Goal: Task Accomplishment & Management: Use online tool/utility

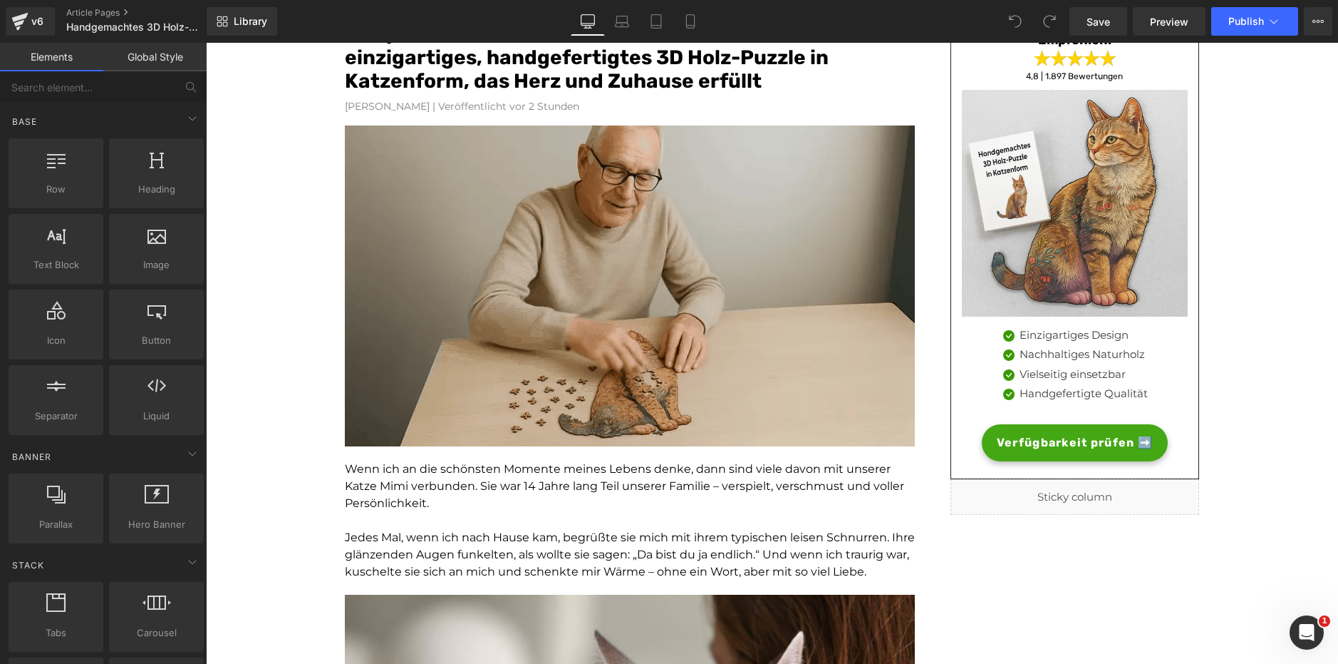
scroll to position [148, 0]
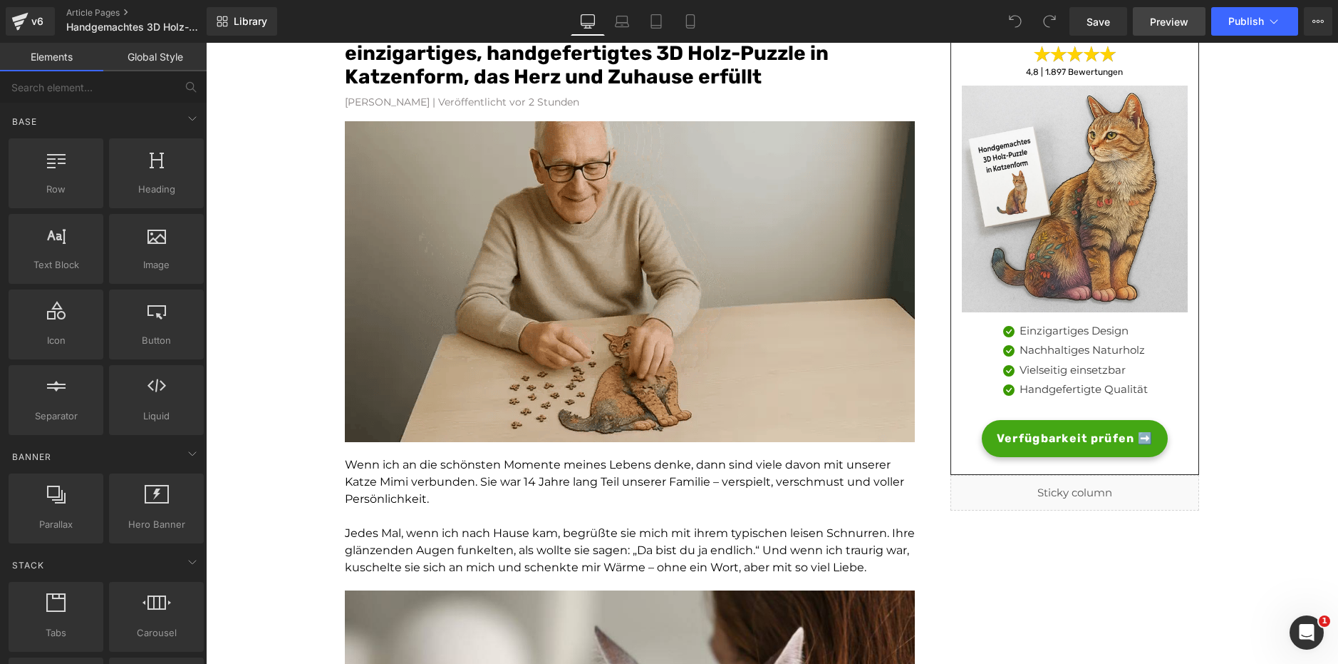
click at [1165, 12] on link "Preview" at bounding box center [1169, 21] width 73 height 29
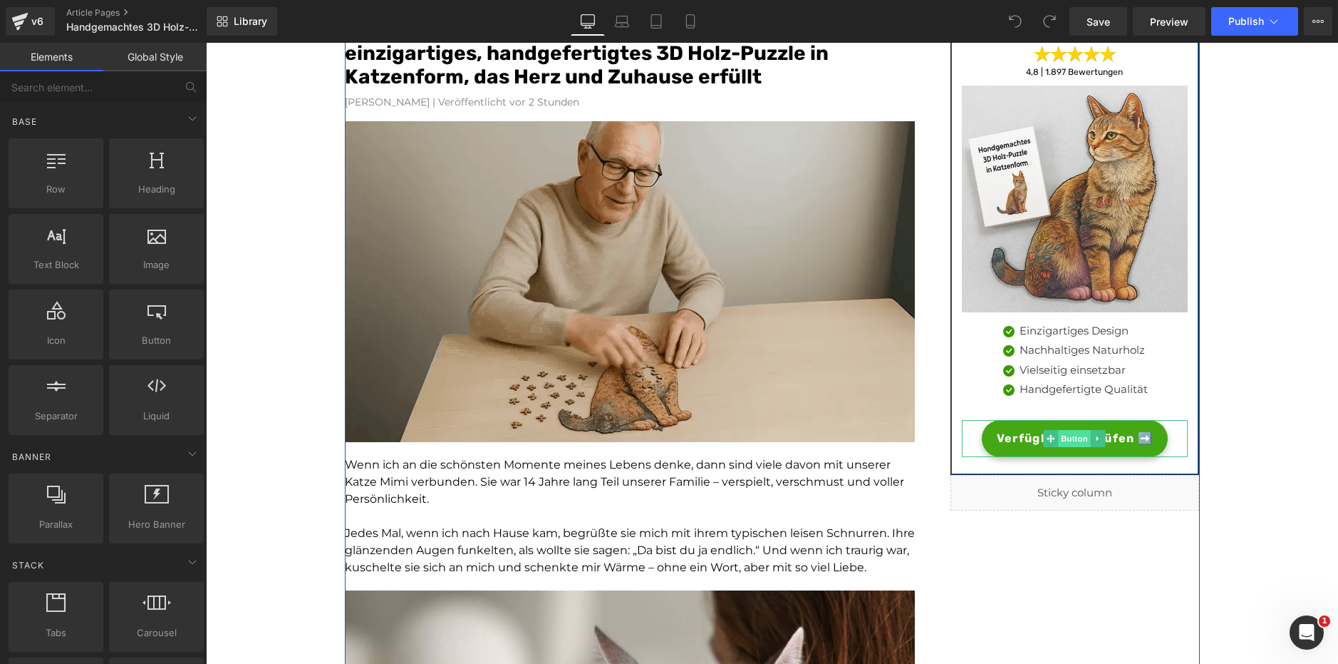
click at [1072, 438] on span "Button" at bounding box center [1075, 438] width 33 height 17
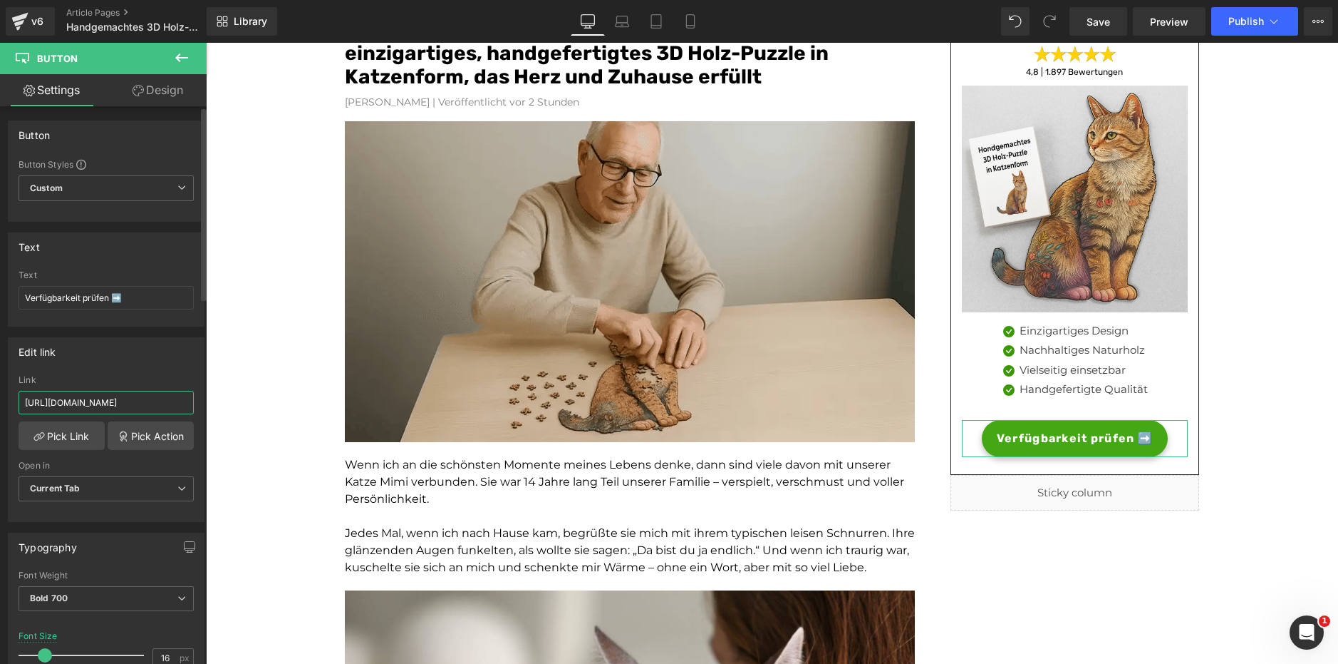
click at [138, 401] on input "https://rtrk.gartenstadl.de/clics" at bounding box center [106, 403] width 175 height 24
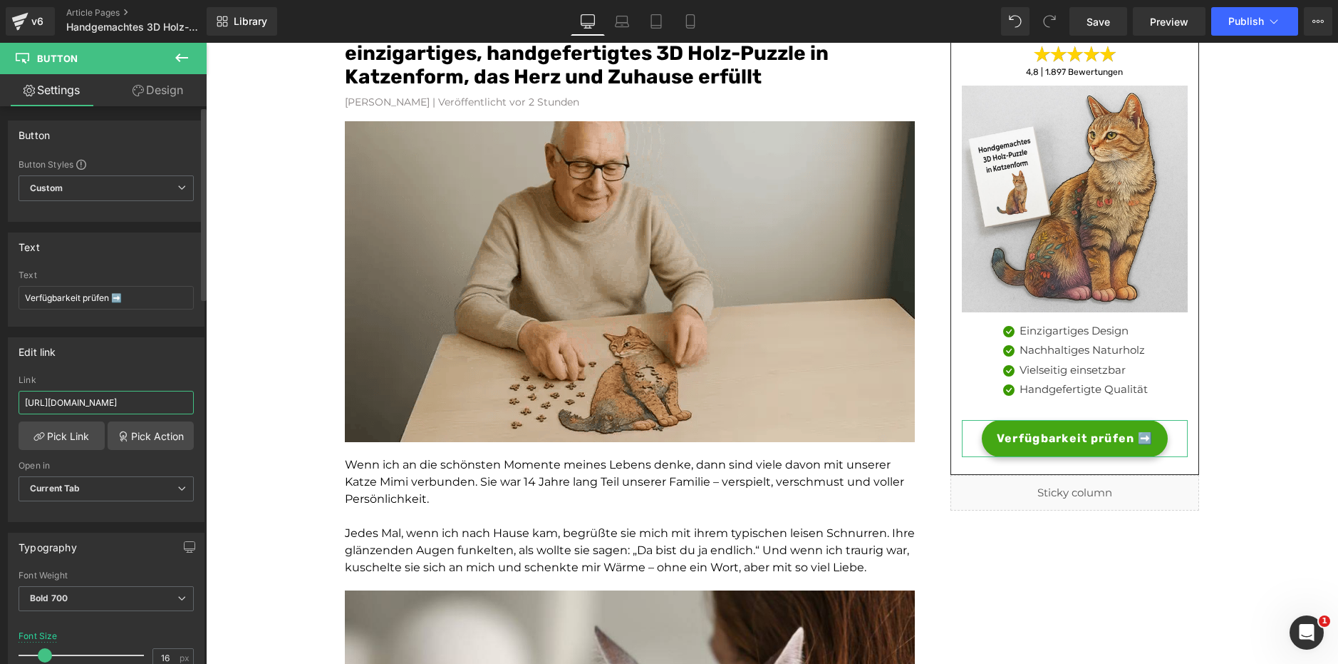
drag, startPoint x: 158, startPoint y: 409, endPoint x: 10, endPoint y: 398, distance: 147.9
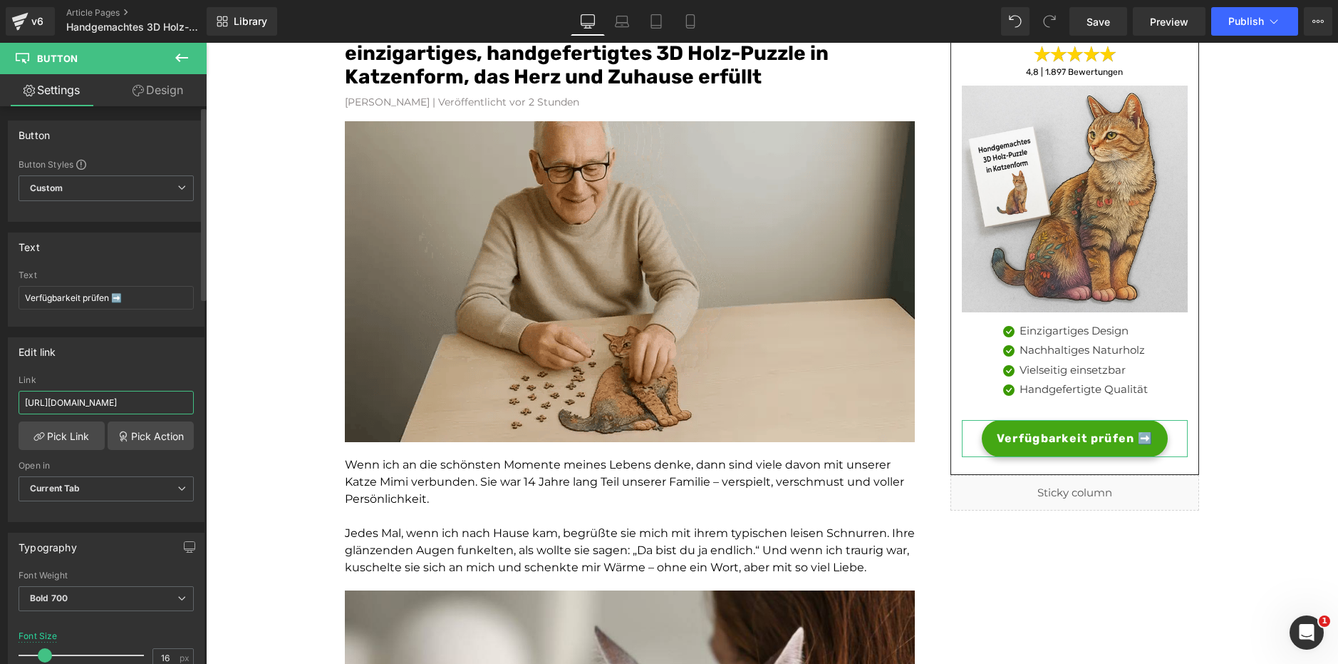
click at [10, 398] on div "https://rtrk.gartenstadl.de/clics Link https://rtrk.gartenstadl.de/clics Pick L…" at bounding box center [106, 448] width 195 height 146
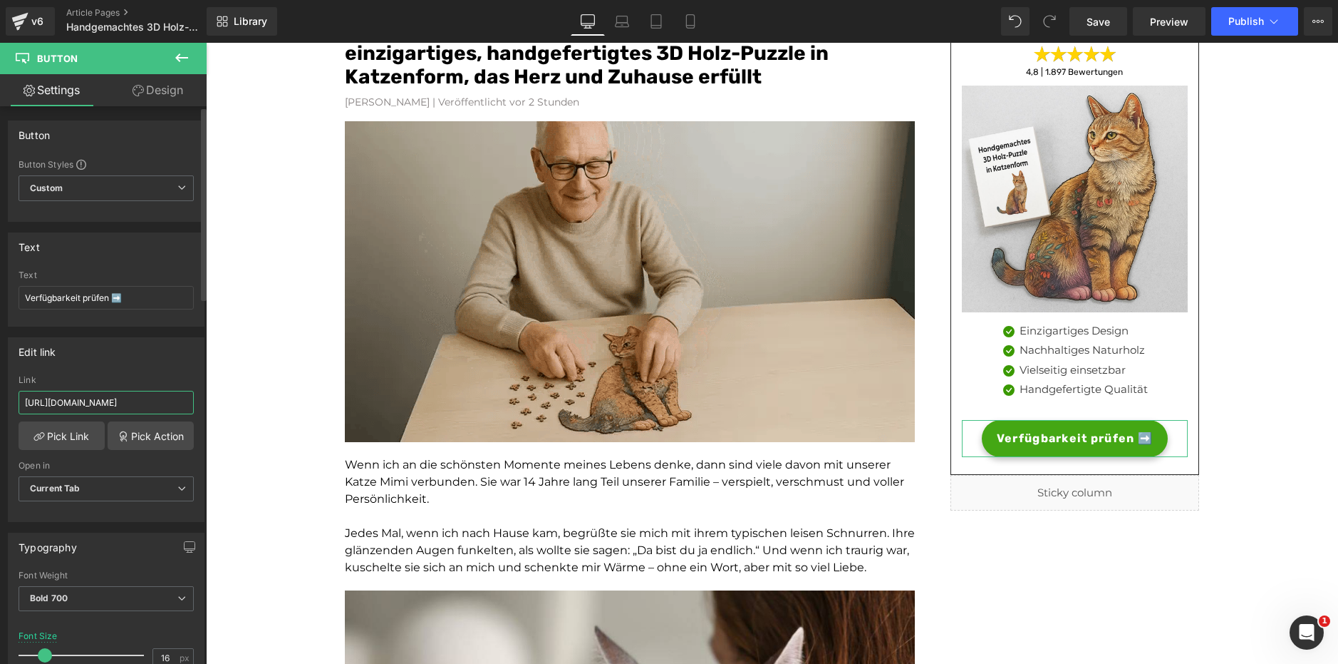
paste input "k"
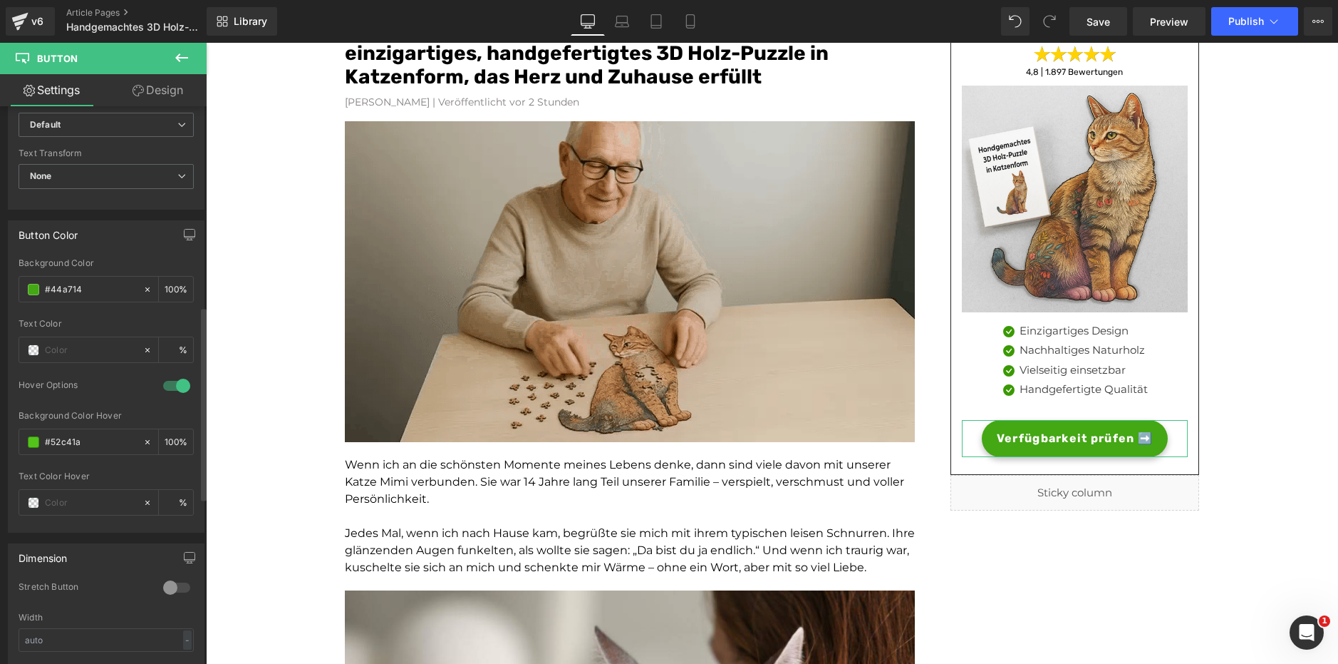
scroll to position [590, 0]
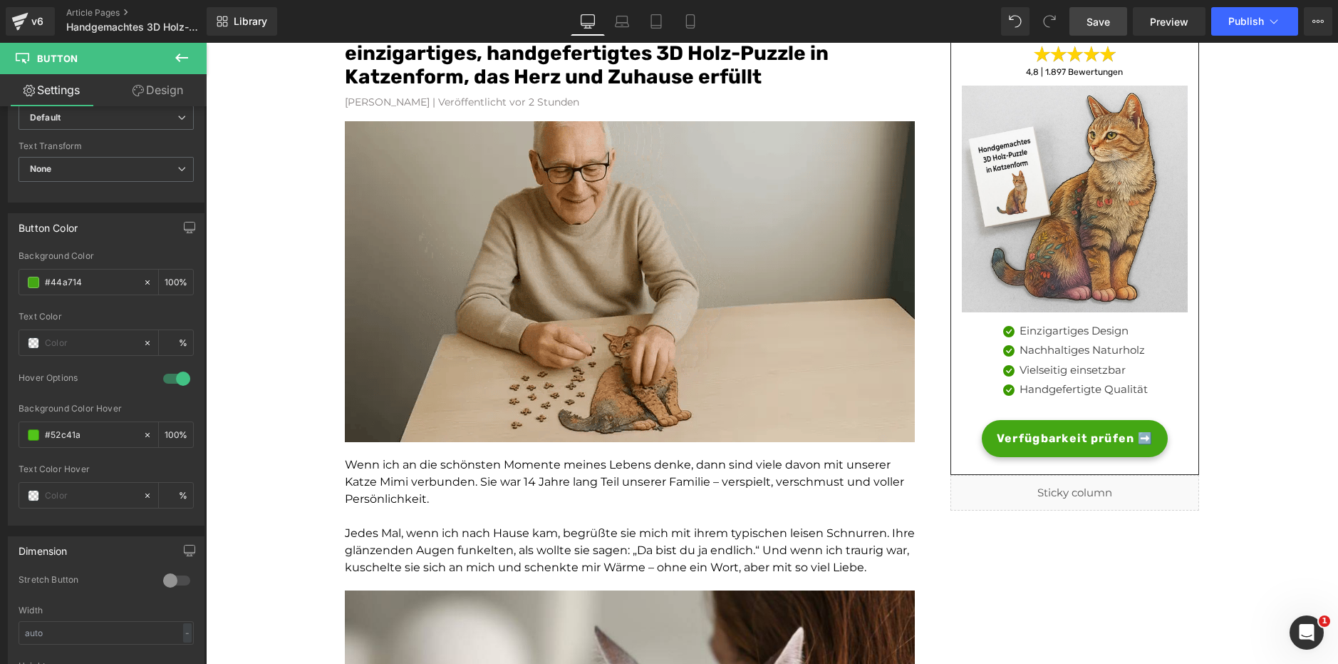
type input "[URL][DOMAIN_NAME]"
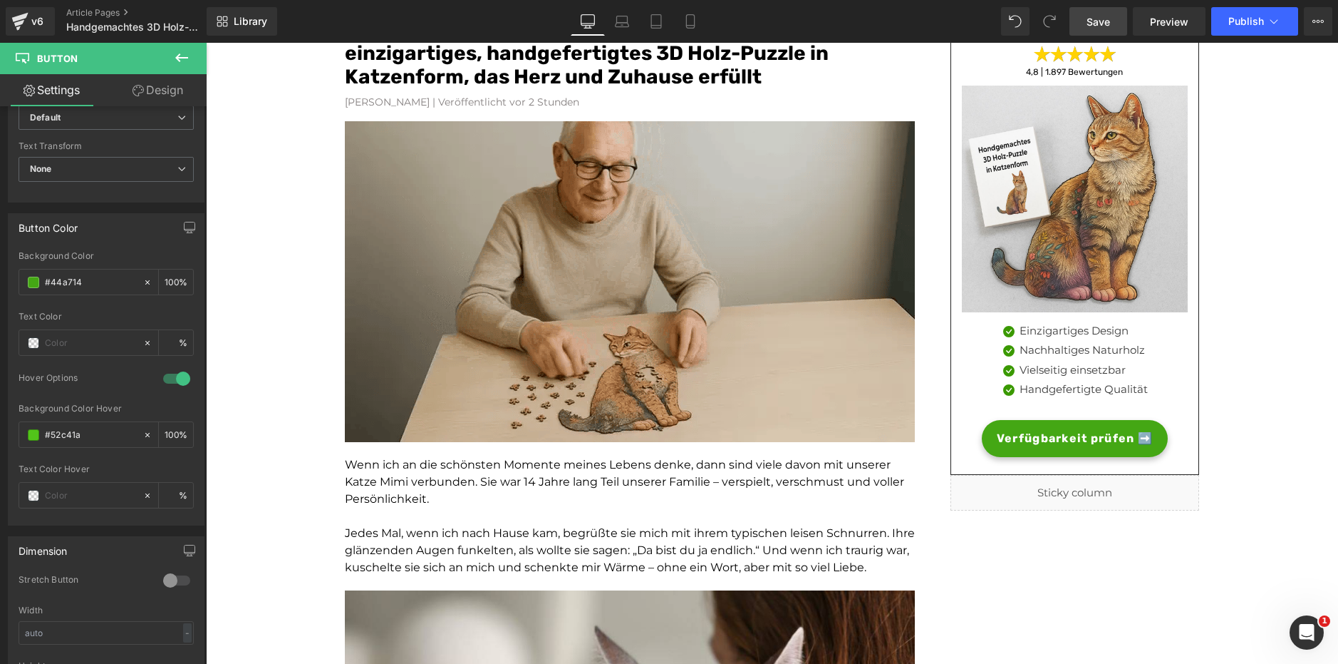
click at [1108, 12] on link "Save" at bounding box center [1099, 21] width 58 height 29
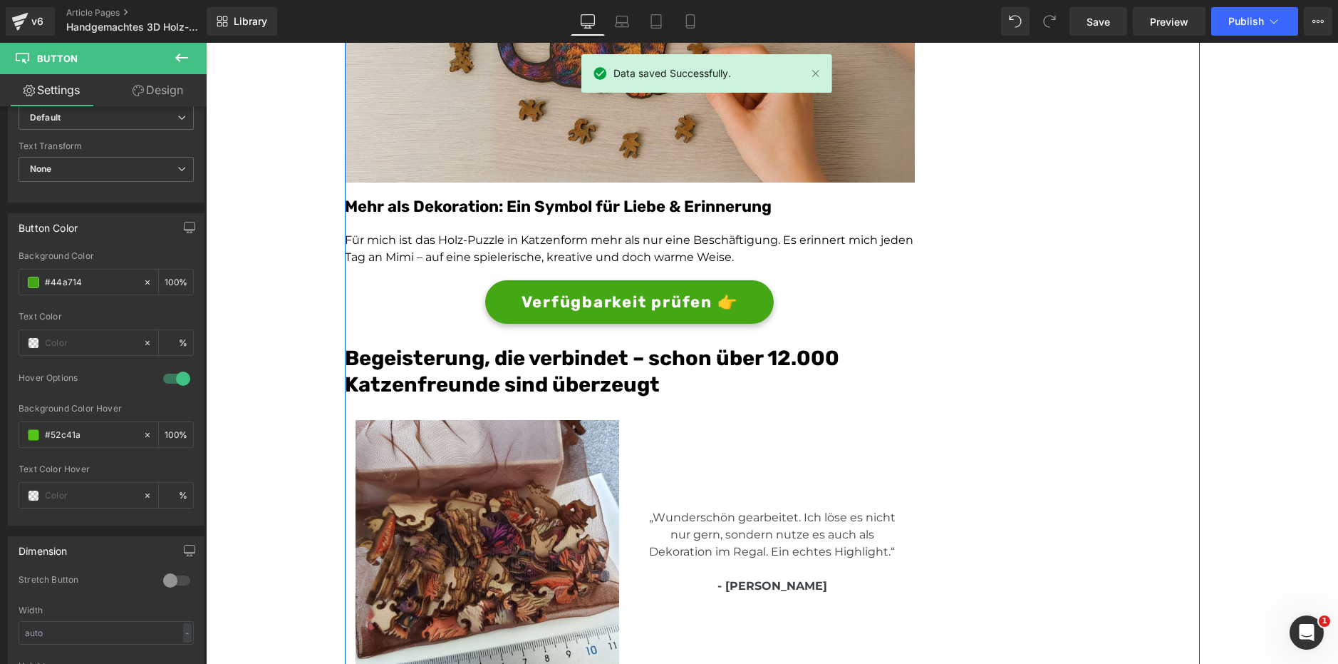
scroll to position [2964, 0]
click at [629, 299] on span "Button" at bounding box center [630, 300] width 33 height 17
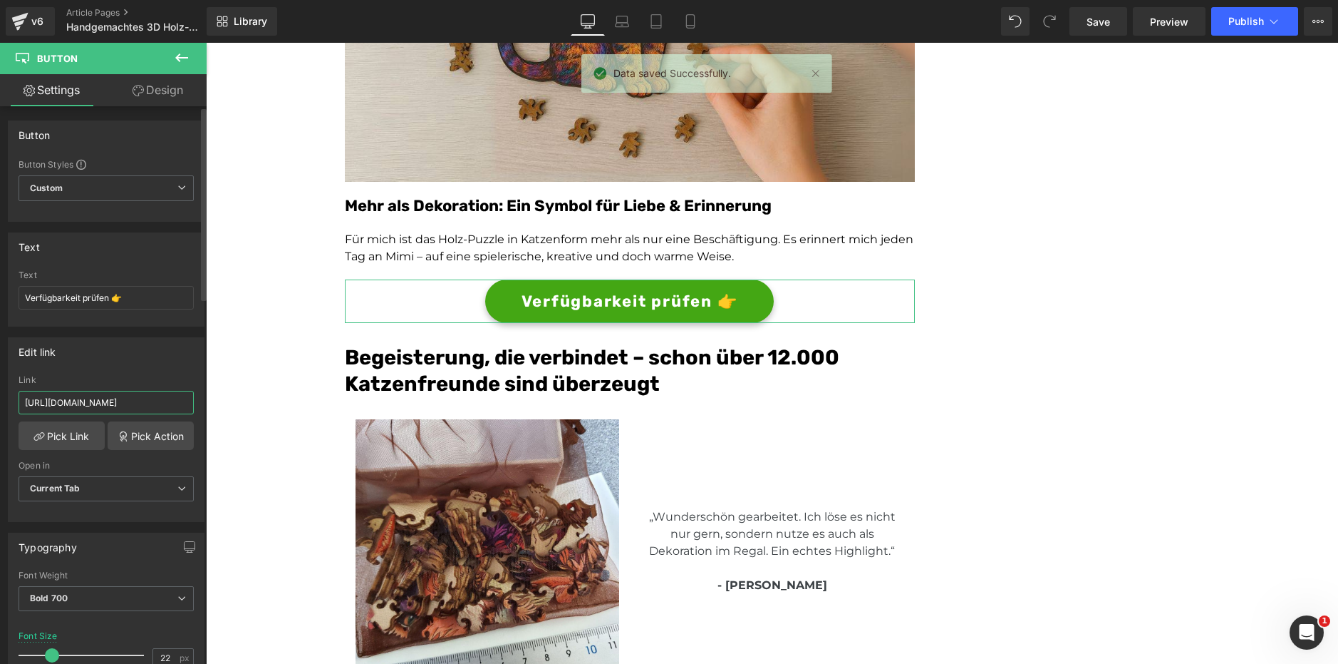
click at [120, 403] on input "https://rtrk.gartenstadl.de/clics" at bounding box center [106, 403] width 175 height 24
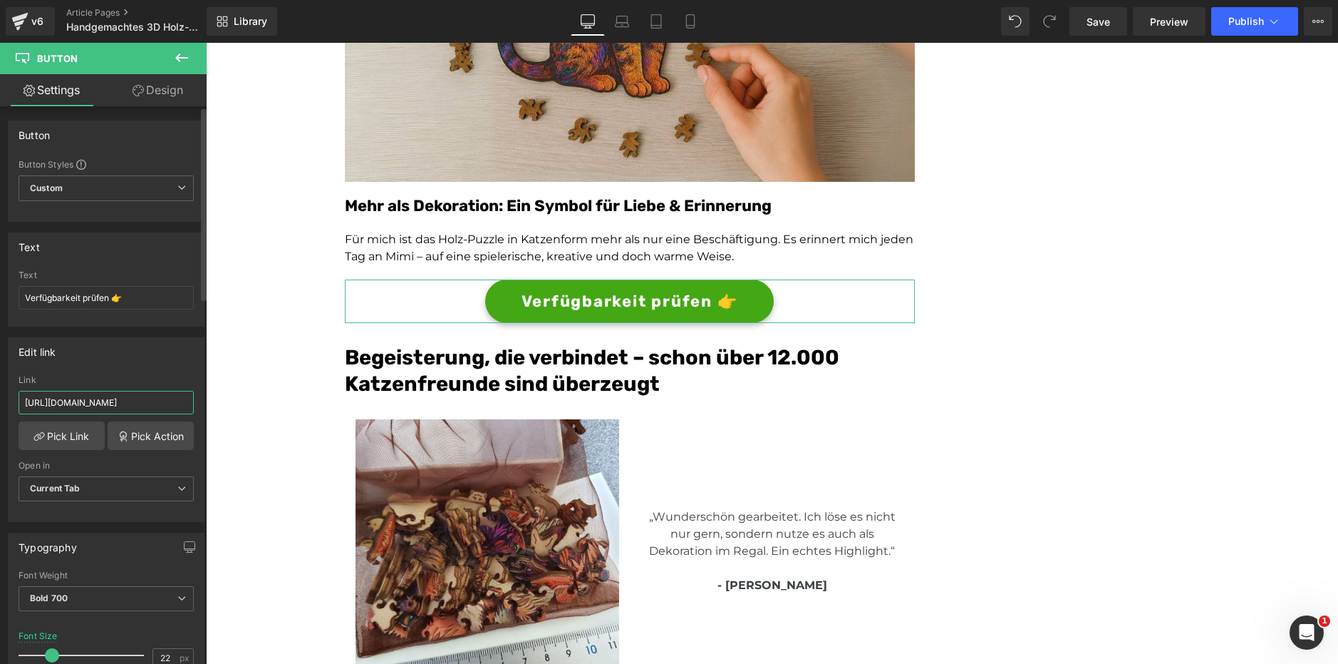
click at [120, 403] on input "https://rtrk.gartenstadl.de/clics" at bounding box center [106, 403] width 175 height 24
paste input "k"
type input "[URL][DOMAIN_NAME]"
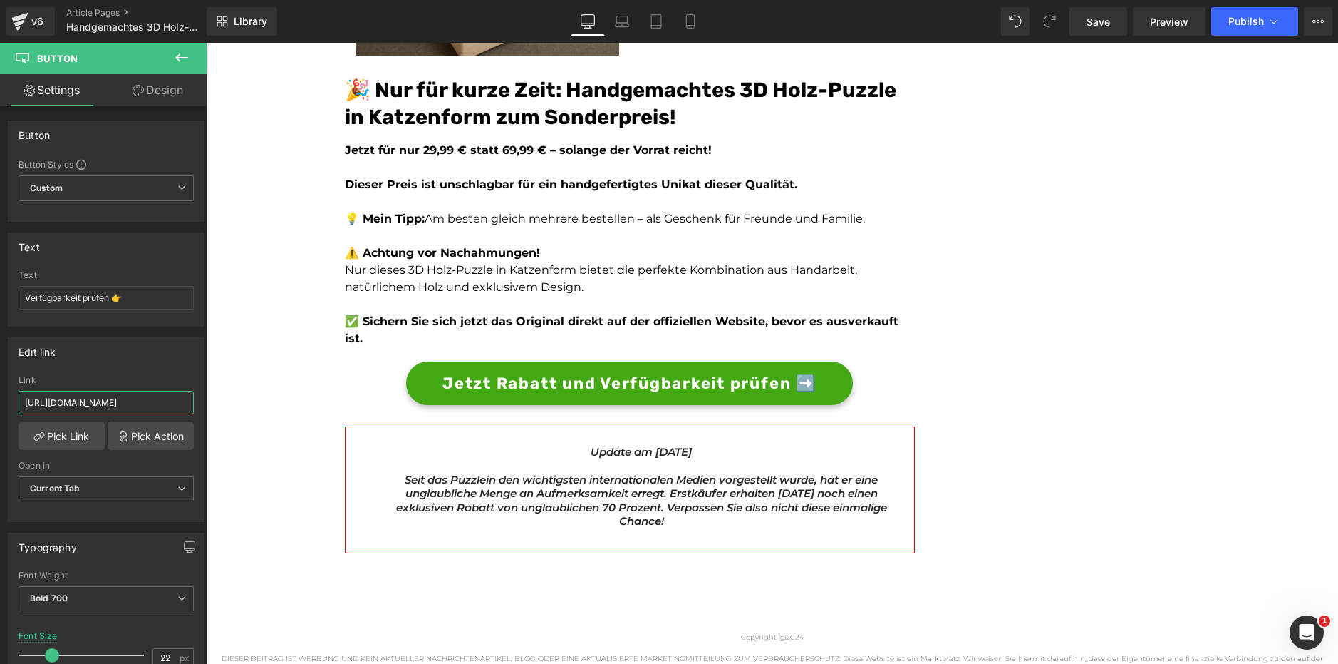
scroll to position [4175, 0]
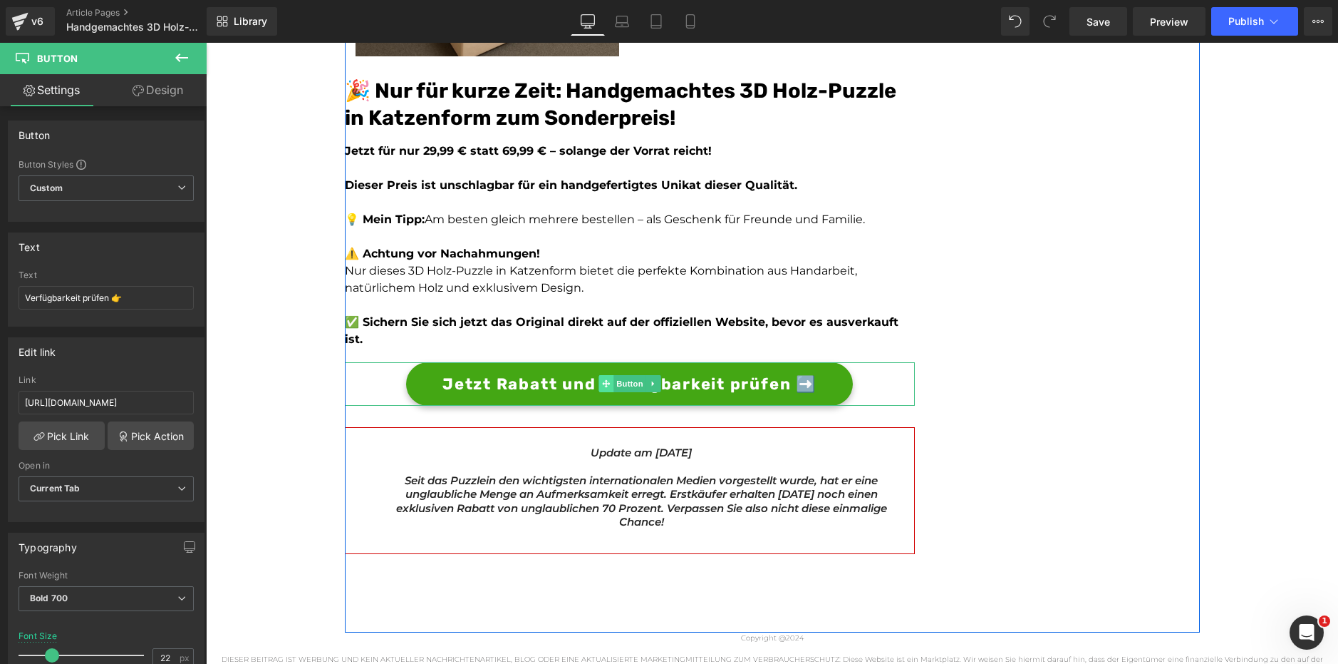
click at [604, 379] on icon at bounding box center [606, 383] width 8 height 8
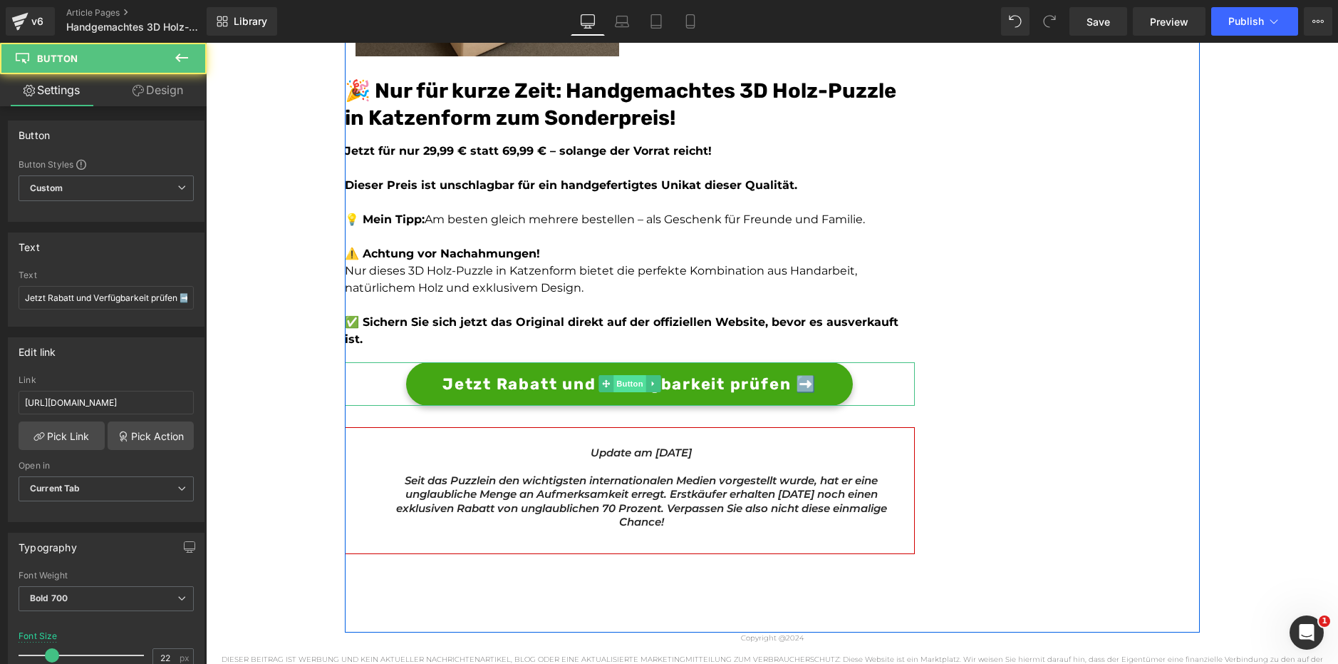
click at [614, 375] on span "Button" at bounding box center [630, 383] width 33 height 17
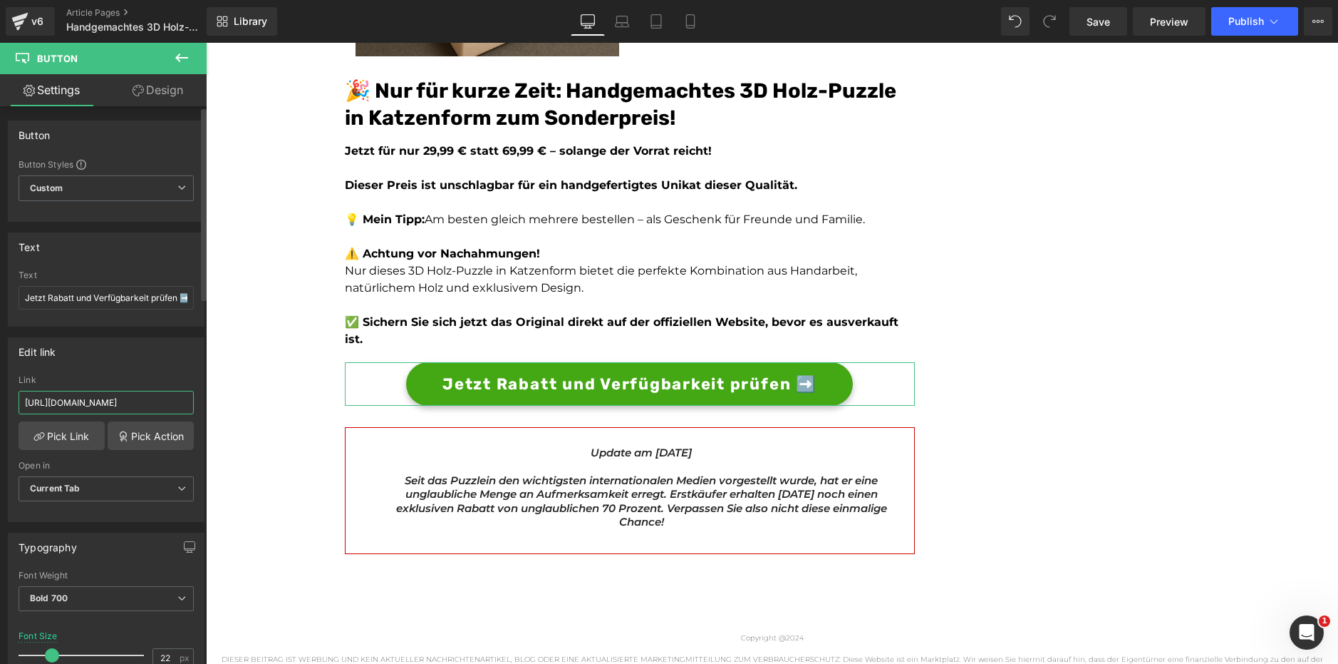
click at [122, 399] on input "https://rtrk.gartenstadl.de/clics" at bounding box center [106, 403] width 175 height 24
click at [122, 401] on input "https://rtrk.gartenstadl.de/clics" at bounding box center [106, 403] width 175 height 24
click at [122, 402] on input "https://rtrk.gartenstadl.de/clics" at bounding box center [106, 403] width 175 height 24
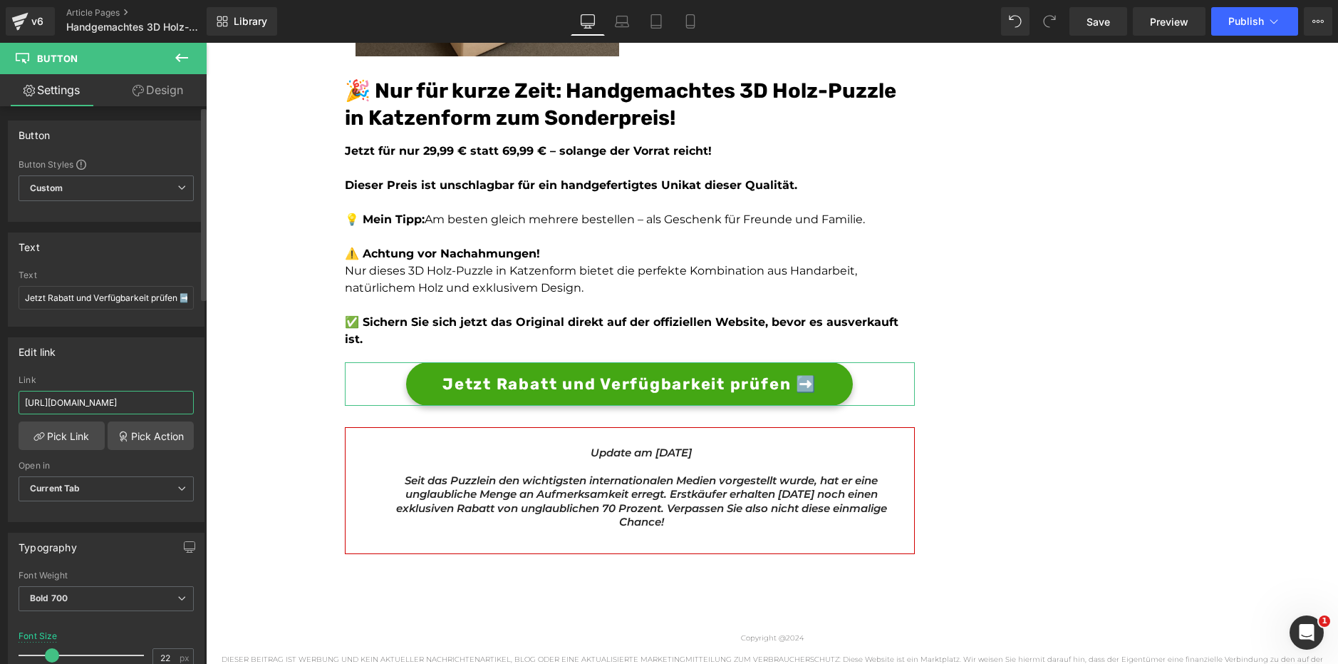
click at [122, 402] on input "https://rtrk.gartenstadl.de/clics" at bounding box center [106, 403] width 175 height 24
paste input "k"
type input "[URL][DOMAIN_NAME]"
click at [1105, 33] on link "Save" at bounding box center [1099, 21] width 58 height 29
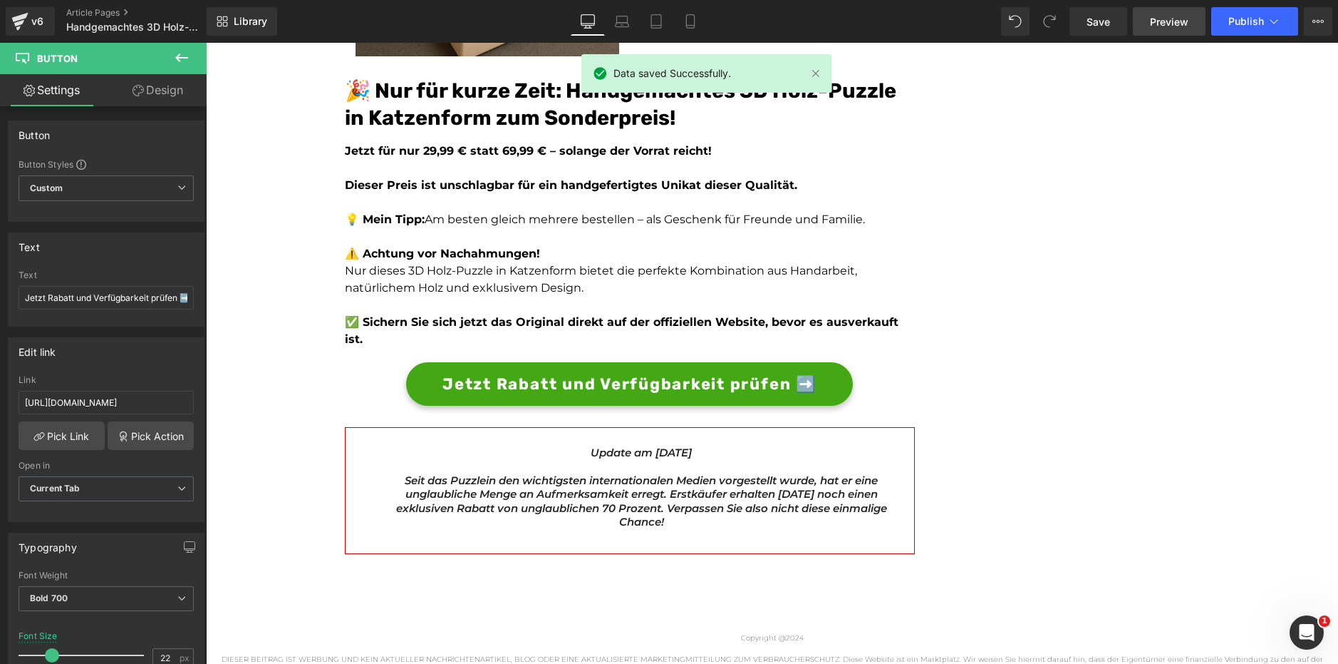
click at [1182, 25] on span "Preview" at bounding box center [1169, 21] width 38 height 15
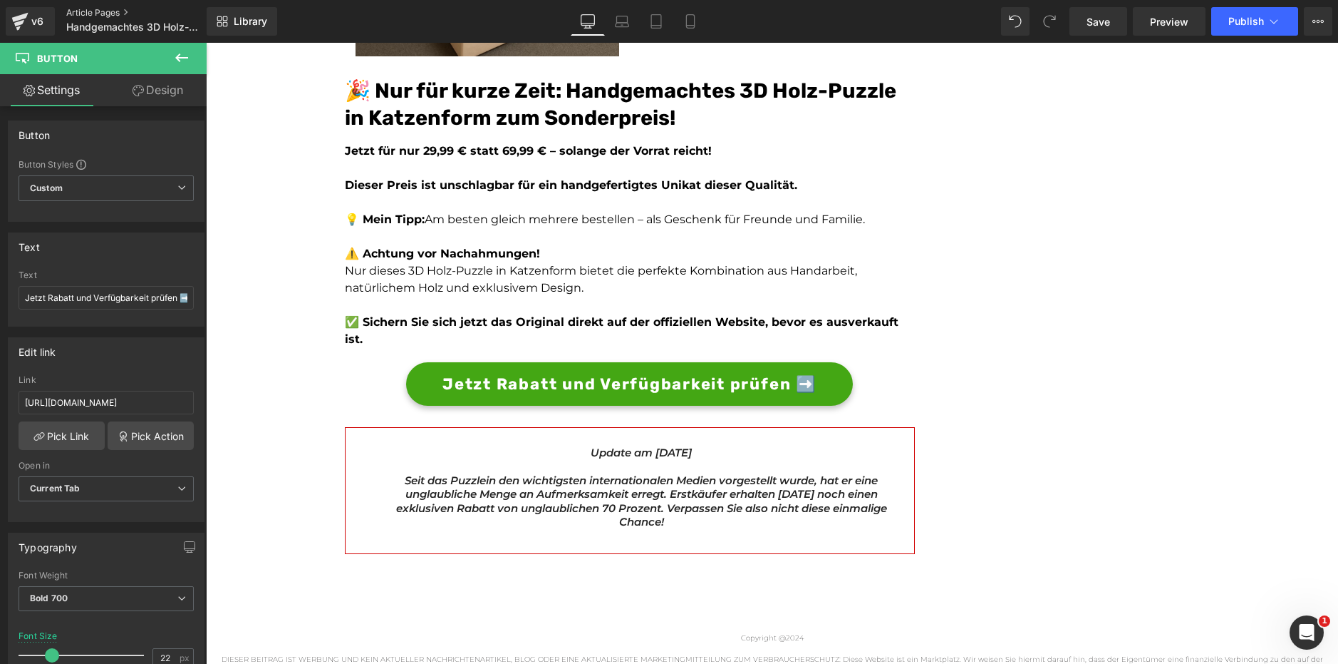
click at [108, 11] on link "Article Pages" at bounding box center [148, 12] width 164 height 11
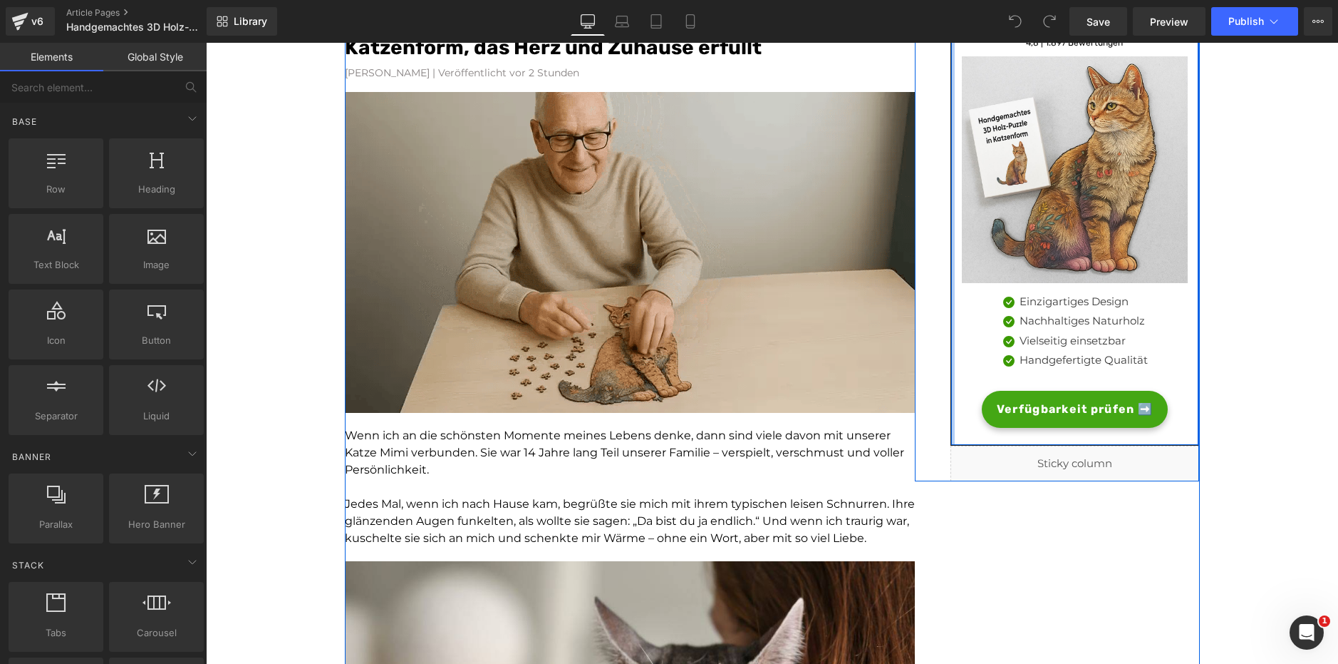
scroll to position [234, 0]
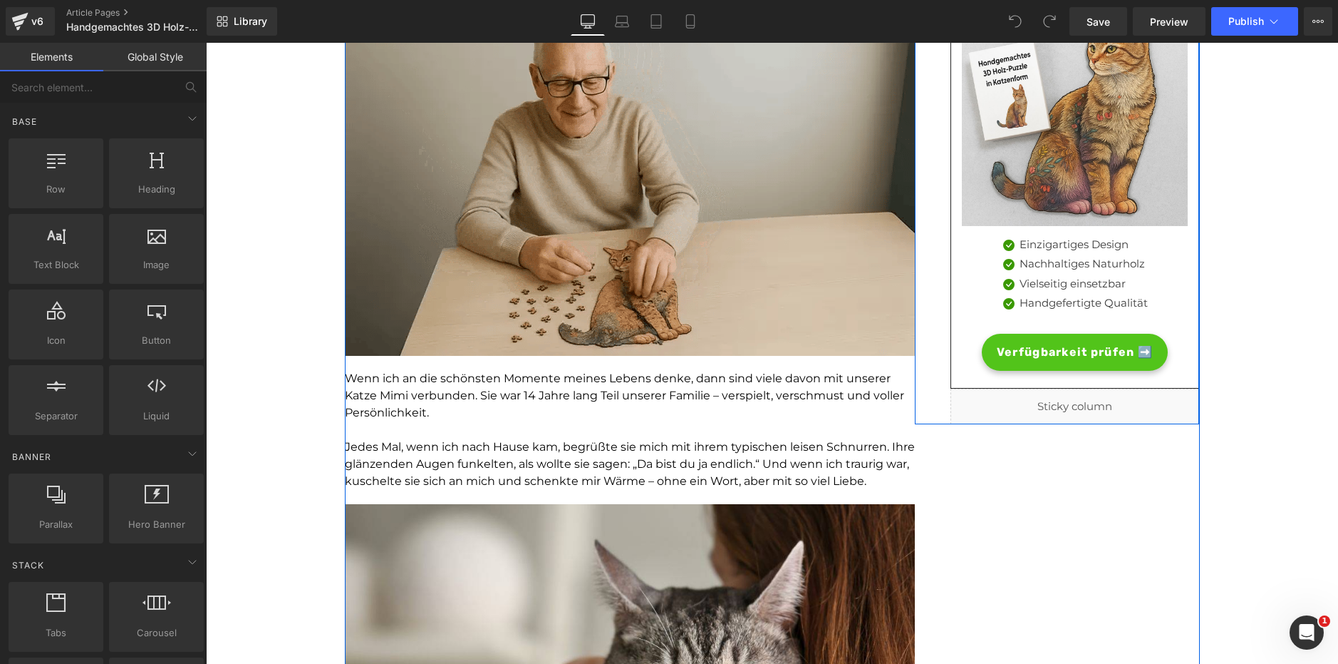
click at [1065, 346] on div "Verfügbarkeit prüfen ➡️ Button" at bounding box center [1075, 352] width 227 height 37
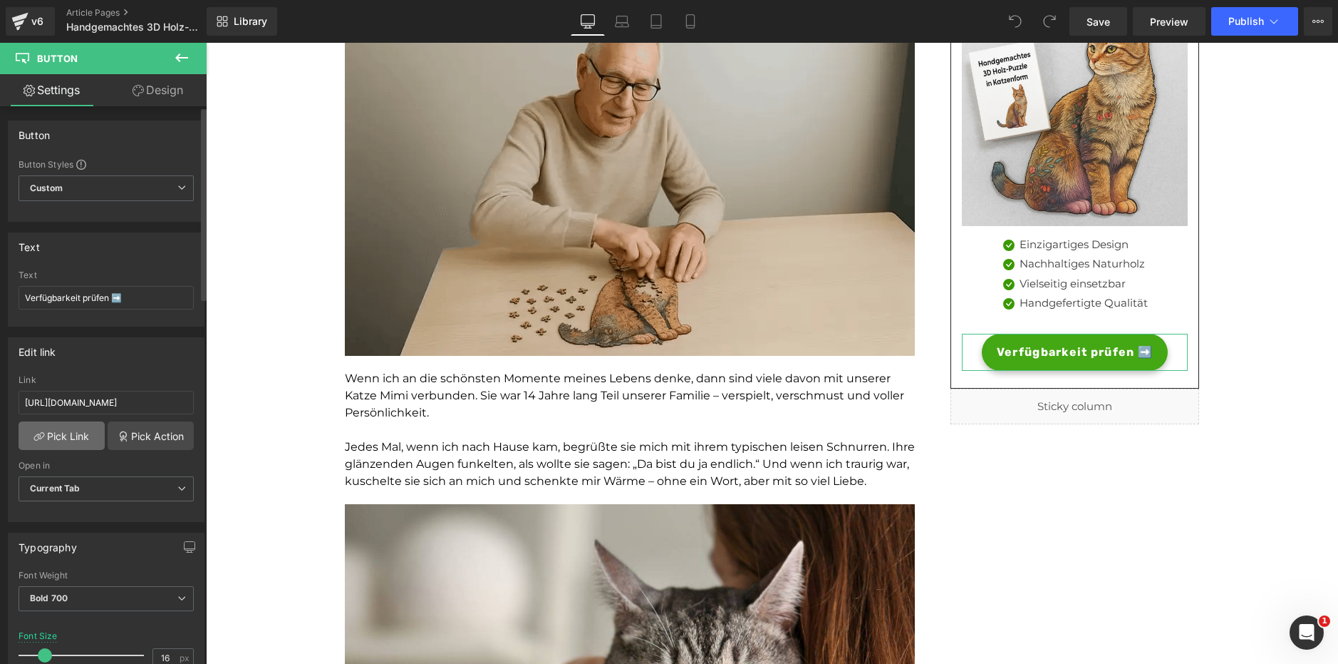
click at [81, 438] on link "Pick Link" at bounding box center [62, 435] width 86 height 29
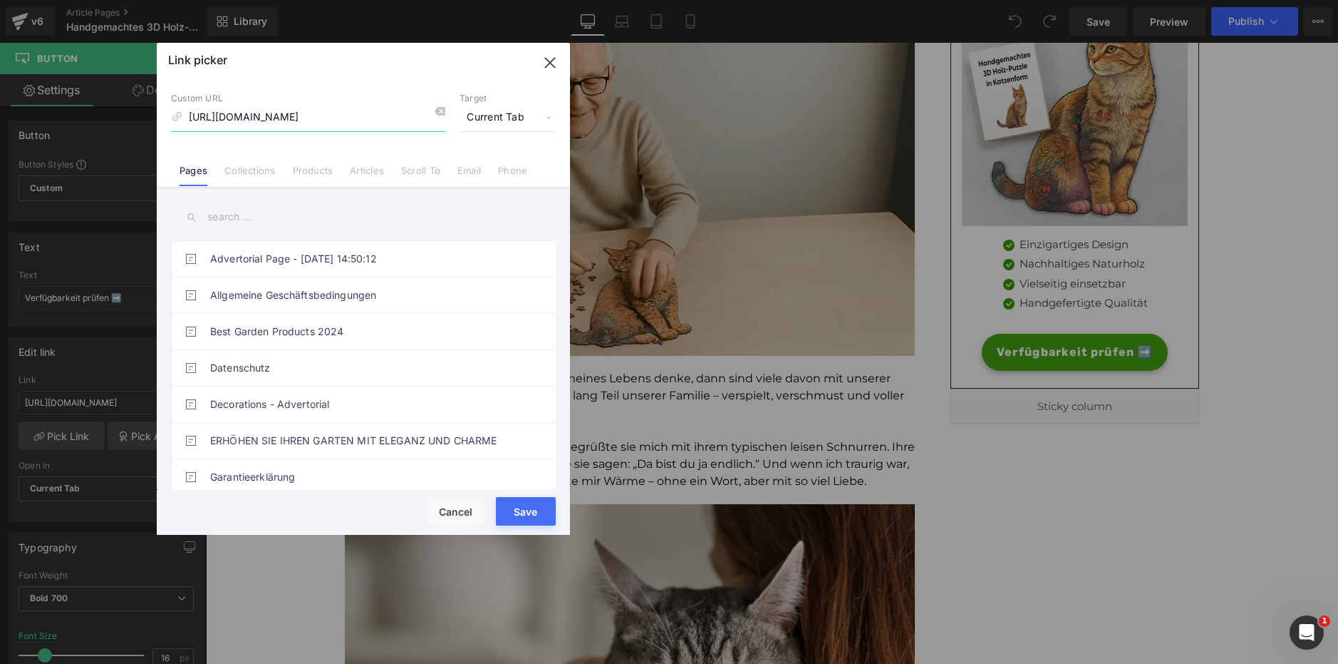
drag, startPoint x: 378, startPoint y: 117, endPoint x: 135, endPoint y: 109, distance: 243.2
click at [135, 109] on div "Link picker Back to Library Insert Custom URL [URL][DOMAIN_NAME] Target Current…" at bounding box center [669, 332] width 1338 height 664
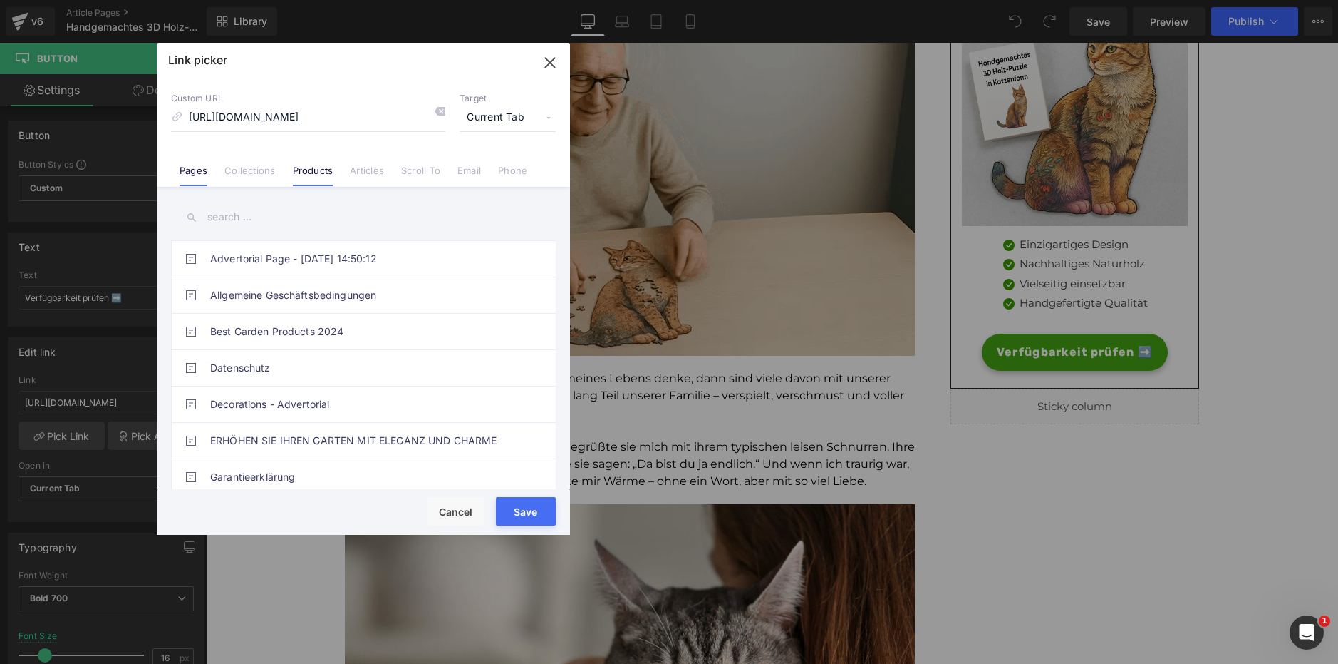
click at [311, 163] on li "Products" at bounding box center [313, 165] width 58 height 25
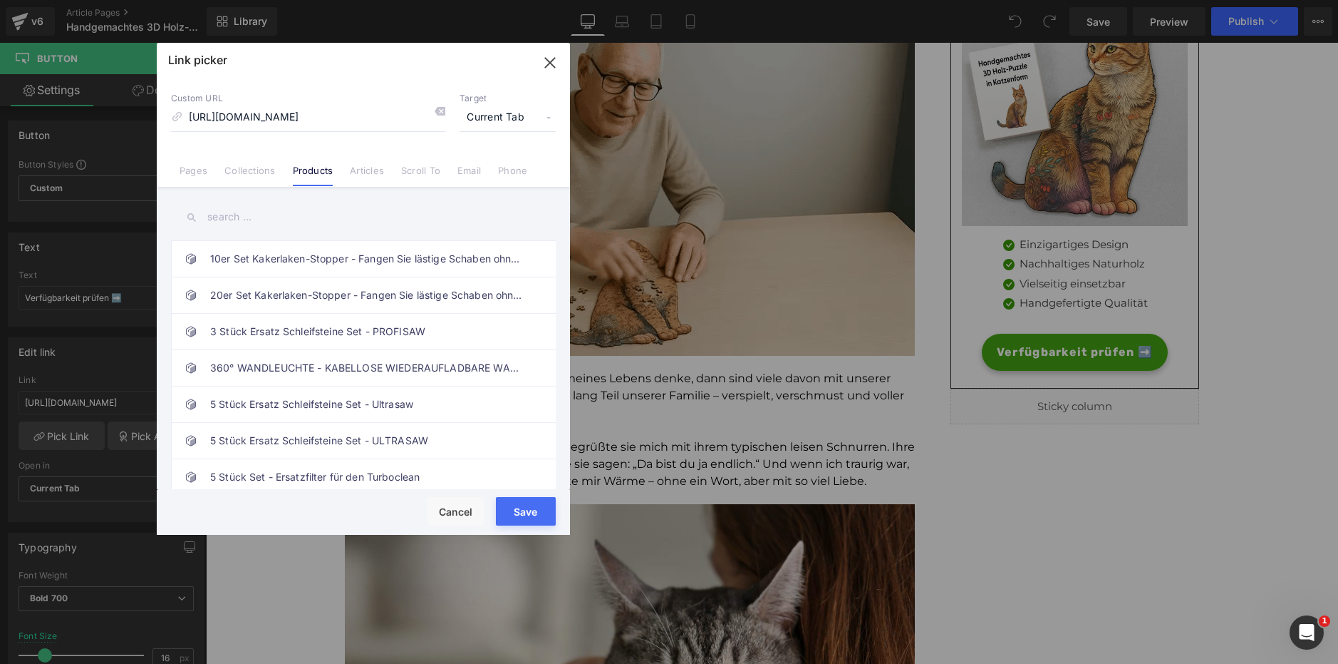
click at [301, 224] on input "text" at bounding box center [363, 217] width 385 height 32
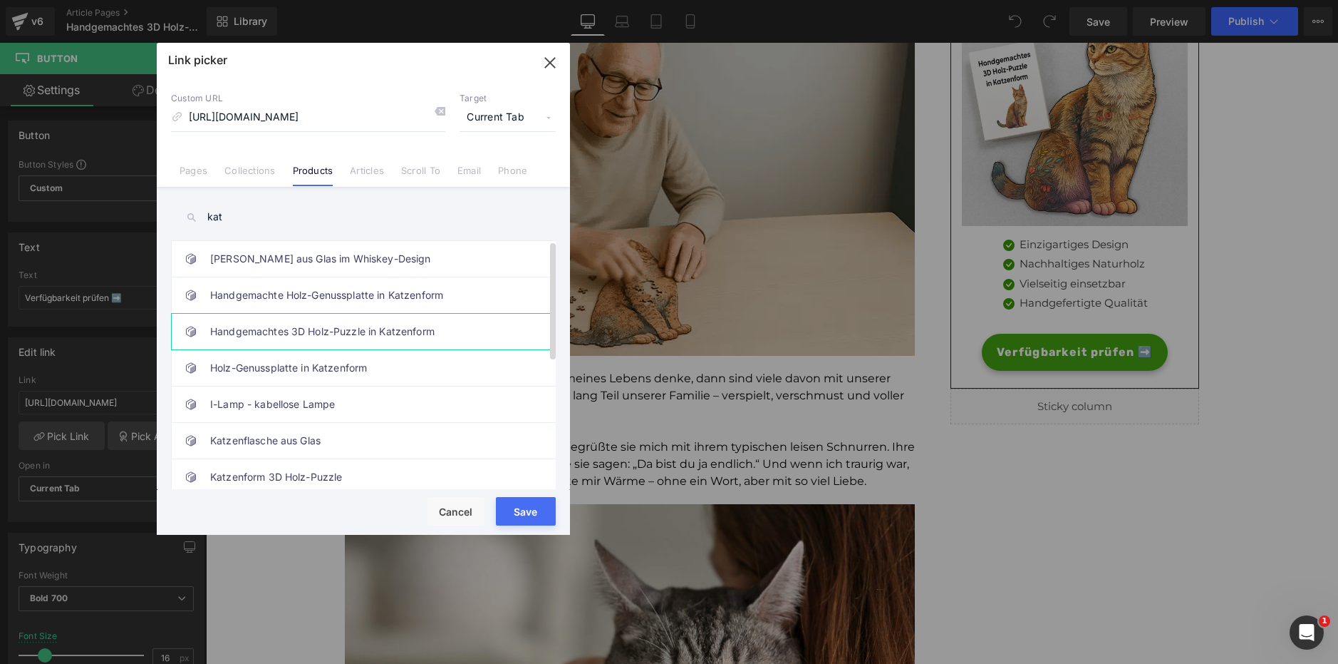
type input "kat"
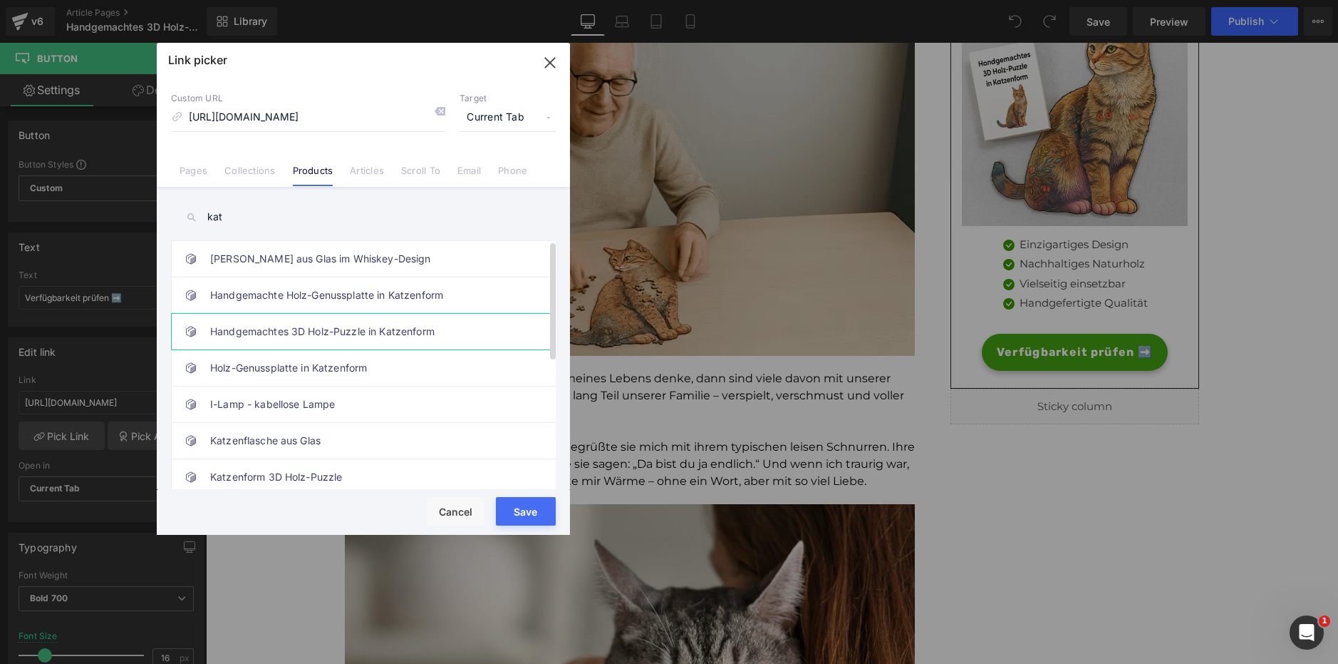
click at [355, 327] on link "Handgemachtes 3D Holz-Puzzle in Katzenform" at bounding box center [367, 332] width 314 height 36
type input "/products/handgemachtes-3d-holz-puzzle-in-katzenform"
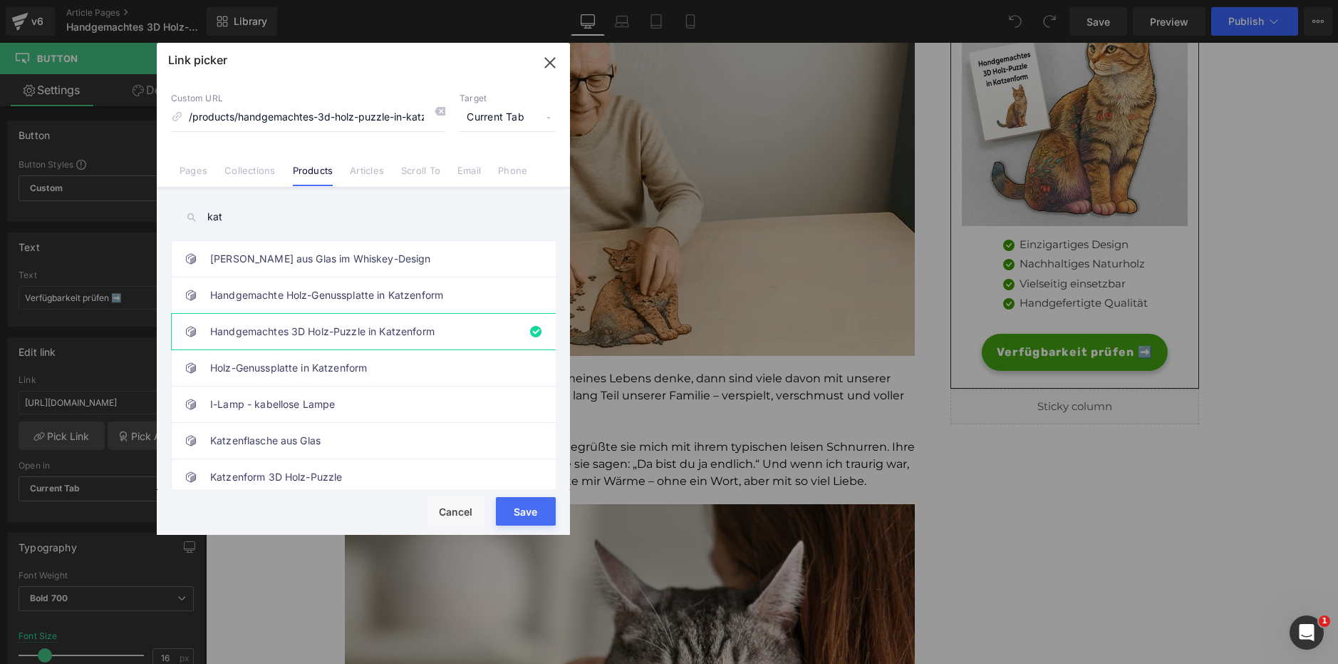
click at [518, 509] on button "Save" at bounding box center [526, 511] width 60 height 29
type input "/products/handgemachtes-3d-holz-puzzle-in-katzenform"
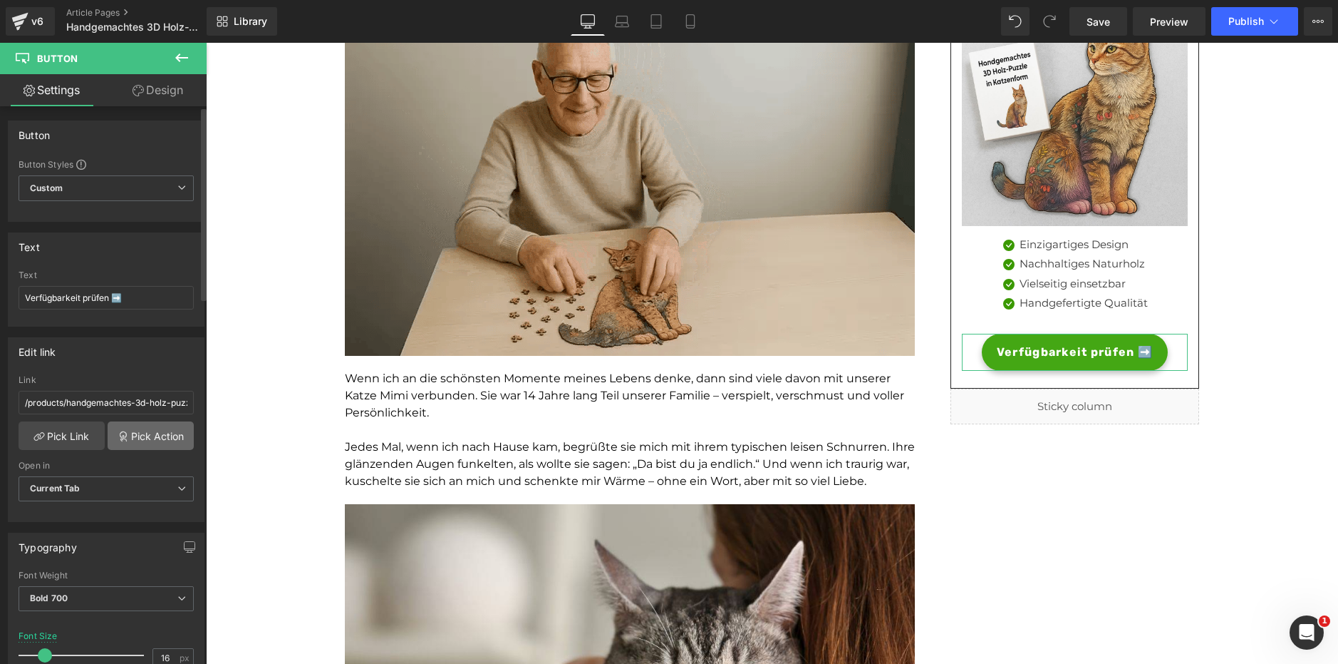
click at [141, 430] on link "Pick Action" at bounding box center [151, 435] width 86 height 29
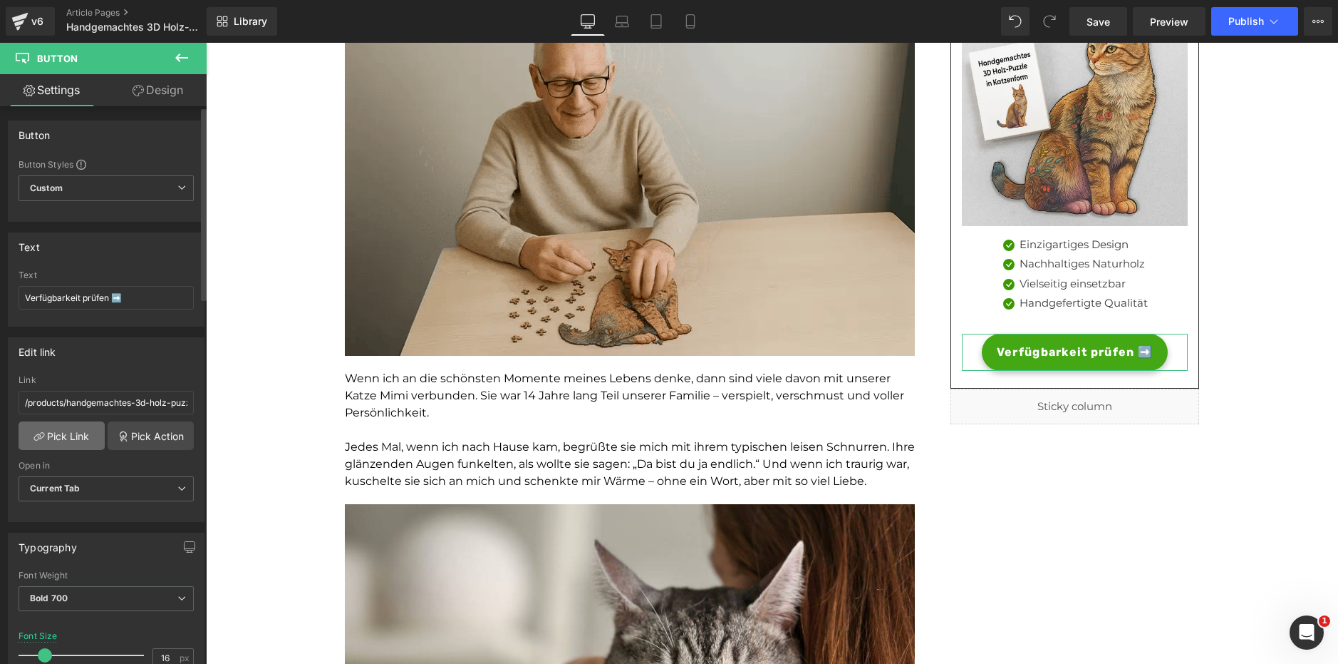
click at [82, 433] on link "Pick Link" at bounding box center [62, 435] width 86 height 29
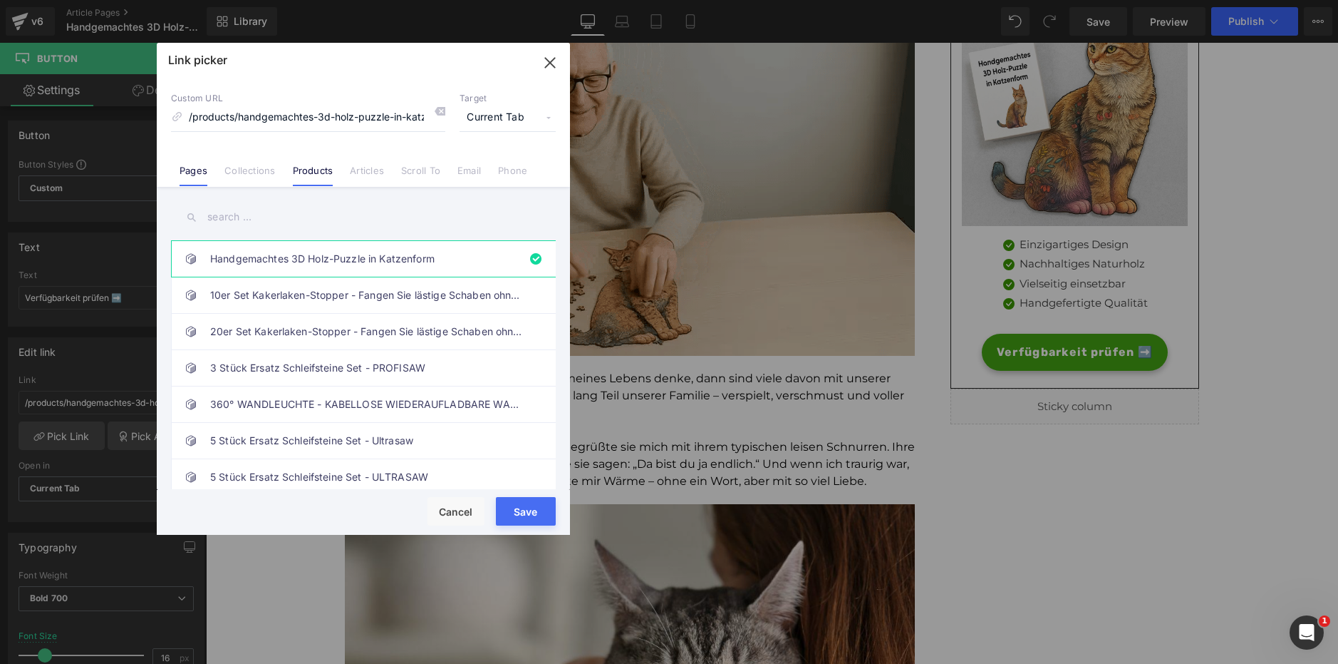
click at [197, 167] on link "Pages" at bounding box center [194, 175] width 28 height 21
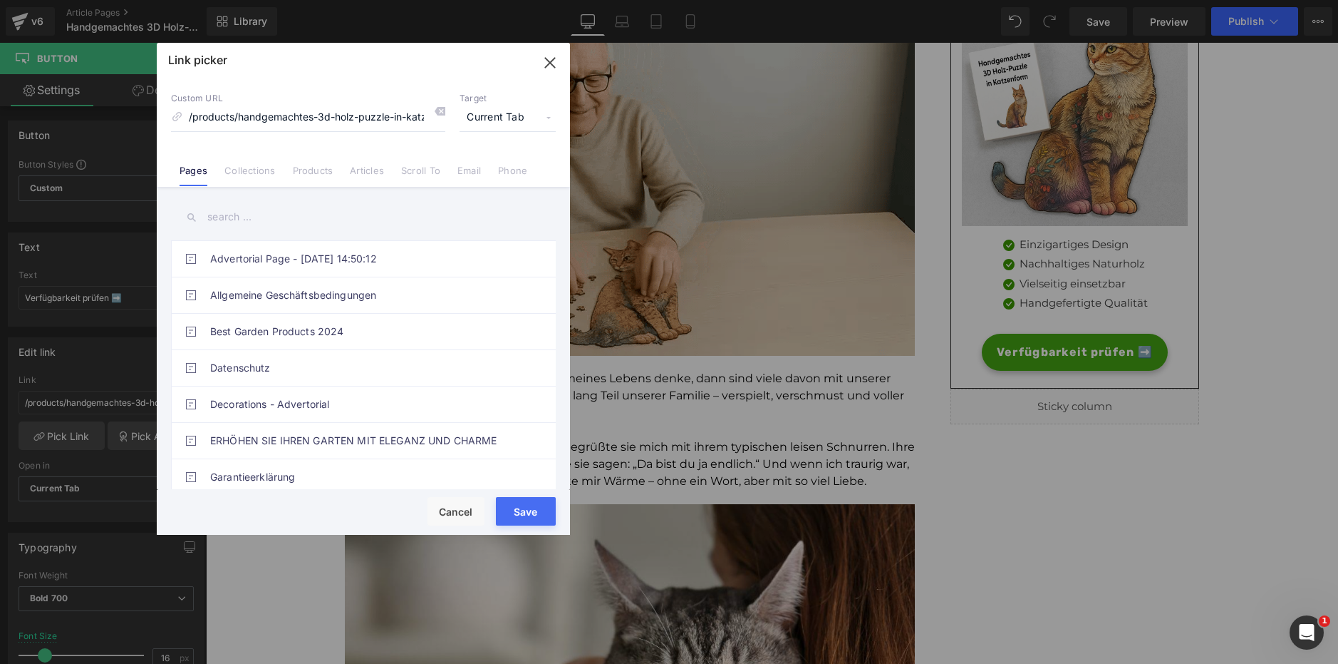
click at [244, 217] on input "text" at bounding box center [363, 217] width 385 height 32
paste input "[URL][DOMAIN_NAME]"
type input "[URL][DOMAIN_NAME]"
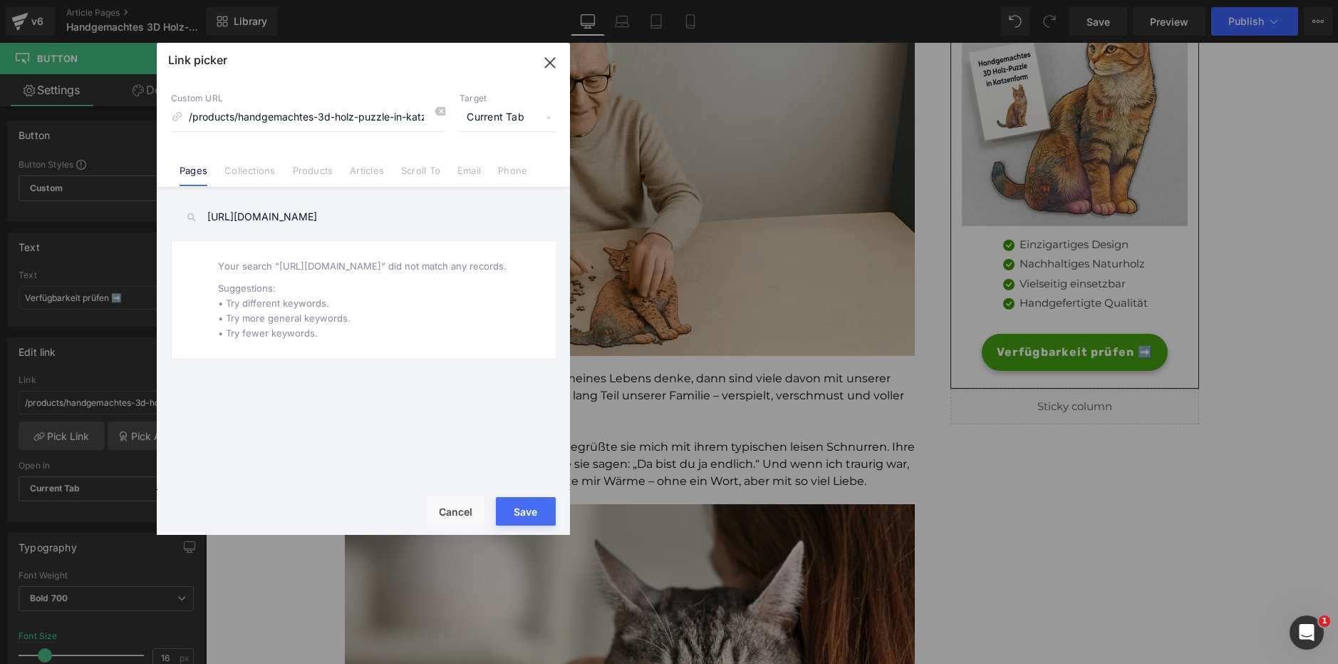
click at [553, 65] on icon "button" at bounding box center [549, 62] width 9 height 9
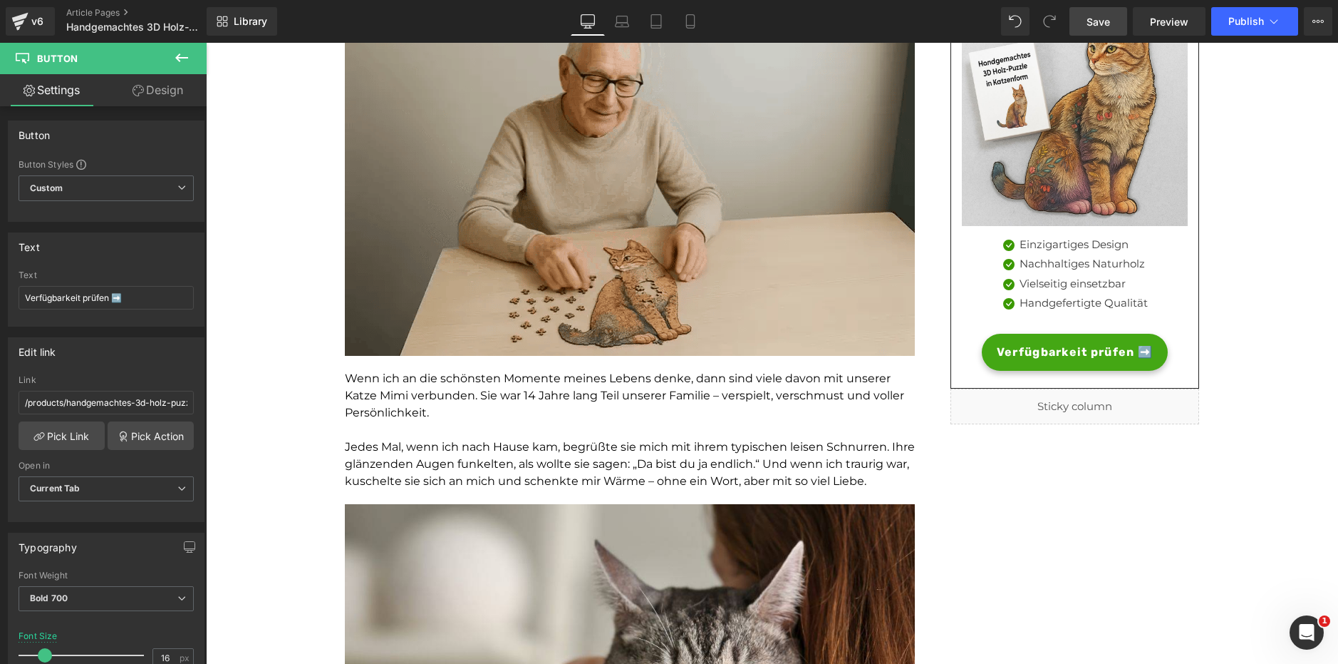
click at [1098, 30] on link "Save" at bounding box center [1099, 21] width 58 height 29
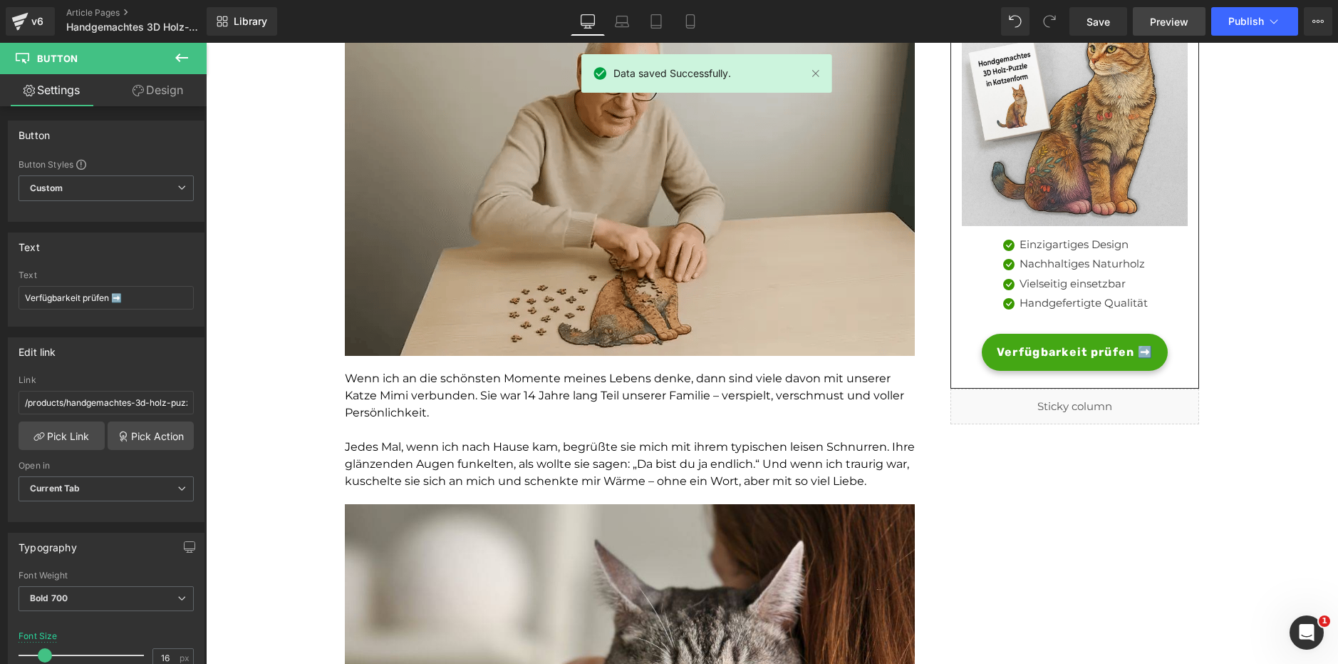
click at [1155, 14] on link "Preview" at bounding box center [1169, 21] width 73 height 29
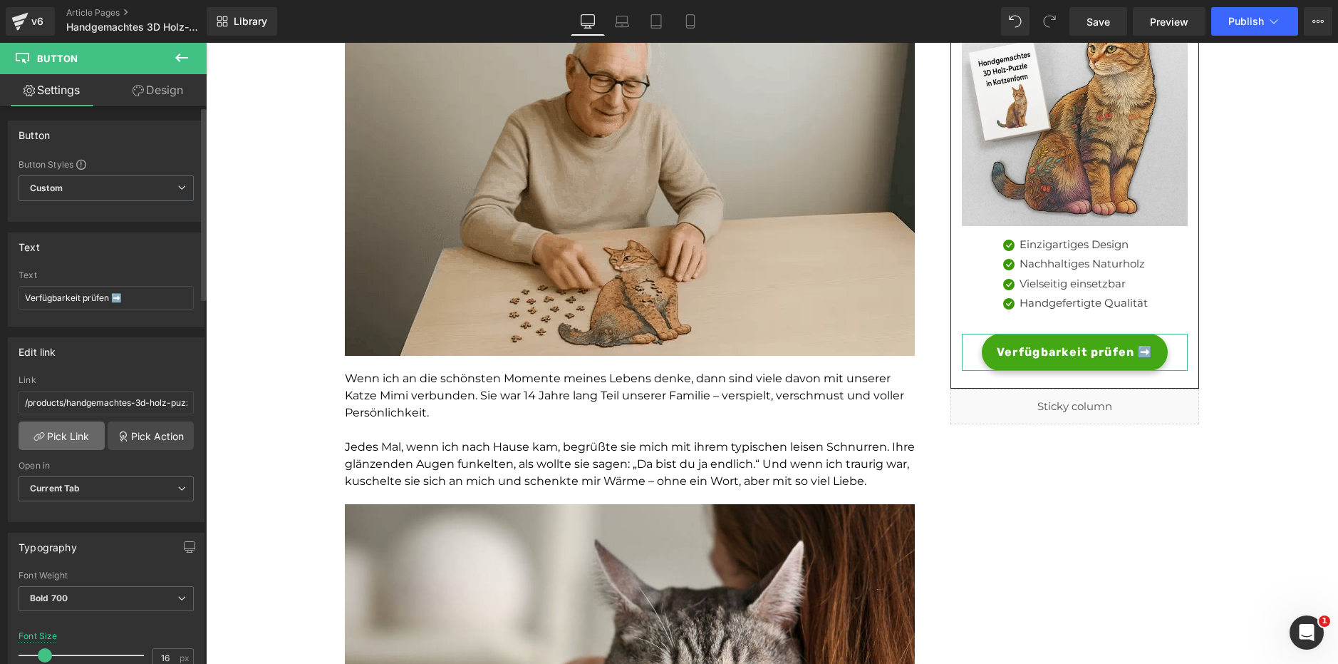
click at [54, 435] on link "Pick Link" at bounding box center [62, 435] width 86 height 29
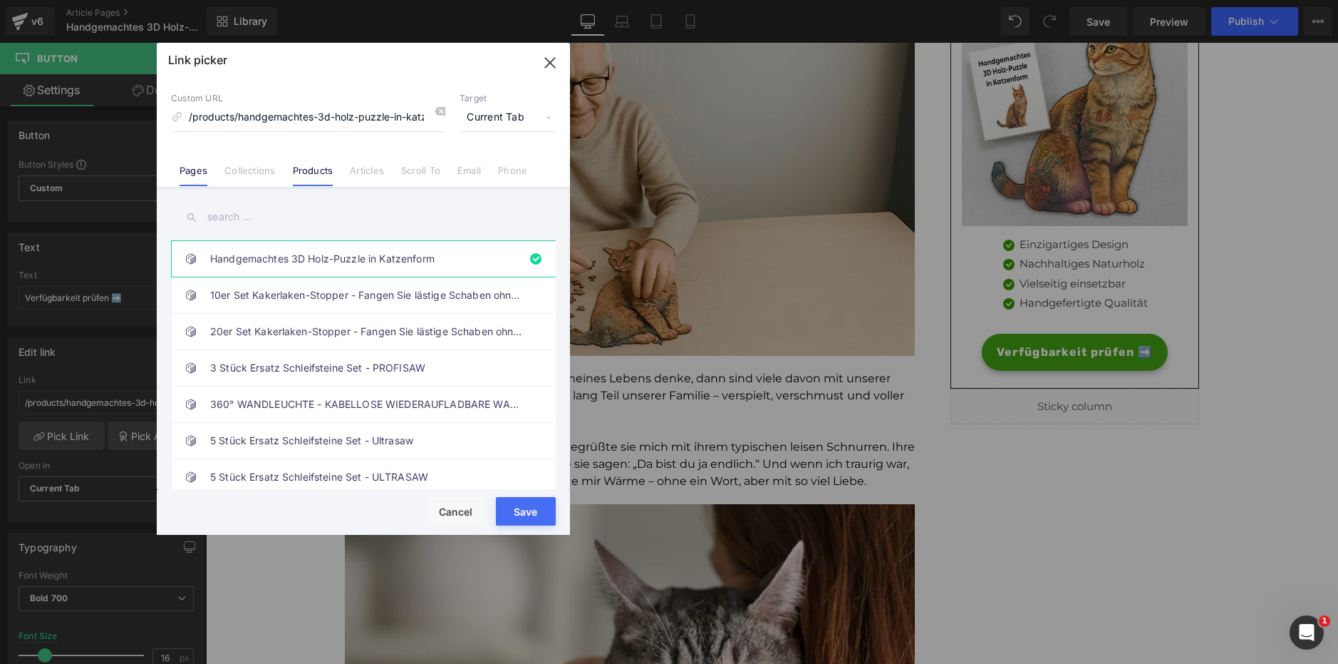
click at [201, 178] on link "Pages" at bounding box center [194, 175] width 28 height 21
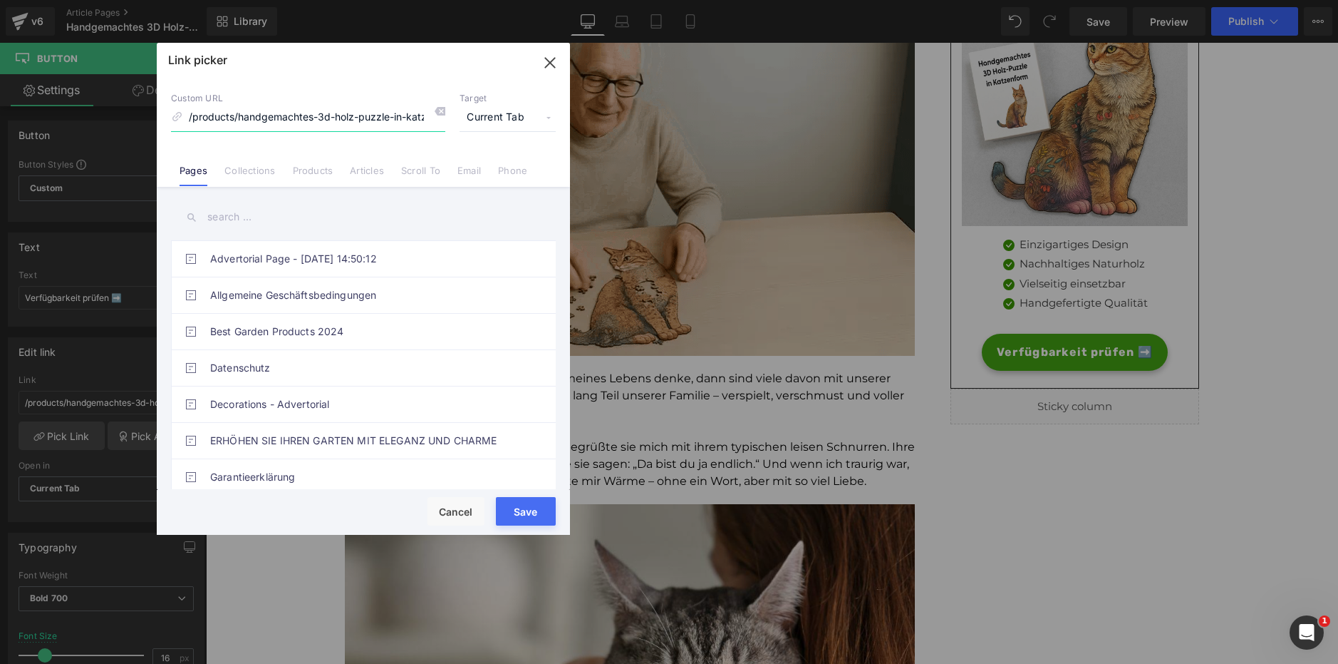
click at [251, 128] on input "/products/handgemachtes-3d-holz-puzzle-in-katzenform" at bounding box center [308, 117] width 274 height 27
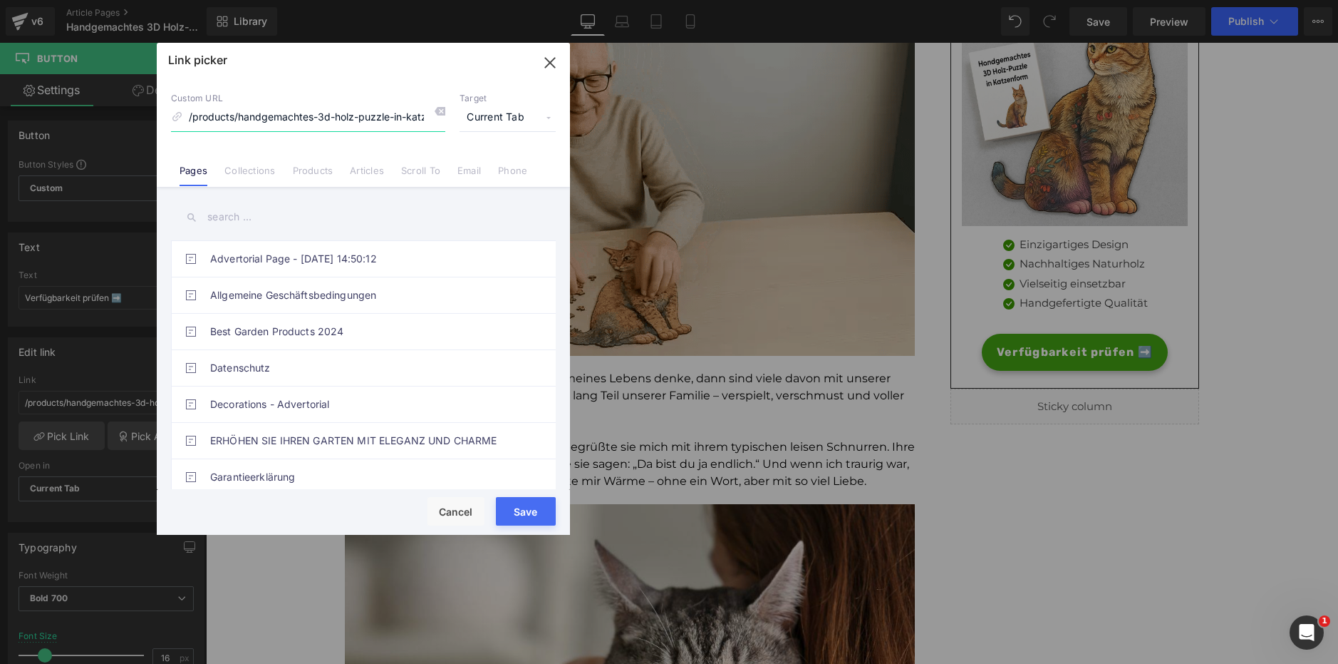
click at [251, 128] on input "/products/handgemachtes-3d-holz-puzzle-in-katzenform" at bounding box center [308, 117] width 274 height 27
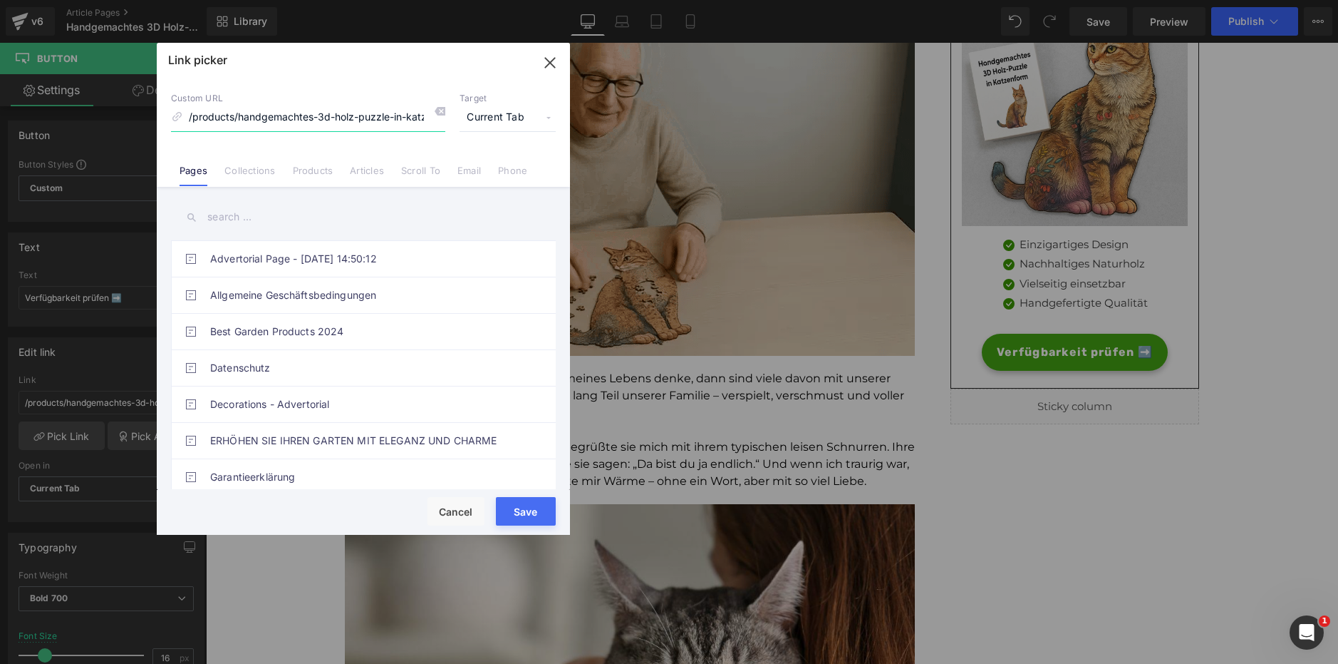
click at [251, 128] on input "/products/handgemachtes-3d-holz-puzzle-in-katzenform" at bounding box center [308, 117] width 274 height 27
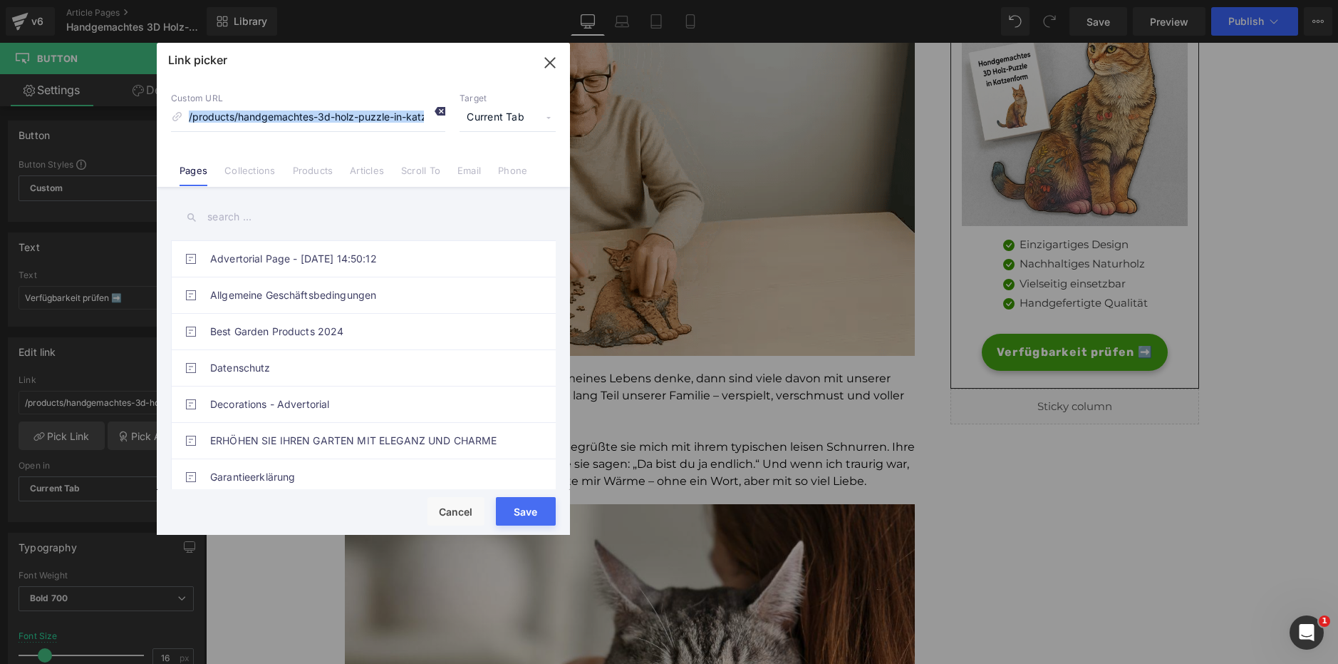
click at [445, 109] on div "Custom URL /products/handgemachtes-3d-holz-puzzle-in-katzenform Target Current …" at bounding box center [363, 112] width 385 height 38
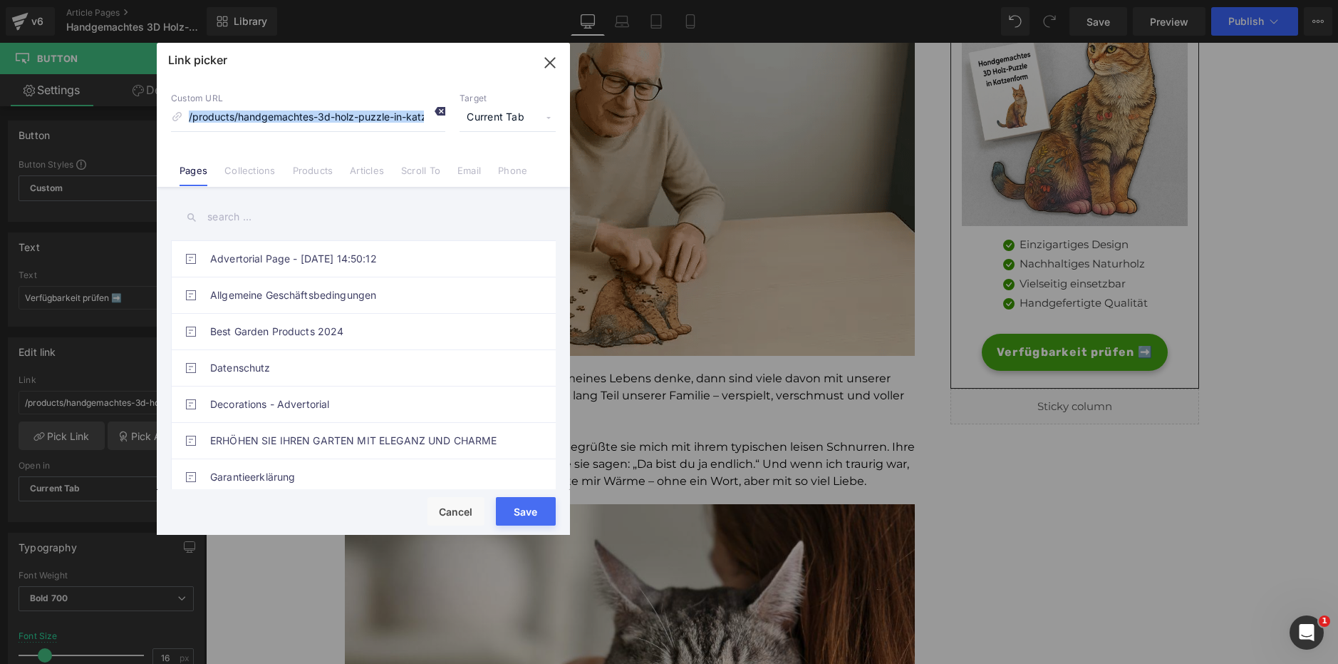
click at [442, 110] on icon at bounding box center [439, 110] width 11 height 11
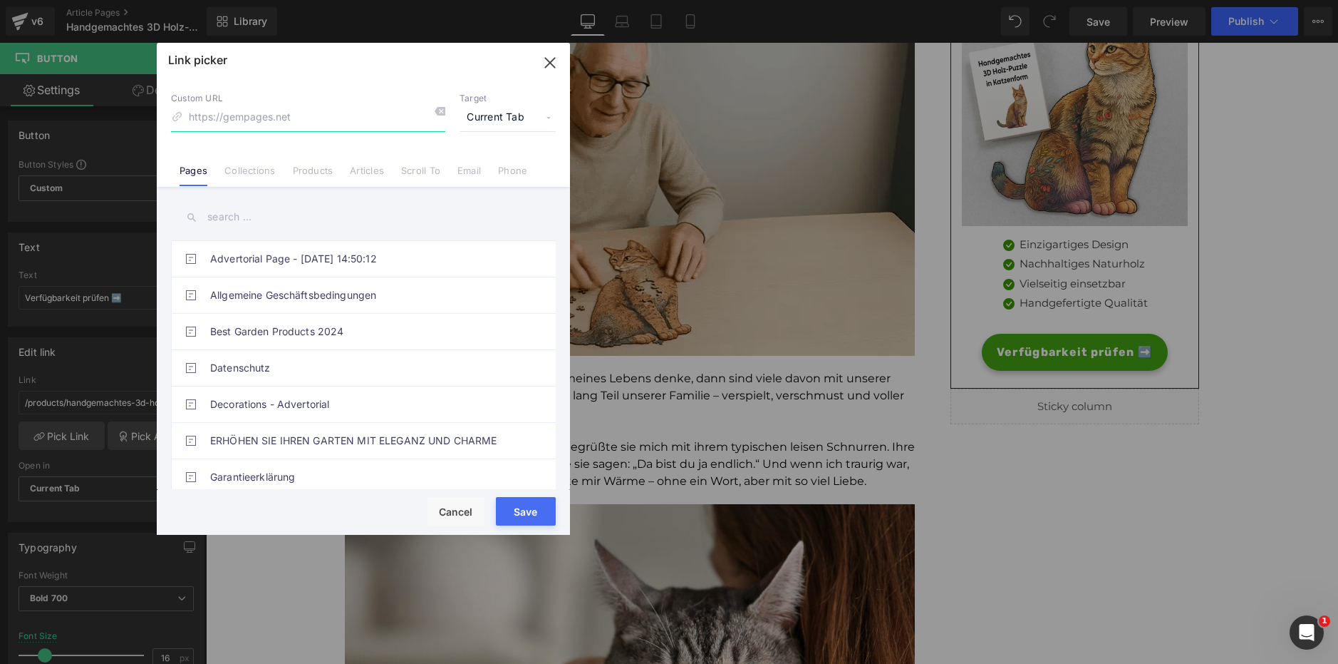
click at [336, 120] on input at bounding box center [308, 117] width 274 height 27
paste input "[URL][DOMAIN_NAME]"
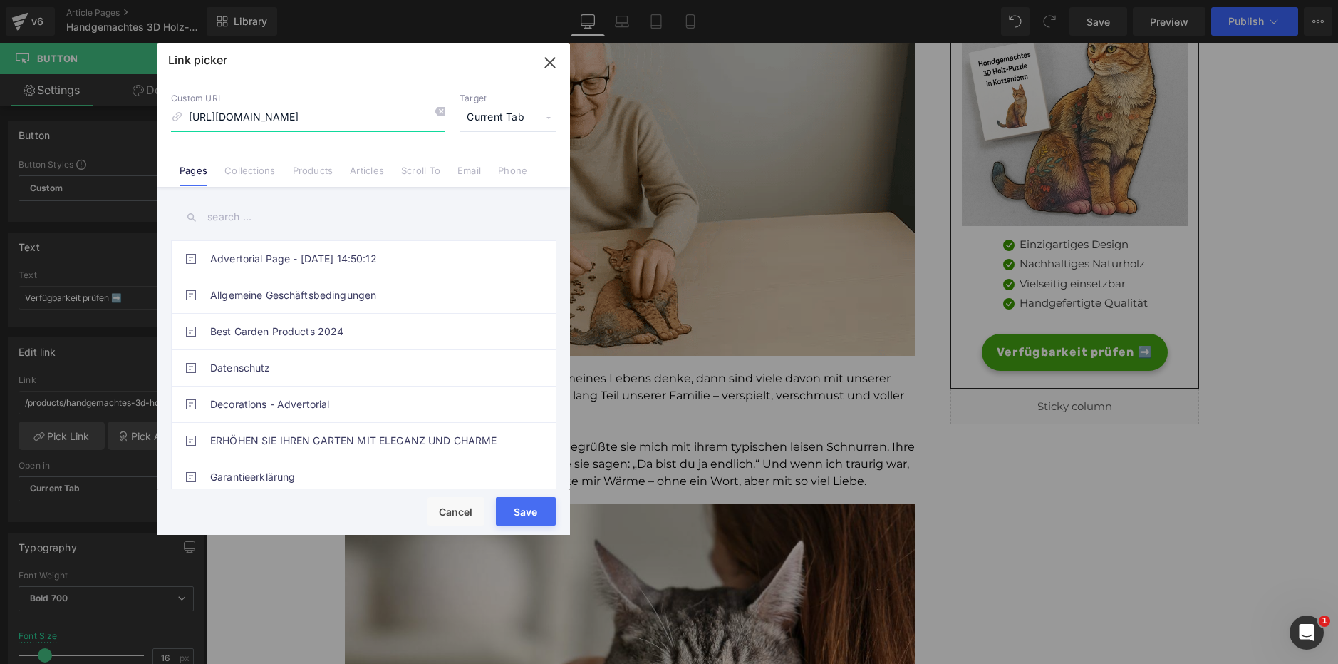
type input "[URL][DOMAIN_NAME]"
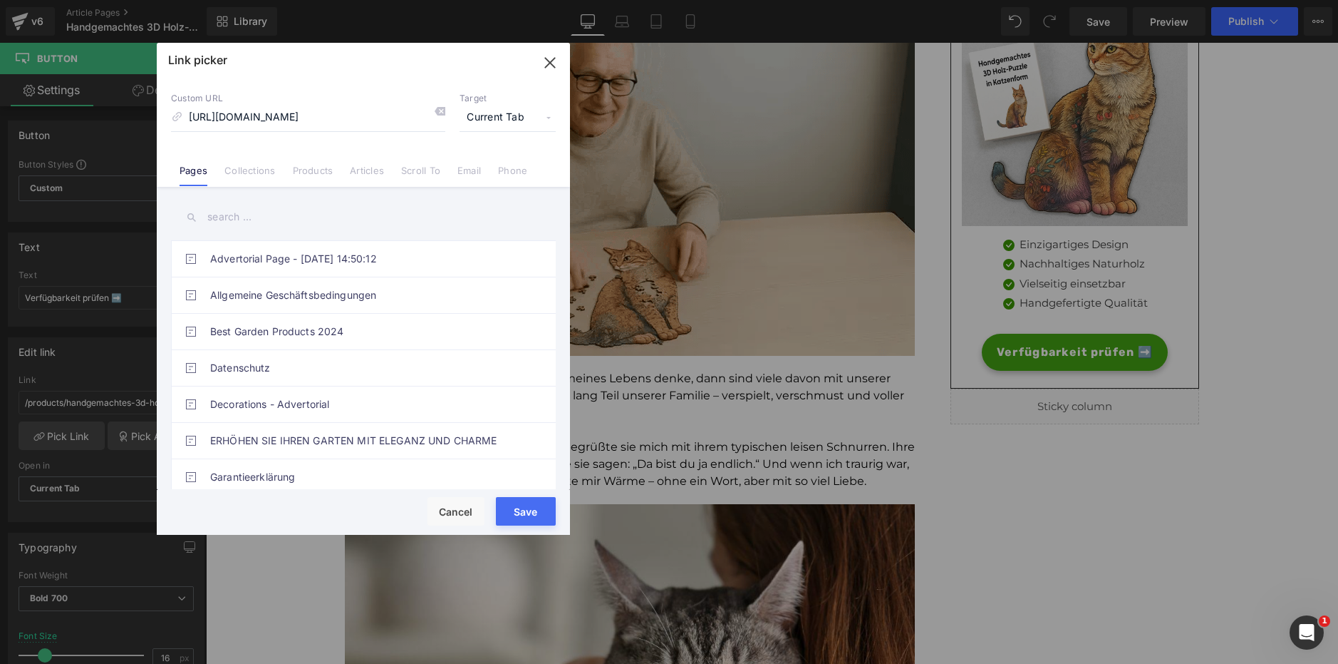
type input "[URL][DOMAIN_NAME]"
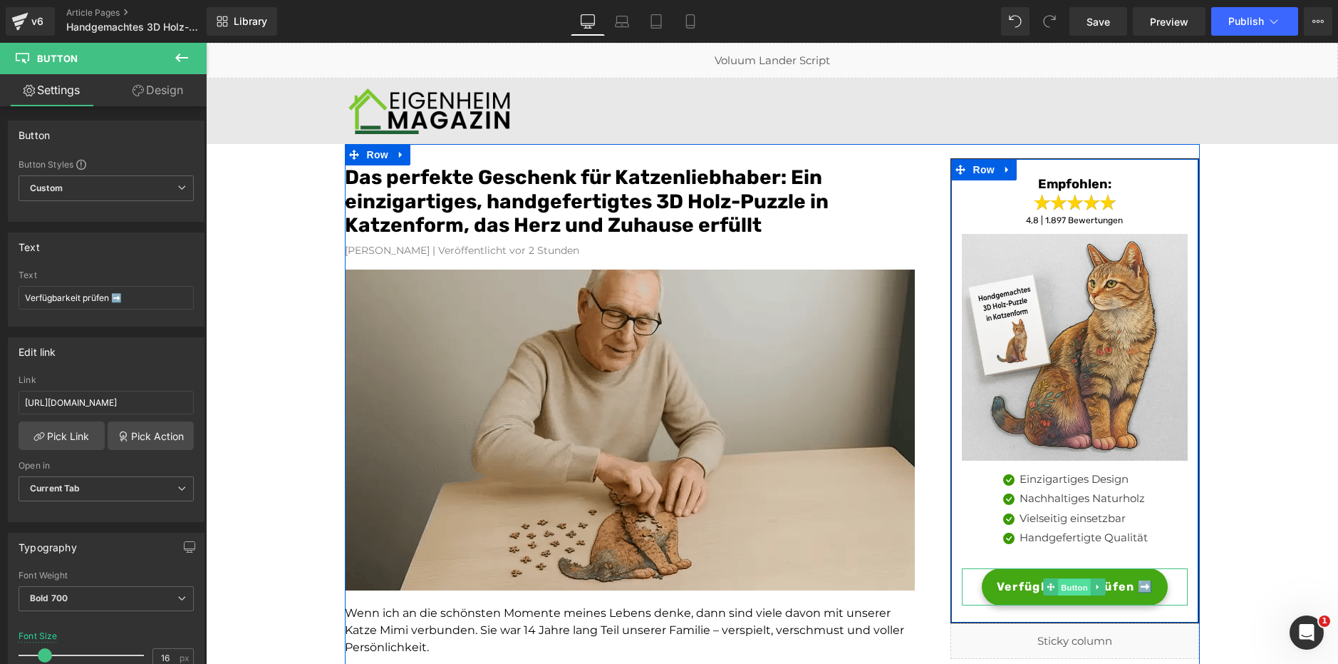
click at [1059, 580] on span "Button" at bounding box center [1075, 587] width 33 height 17
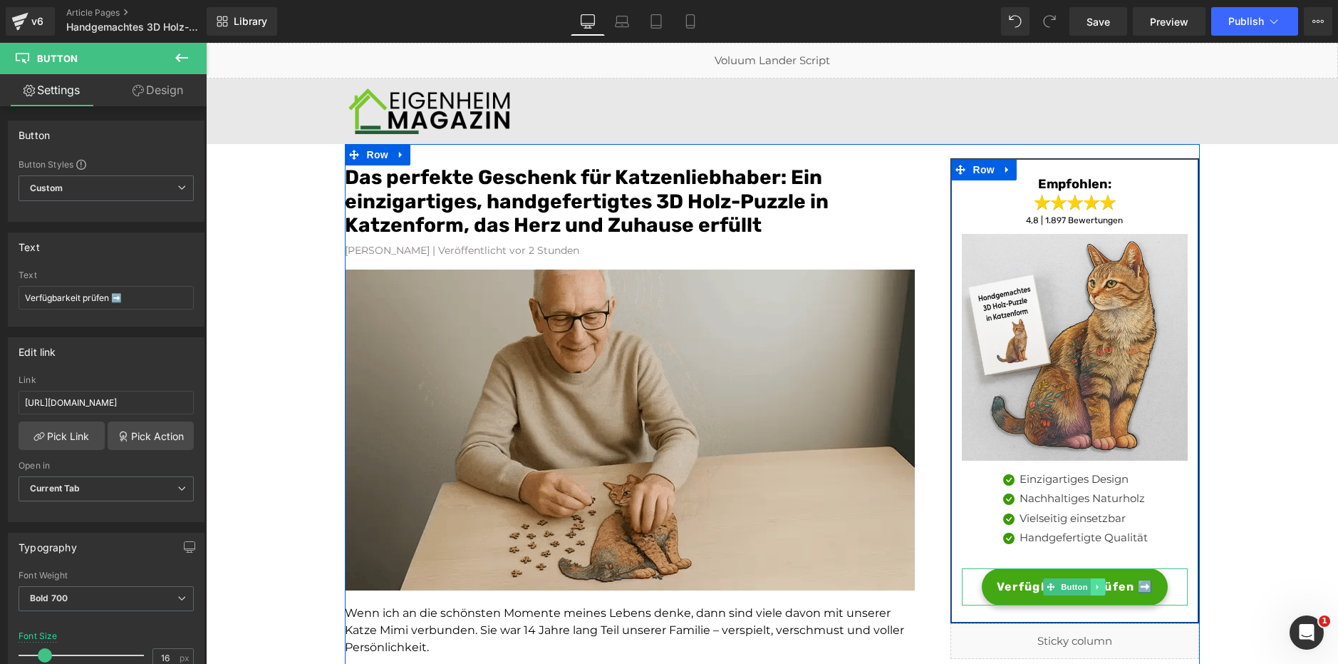
click at [1095, 590] on icon at bounding box center [1099, 586] width 8 height 9
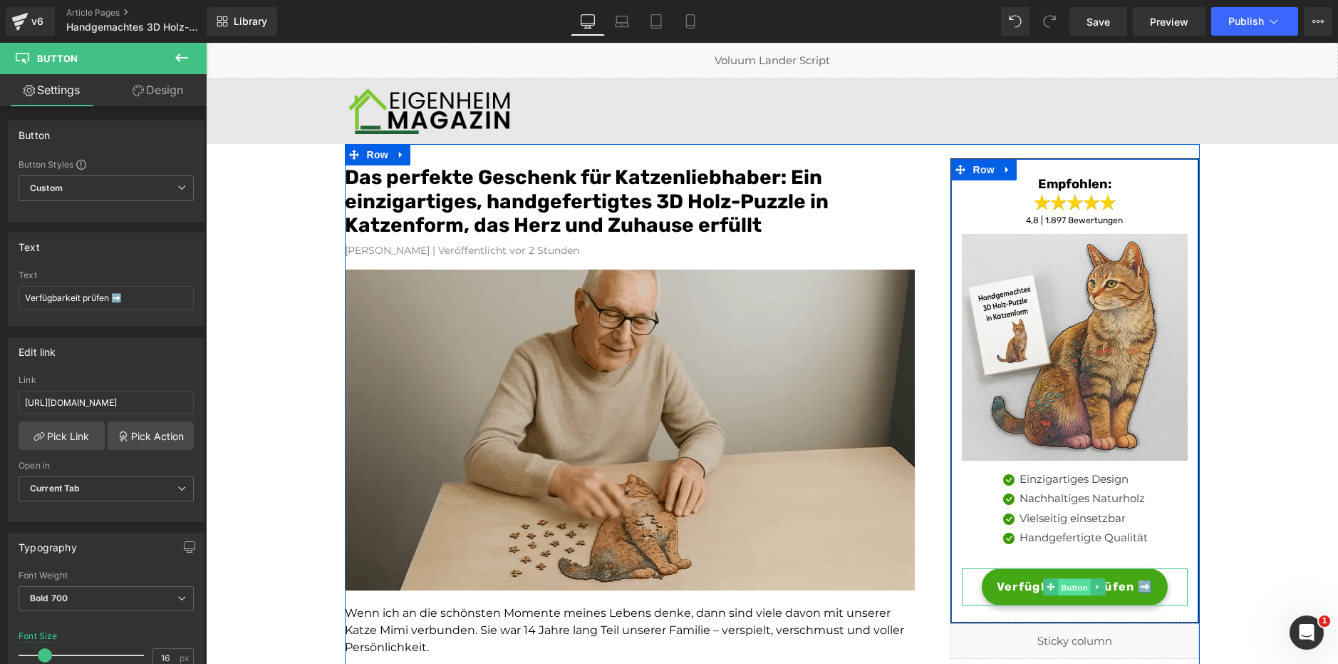
click at [1062, 589] on span "Button" at bounding box center [1075, 587] width 33 height 17
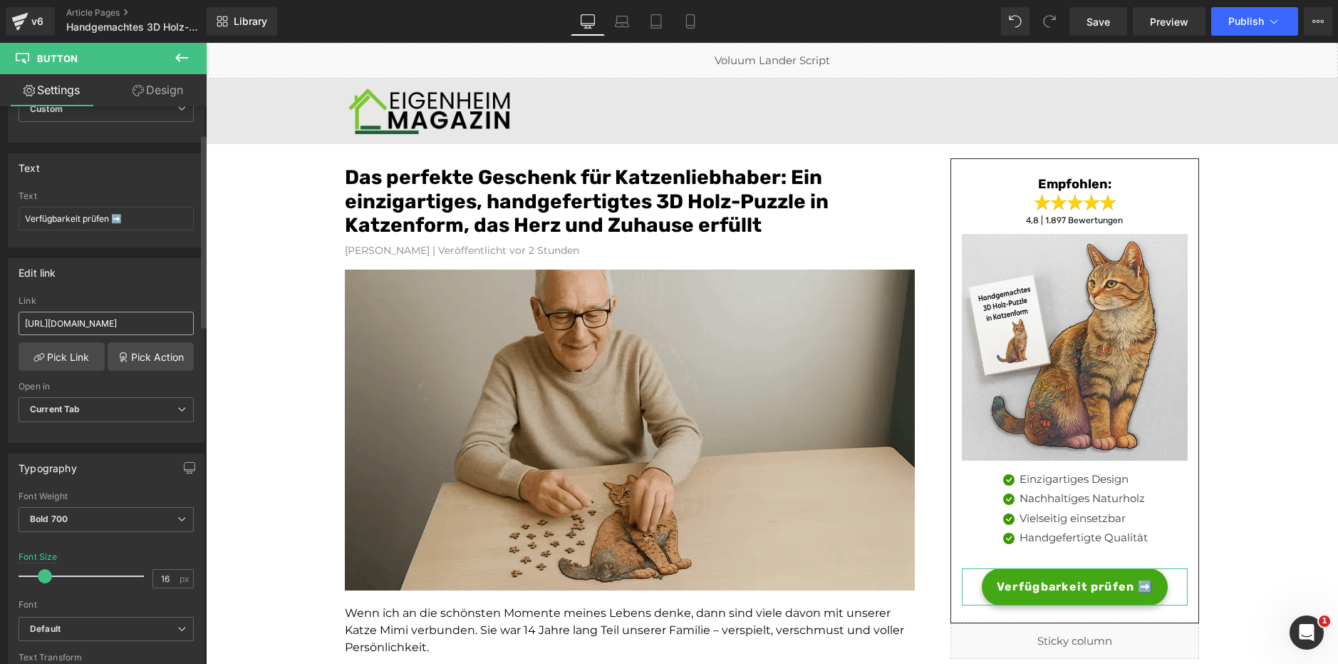
scroll to position [79, 0]
click at [90, 349] on link "Pick Link" at bounding box center [62, 356] width 86 height 29
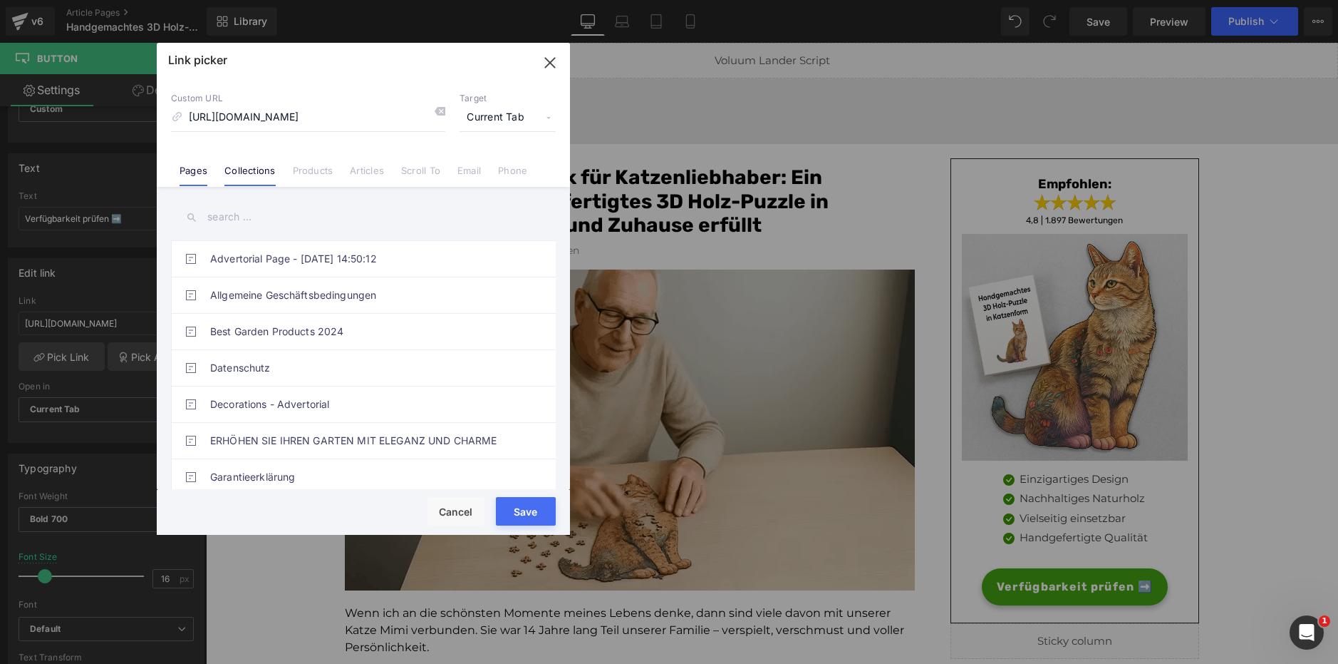
click at [264, 160] on li "Collections" at bounding box center [250, 165] width 68 height 25
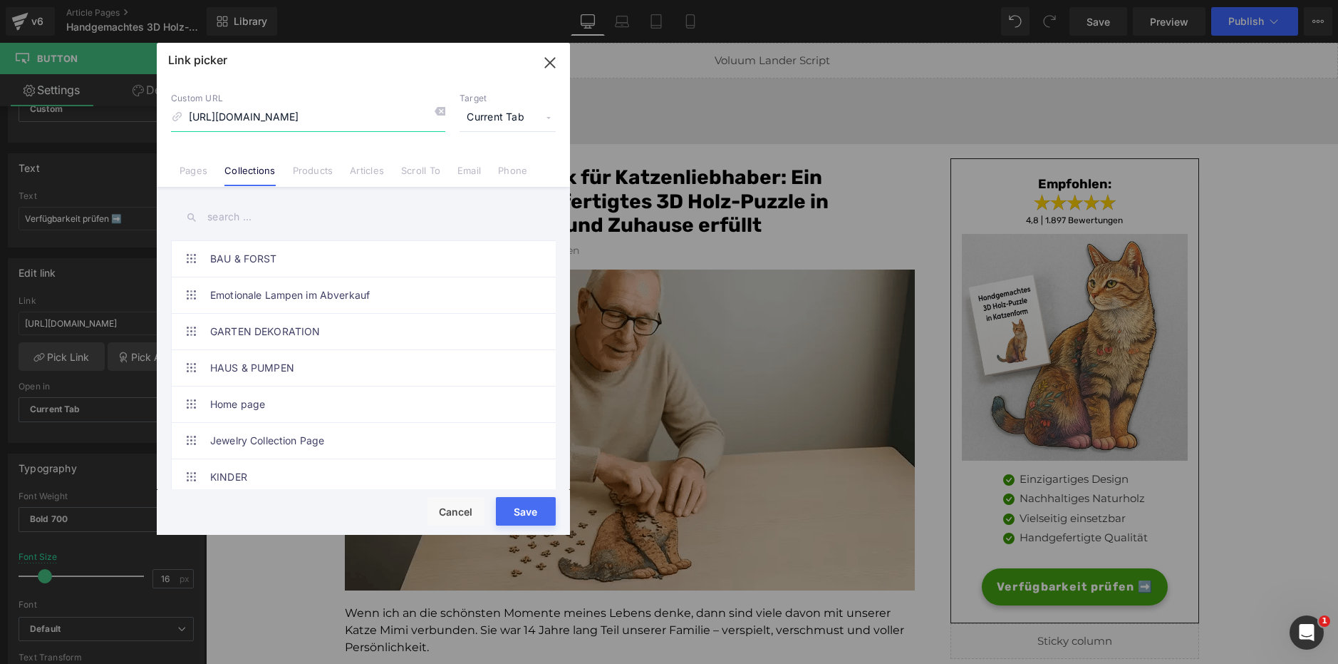
click at [327, 120] on input "[URL][DOMAIN_NAME]" at bounding box center [308, 117] width 274 height 27
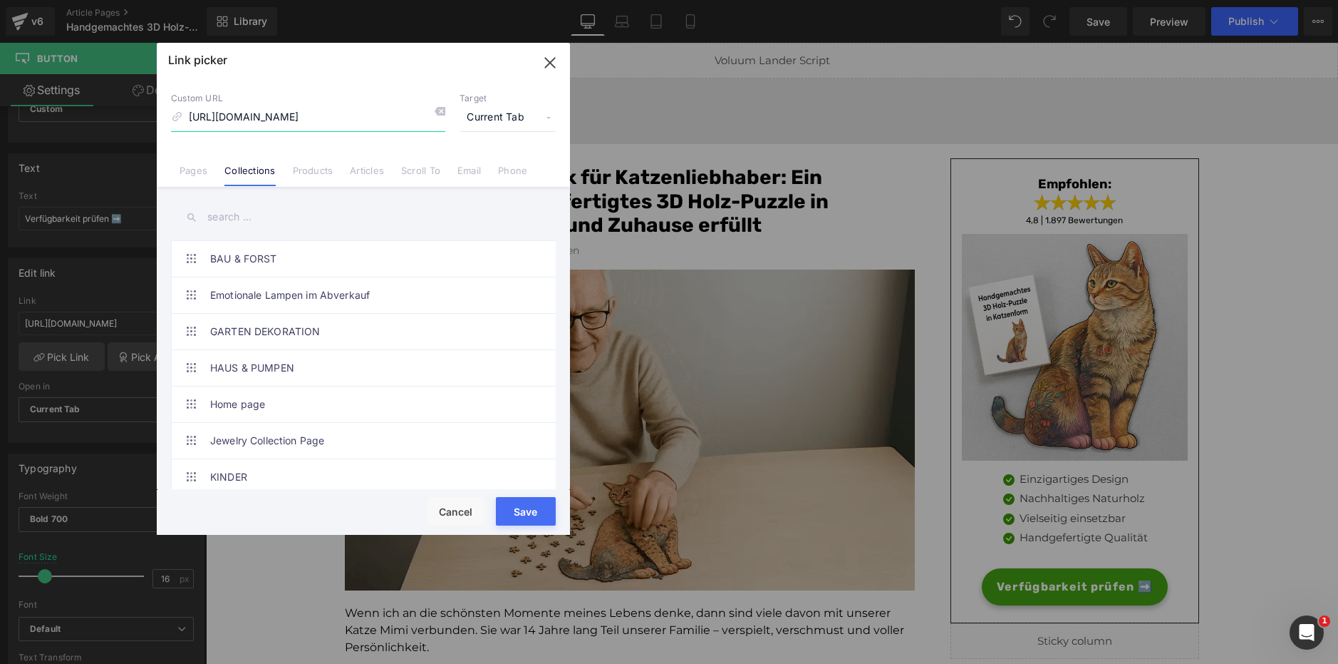
click at [327, 120] on input "[URL][DOMAIN_NAME]" at bounding box center [308, 117] width 274 height 27
click at [326, 175] on link "Products" at bounding box center [313, 175] width 41 height 21
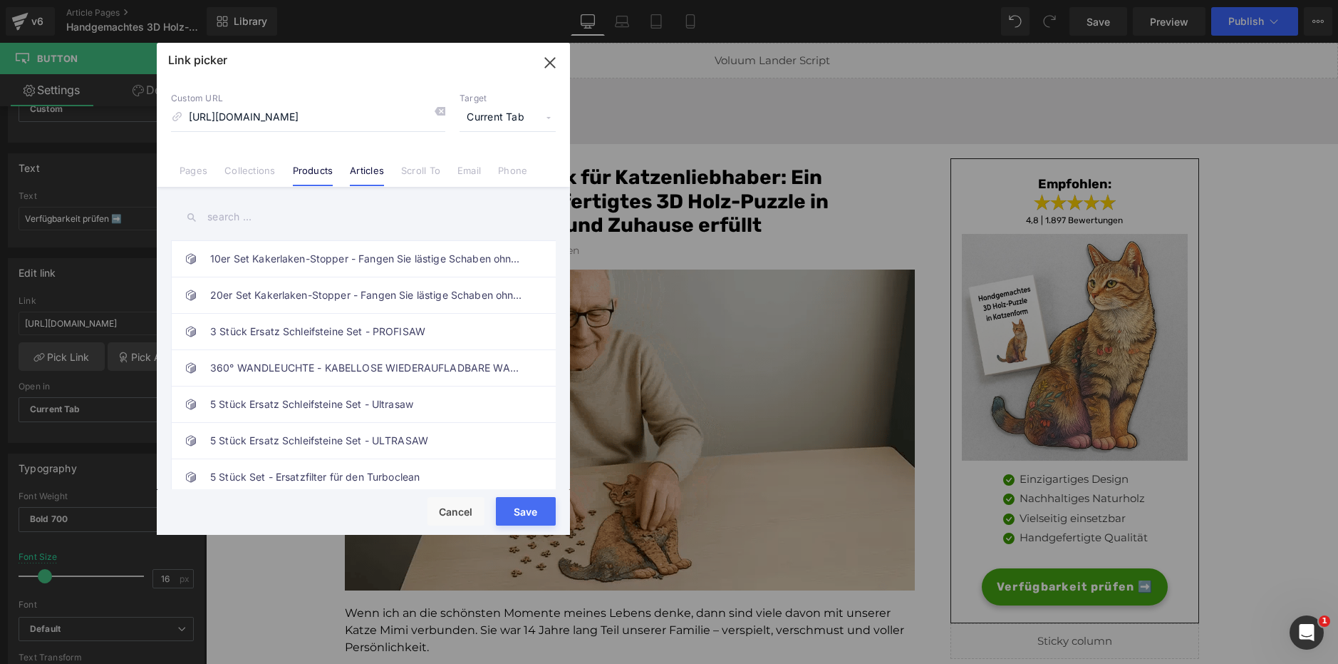
click at [358, 171] on link "Articles" at bounding box center [367, 175] width 34 height 21
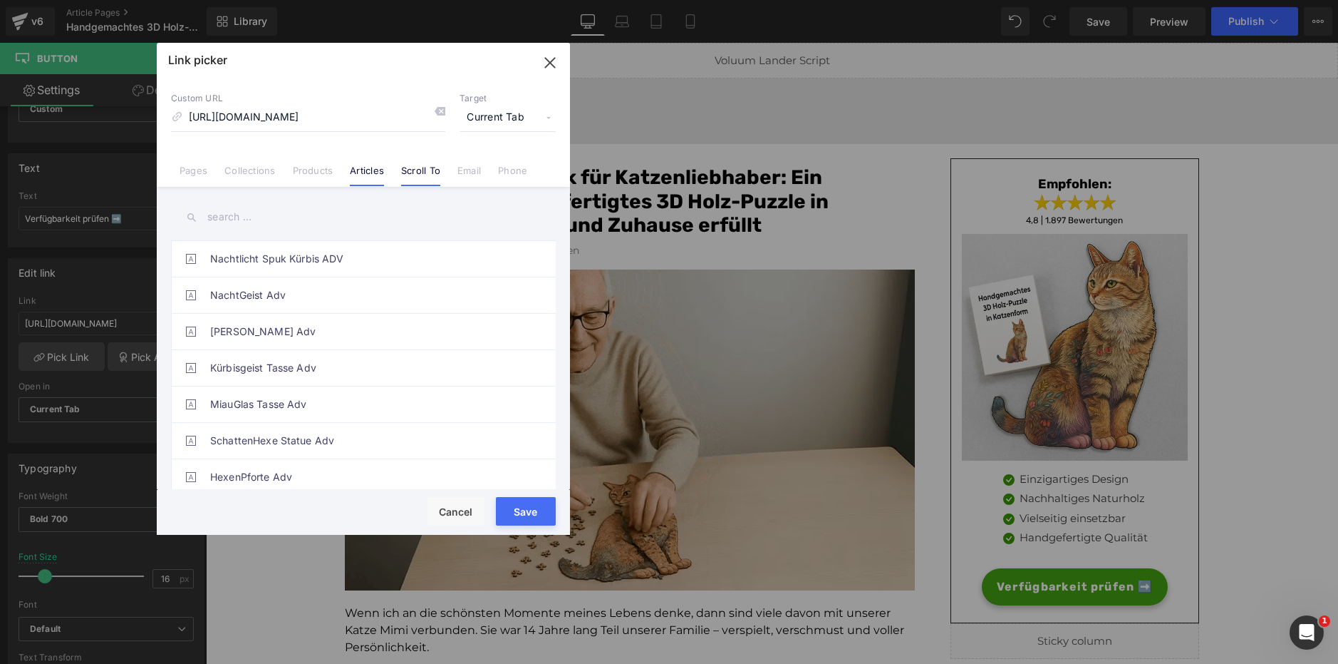
click at [416, 180] on link "Scroll To" at bounding box center [420, 175] width 39 height 21
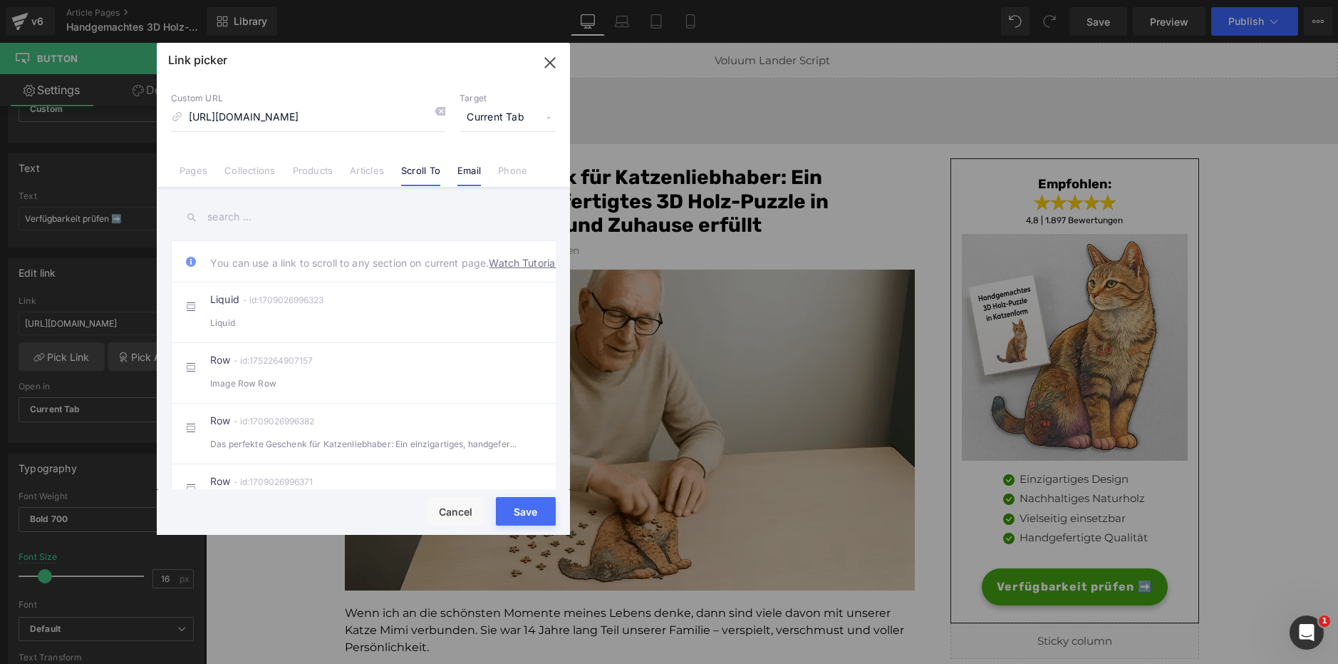
click at [466, 185] on link "Email" at bounding box center [470, 175] width 24 height 21
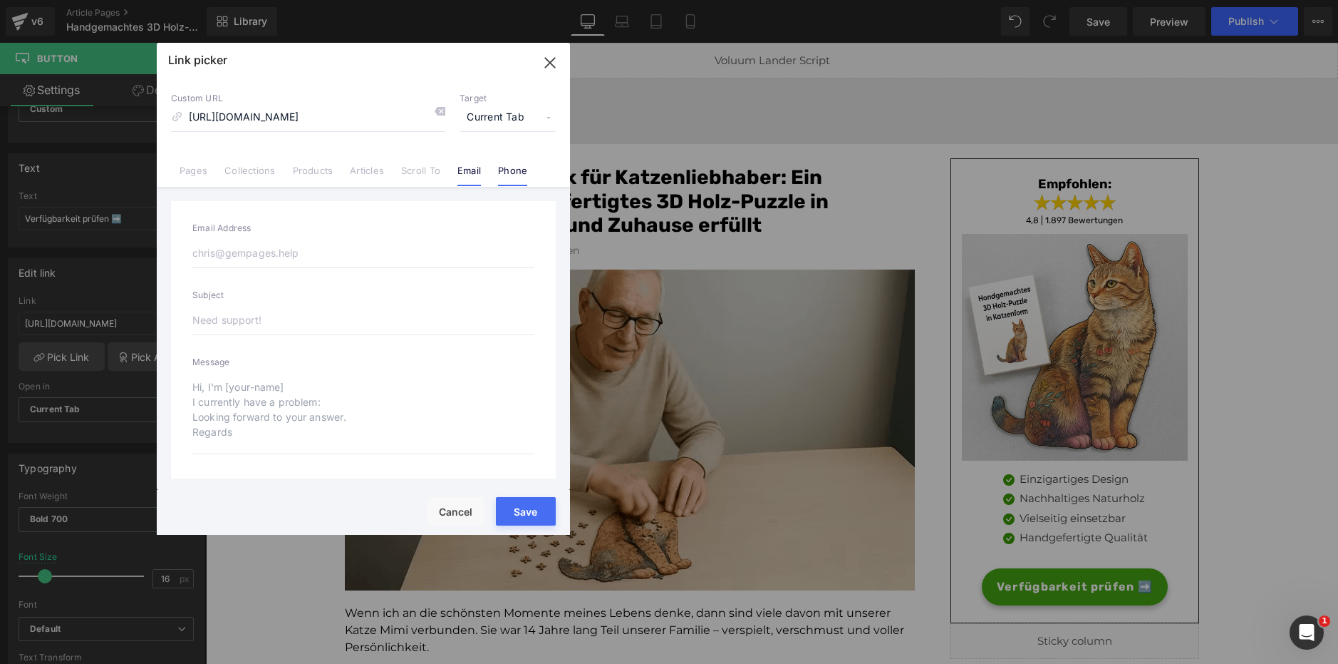
click at [502, 179] on link "Phone" at bounding box center [512, 175] width 29 height 21
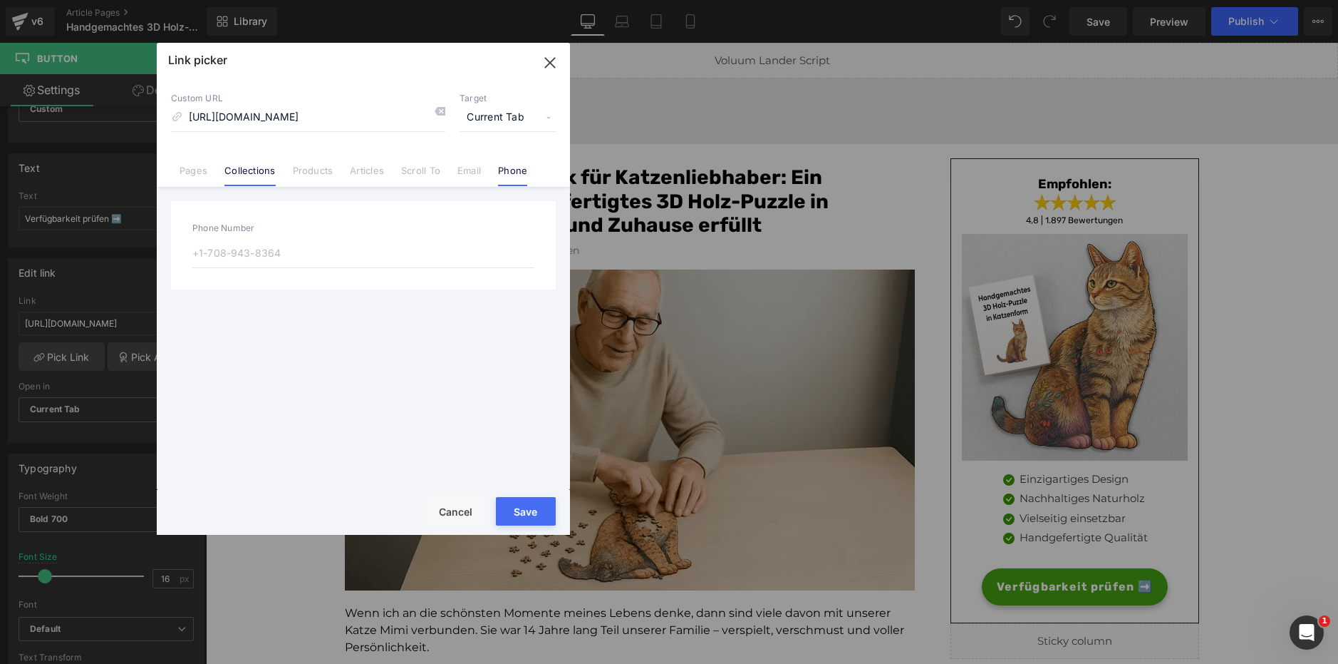
click at [240, 161] on li "Collections" at bounding box center [250, 165] width 68 height 25
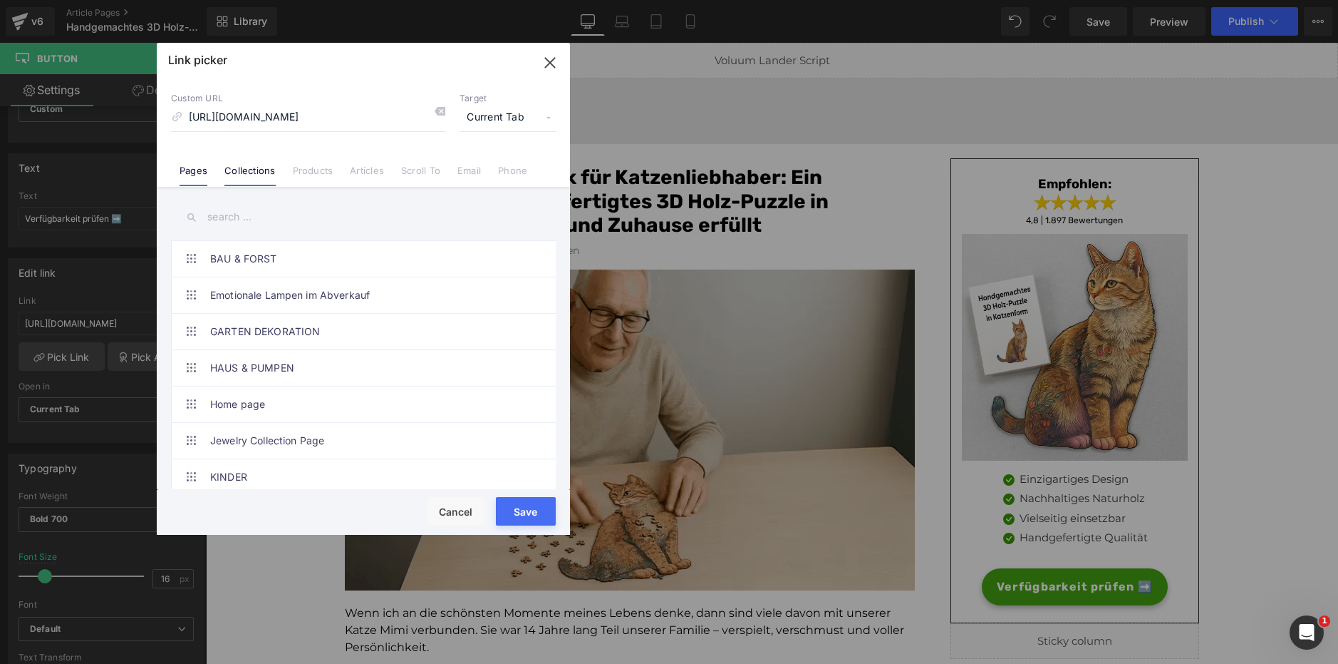
click at [195, 170] on link "Pages" at bounding box center [194, 175] width 28 height 21
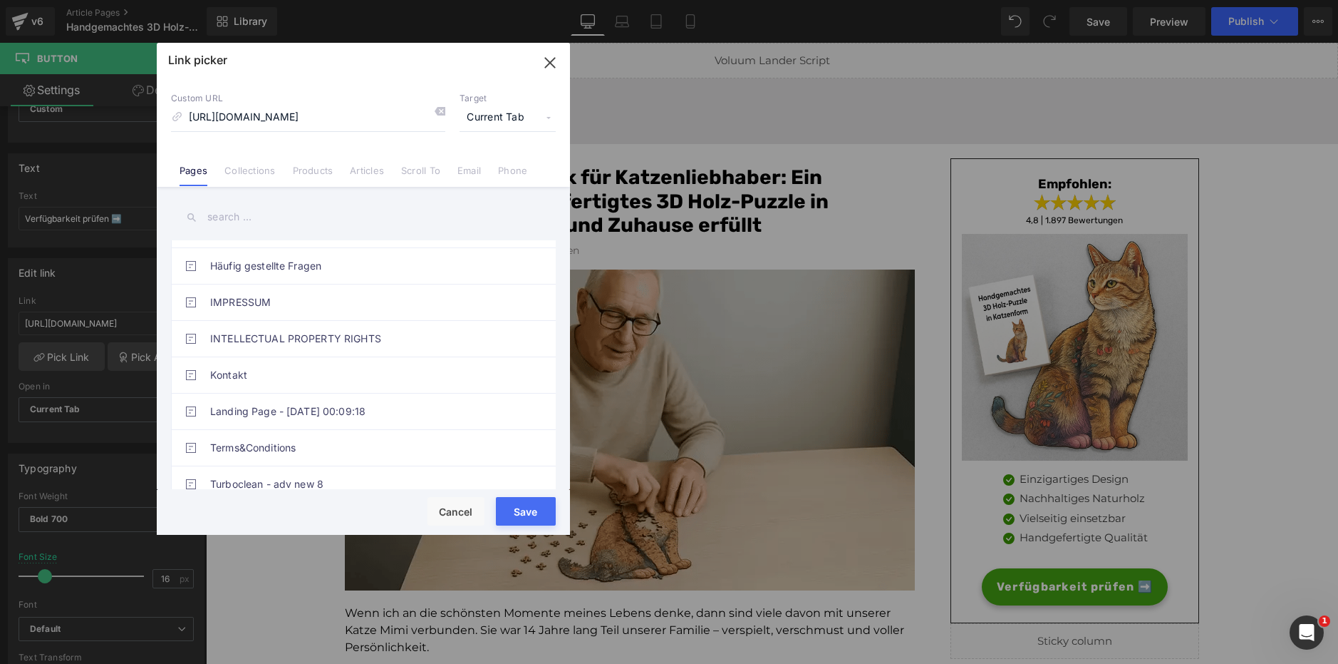
scroll to position [440, 0]
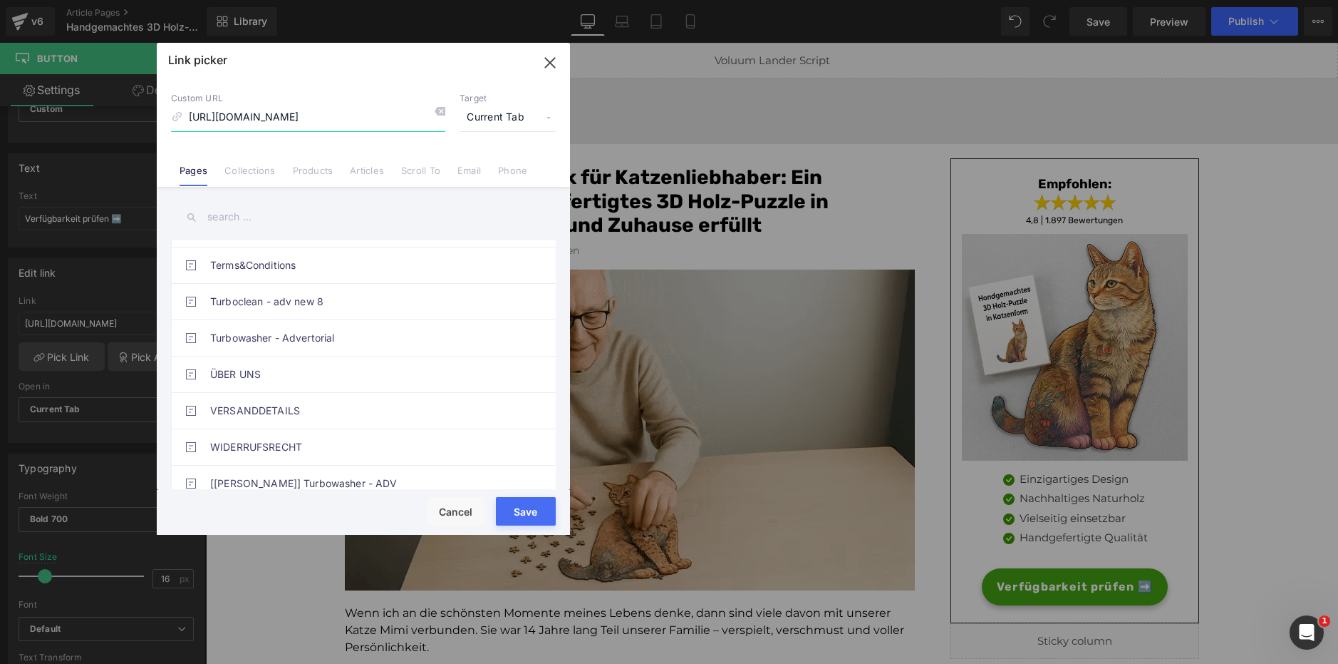
click at [335, 119] on input "[URL][DOMAIN_NAME]" at bounding box center [308, 117] width 274 height 27
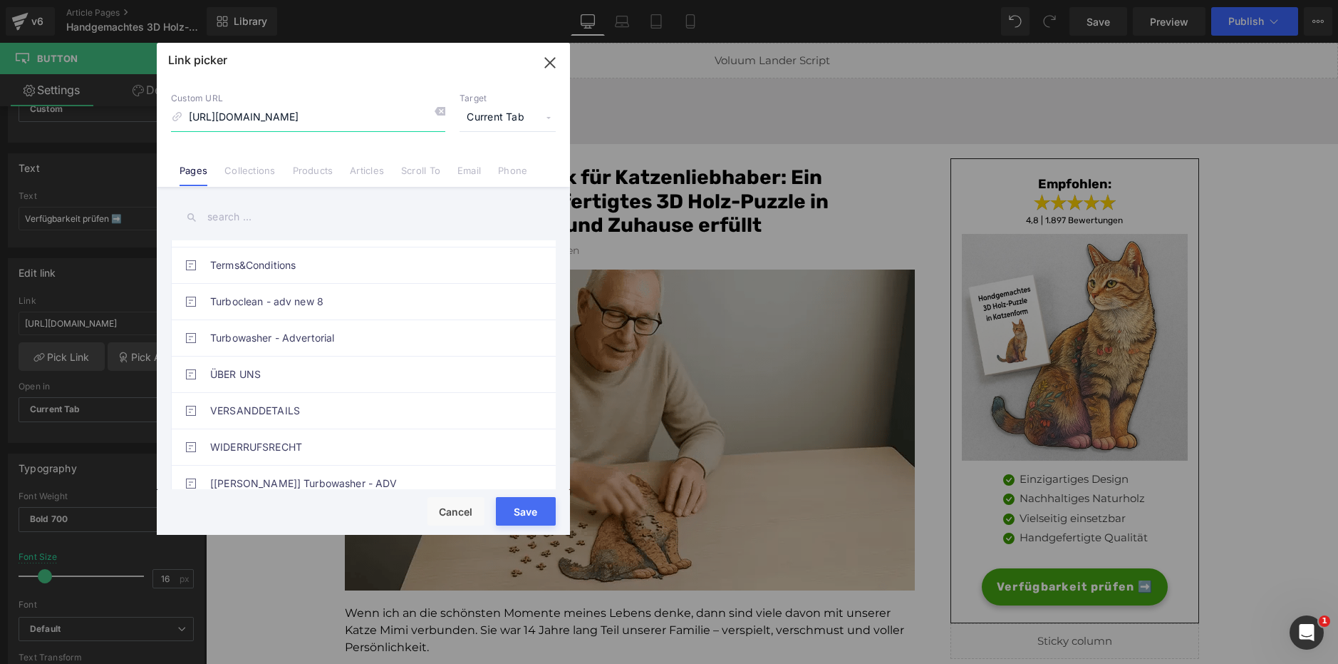
drag, startPoint x: 550, startPoint y: 63, endPoint x: 341, endPoint y: 25, distance: 213.0
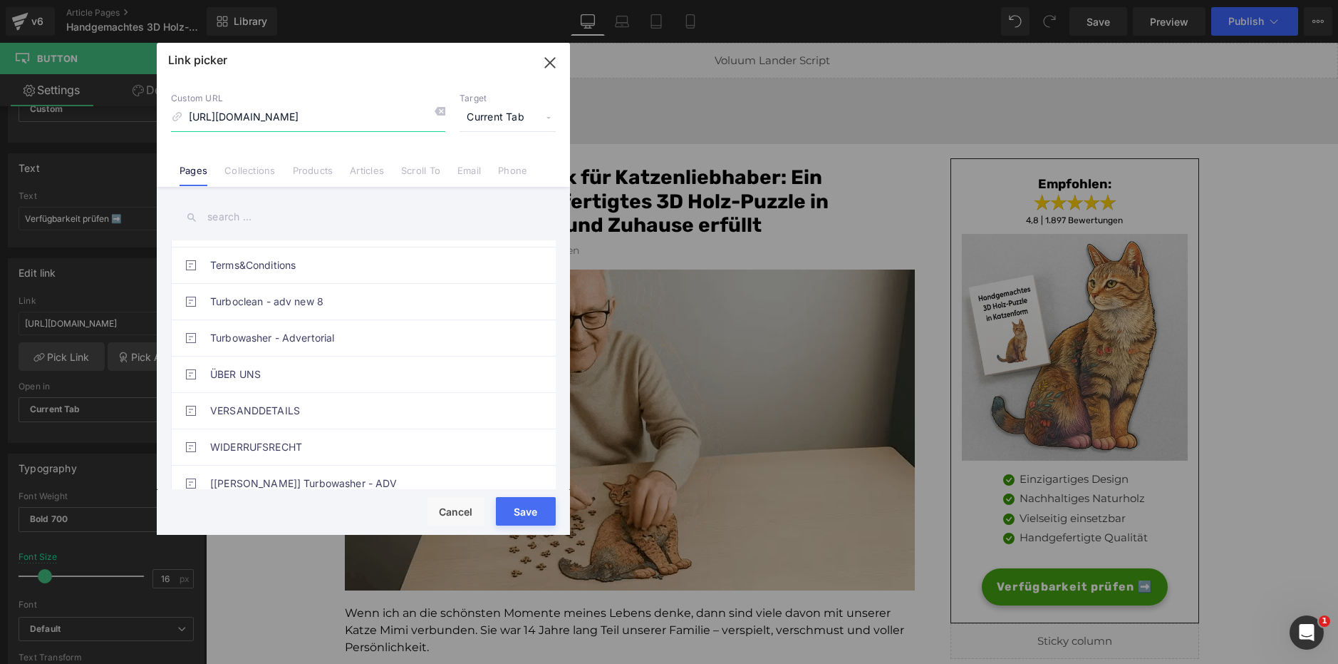
click at [550, 63] on icon "button" at bounding box center [549, 62] width 9 height 9
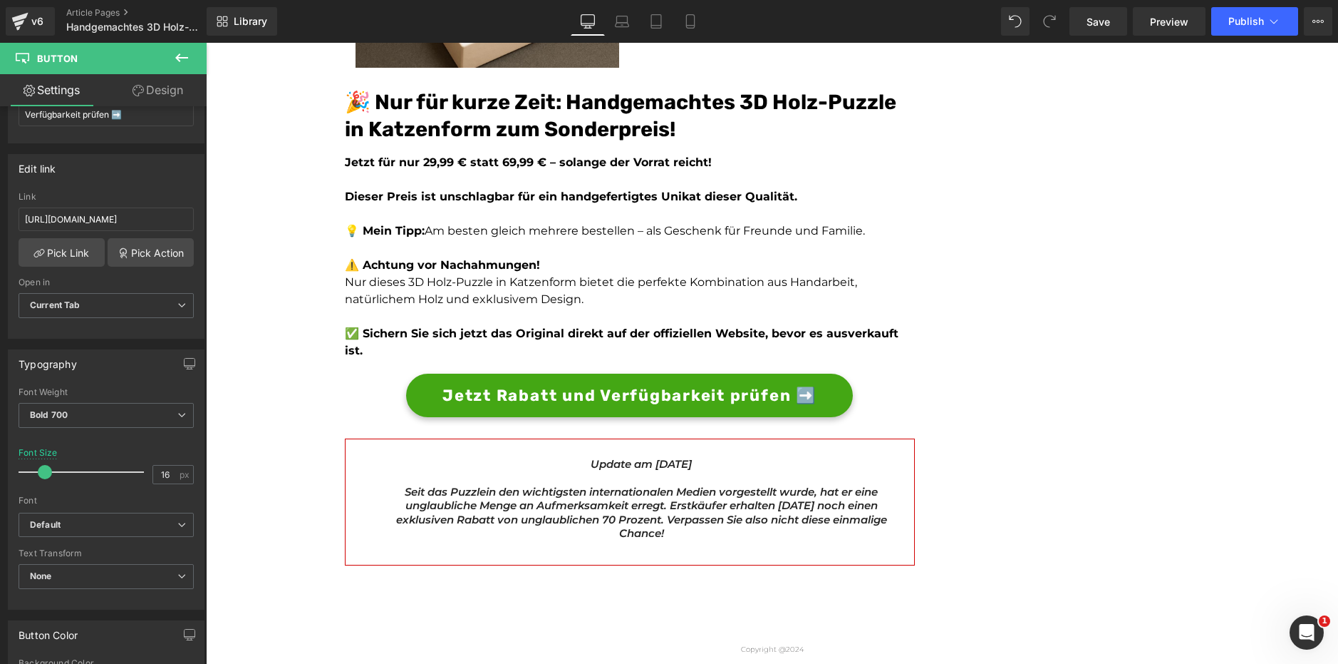
scroll to position [4156, 0]
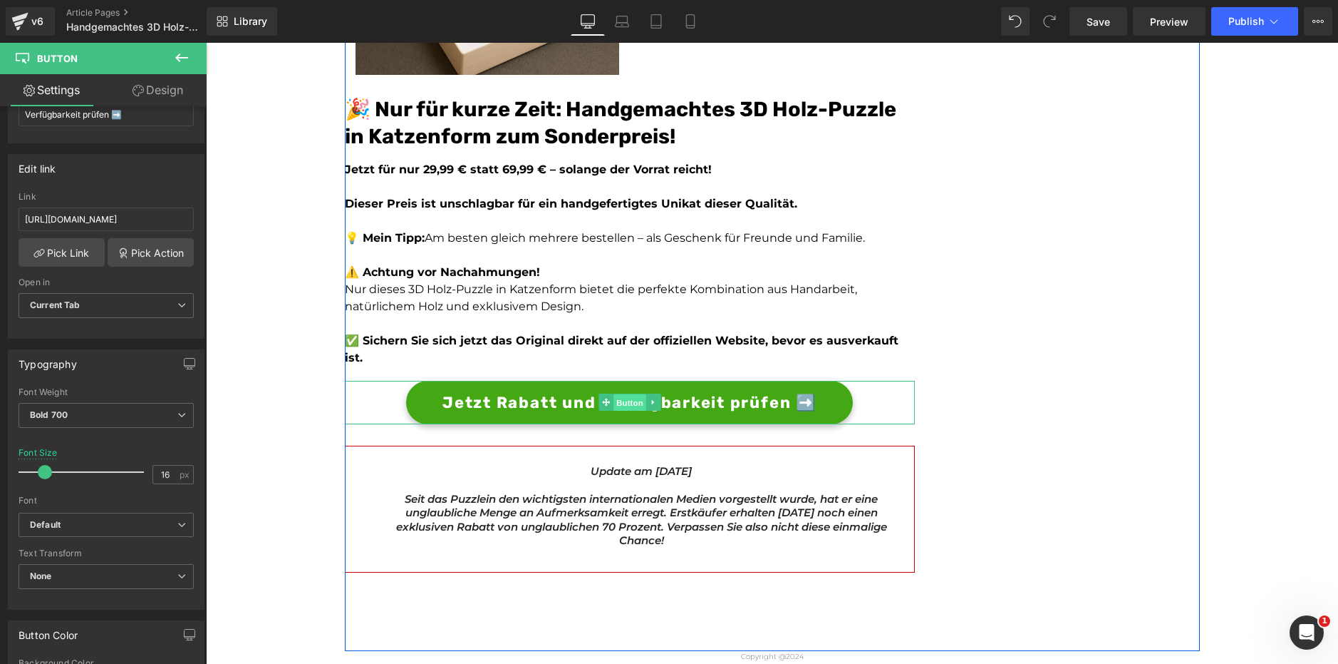
click at [614, 394] on span "Button" at bounding box center [630, 402] width 33 height 17
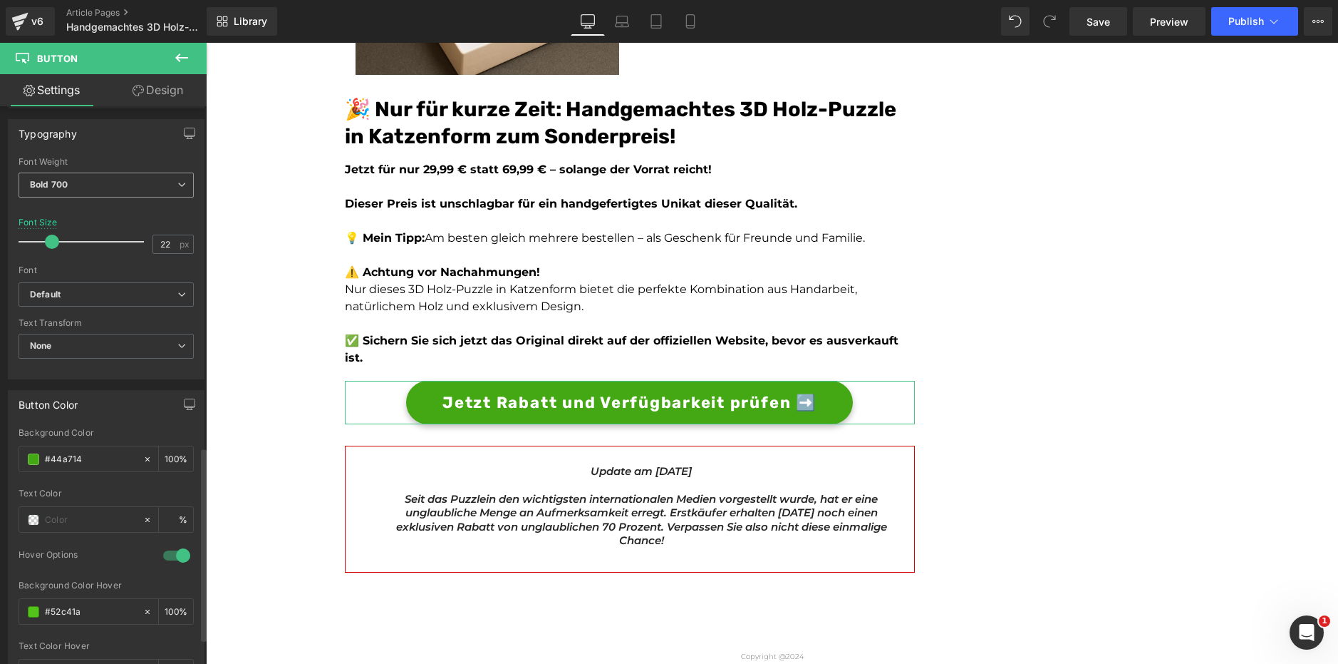
scroll to position [0, 0]
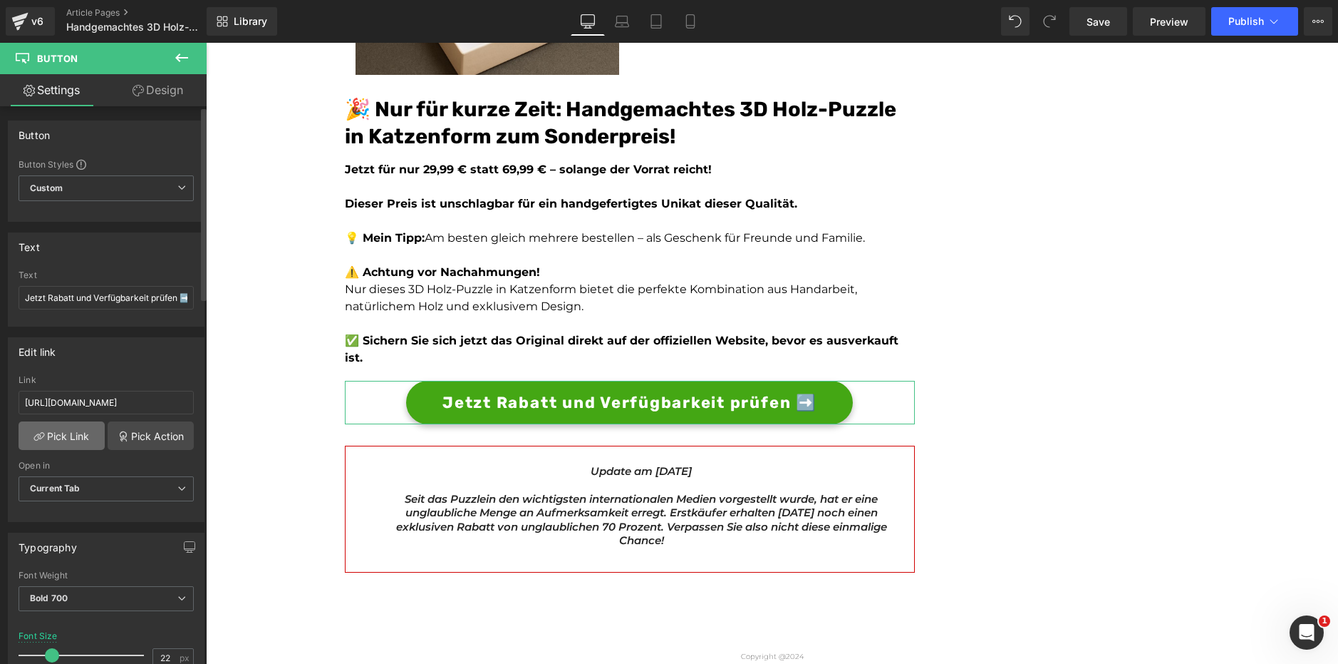
click at [78, 427] on link "Pick Link" at bounding box center [62, 435] width 86 height 29
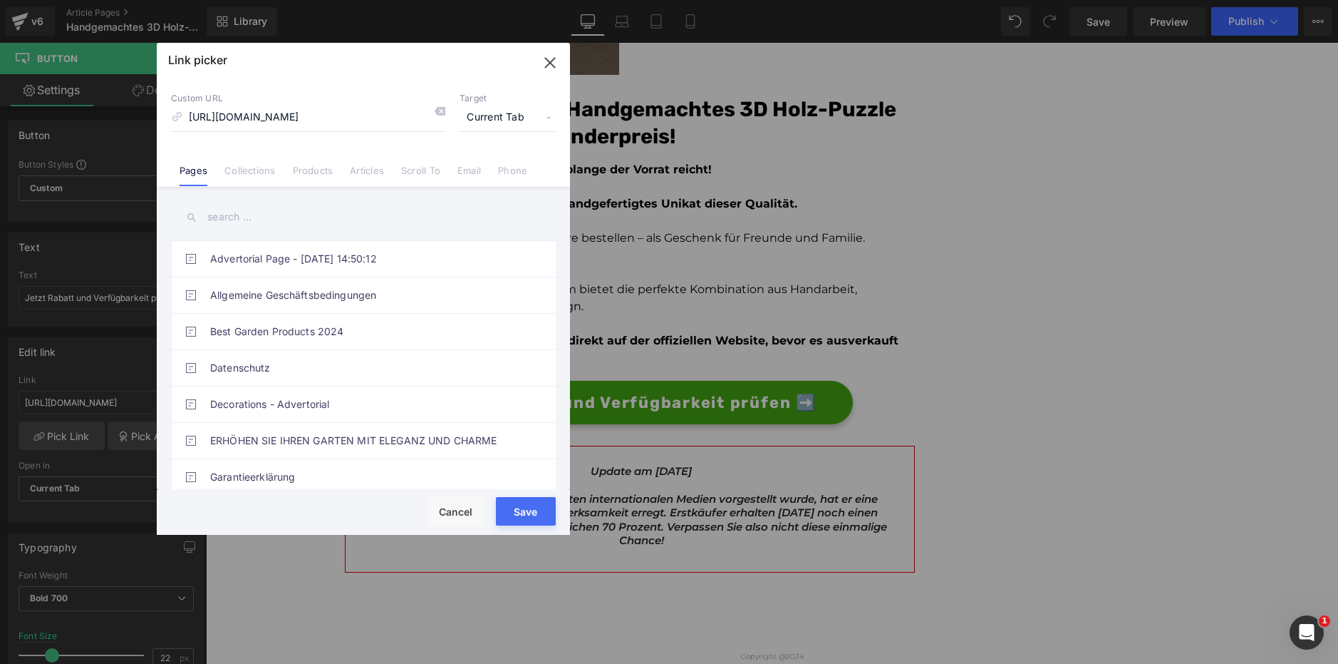
click at [537, 510] on button "Save" at bounding box center [526, 511] width 60 height 29
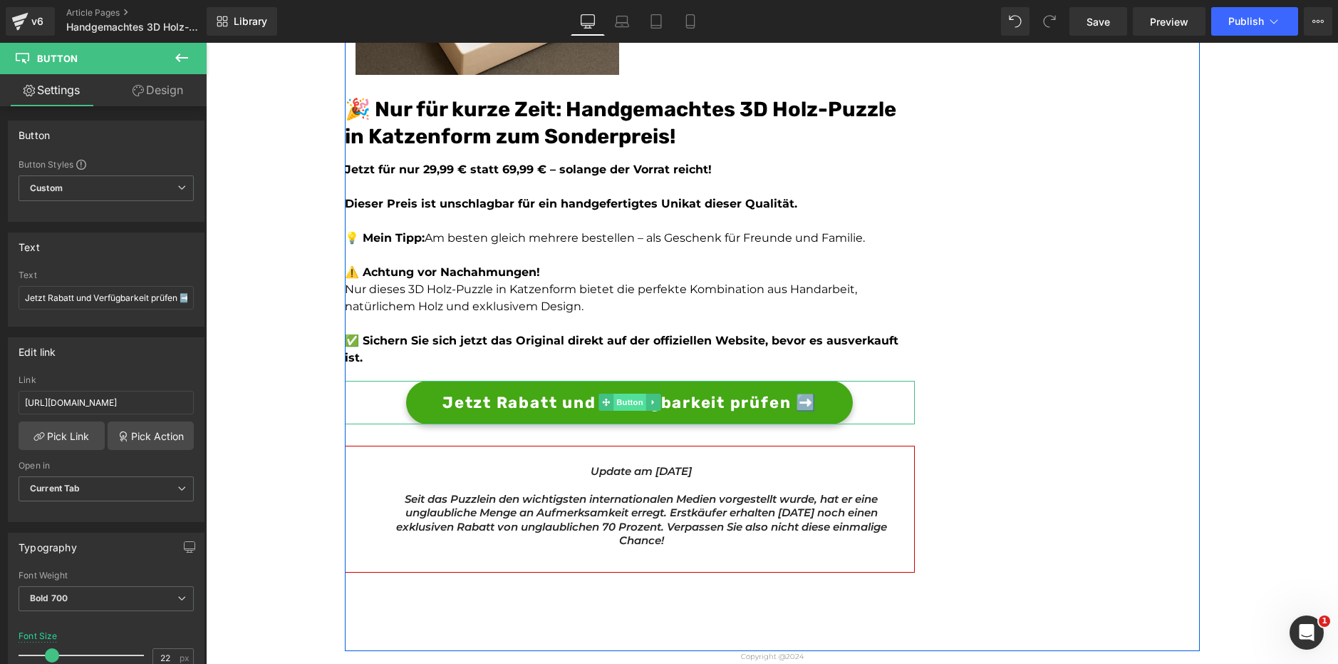
click at [631, 393] on span "Button" at bounding box center [630, 401] width 33 height 17
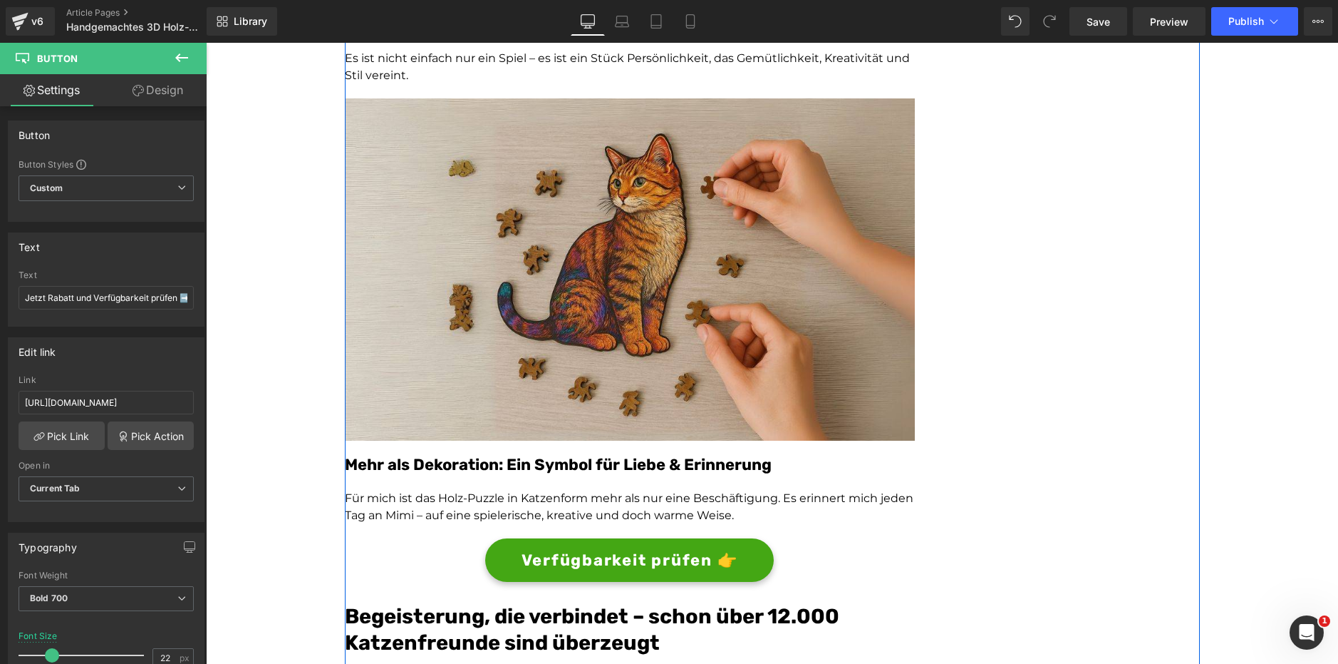
scroll to position [2708, 0]
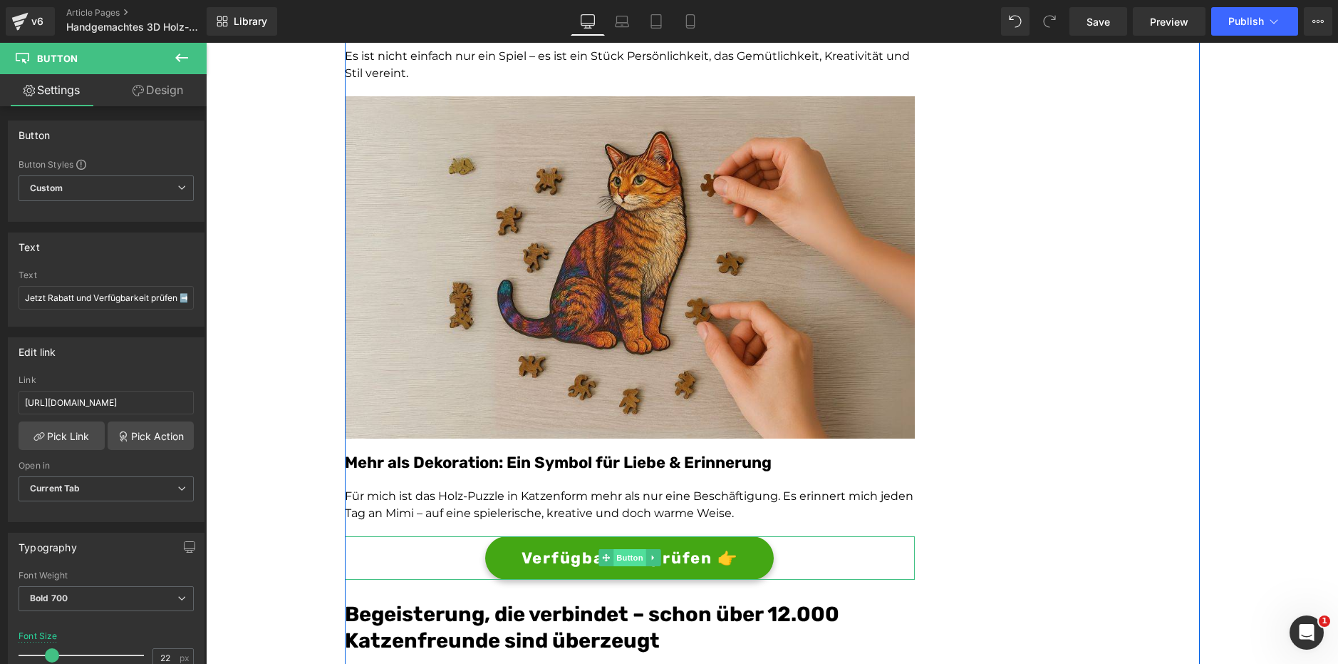
click at [618, 552] on span "Button" at bounding box center [630, 557] width 33 height 17
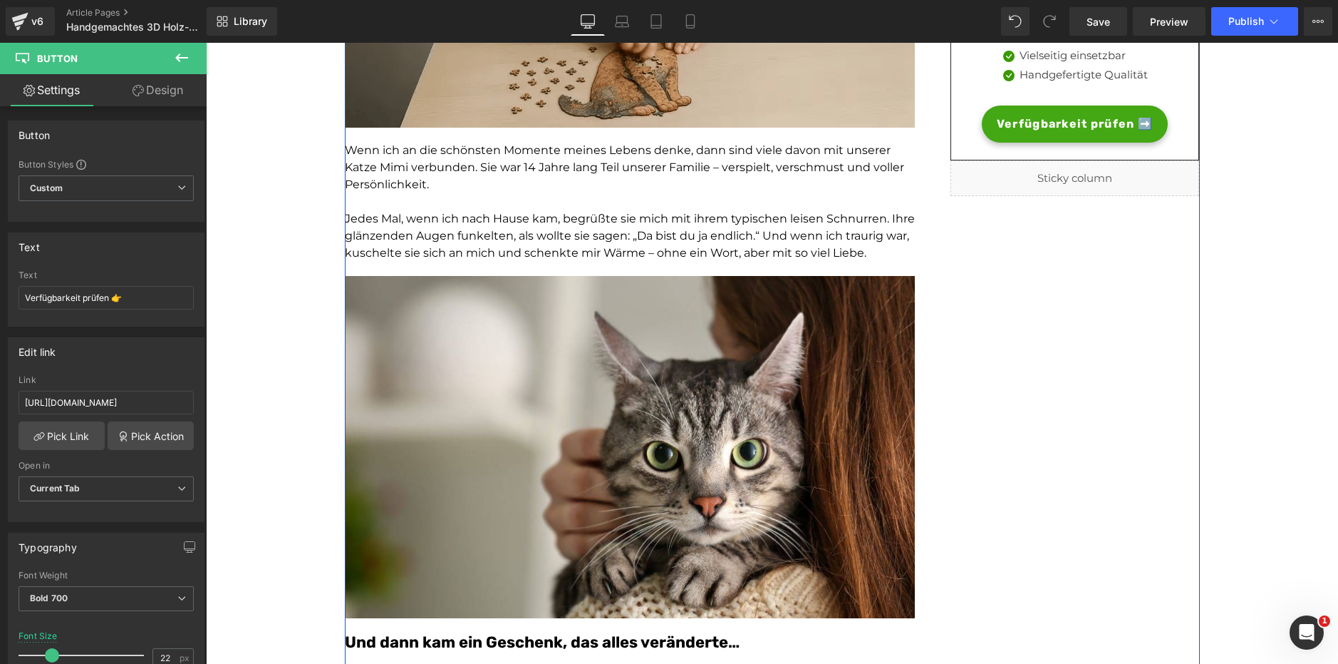
scroll to position [462, 0]
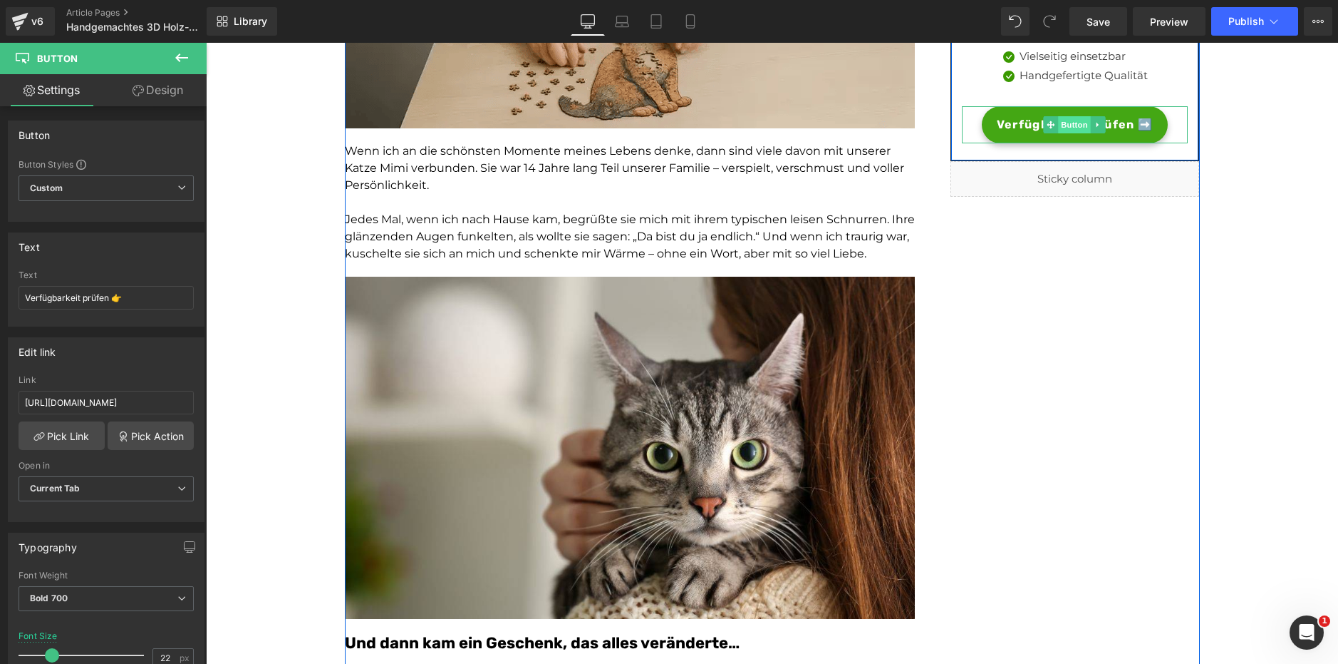
click at [1068, 118] on span "Button" at bounding box center [1075, 124] width 33 height 17
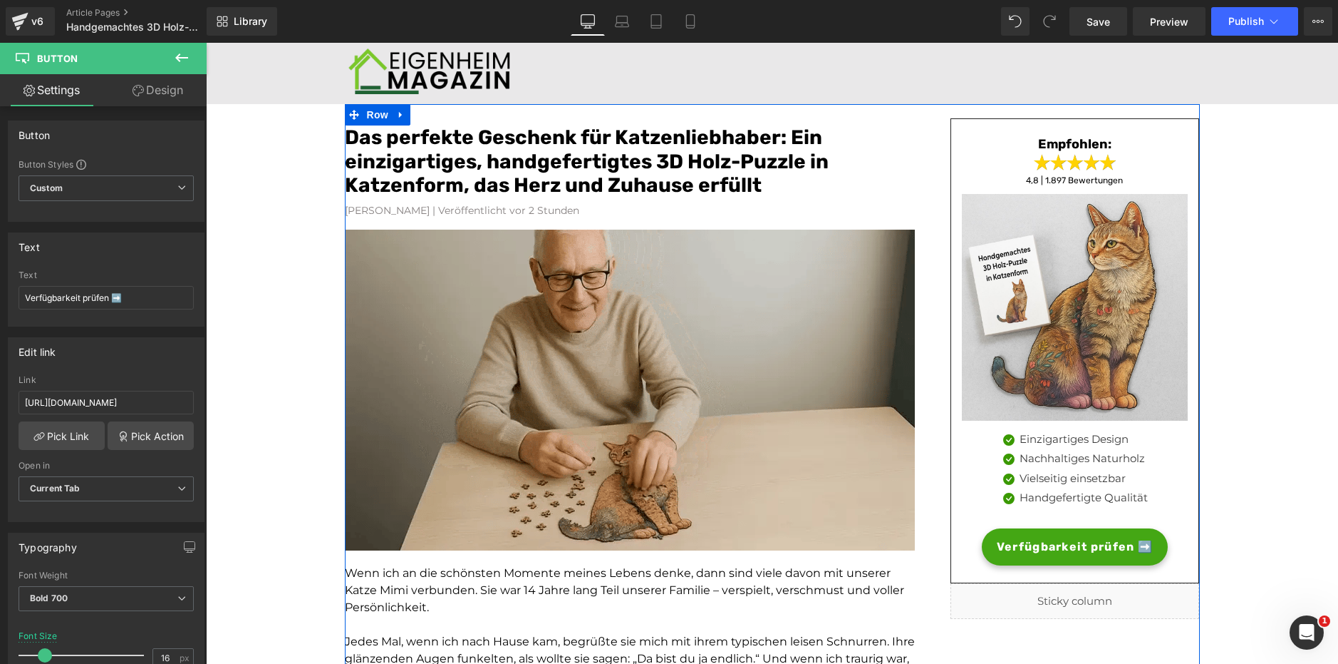
scroll to position [0, 0]
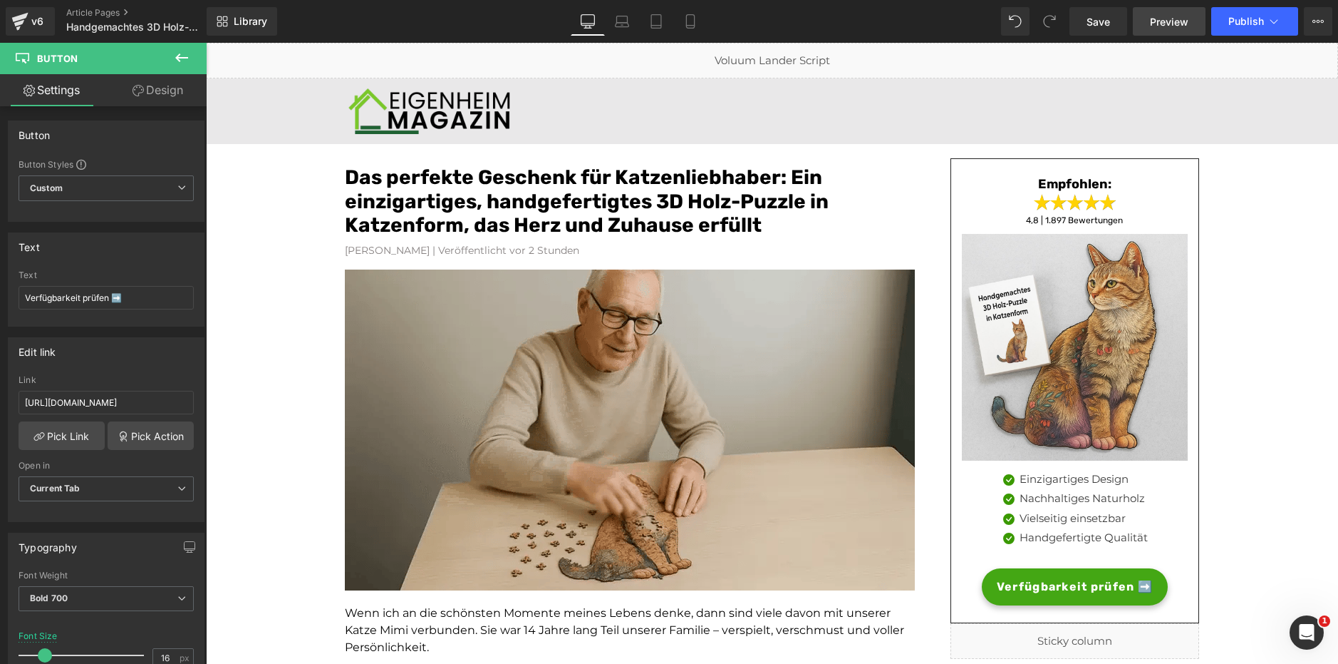
click at [1143, 25] on link "Preview" at bounding box center [1169, 21] width 73 height 29
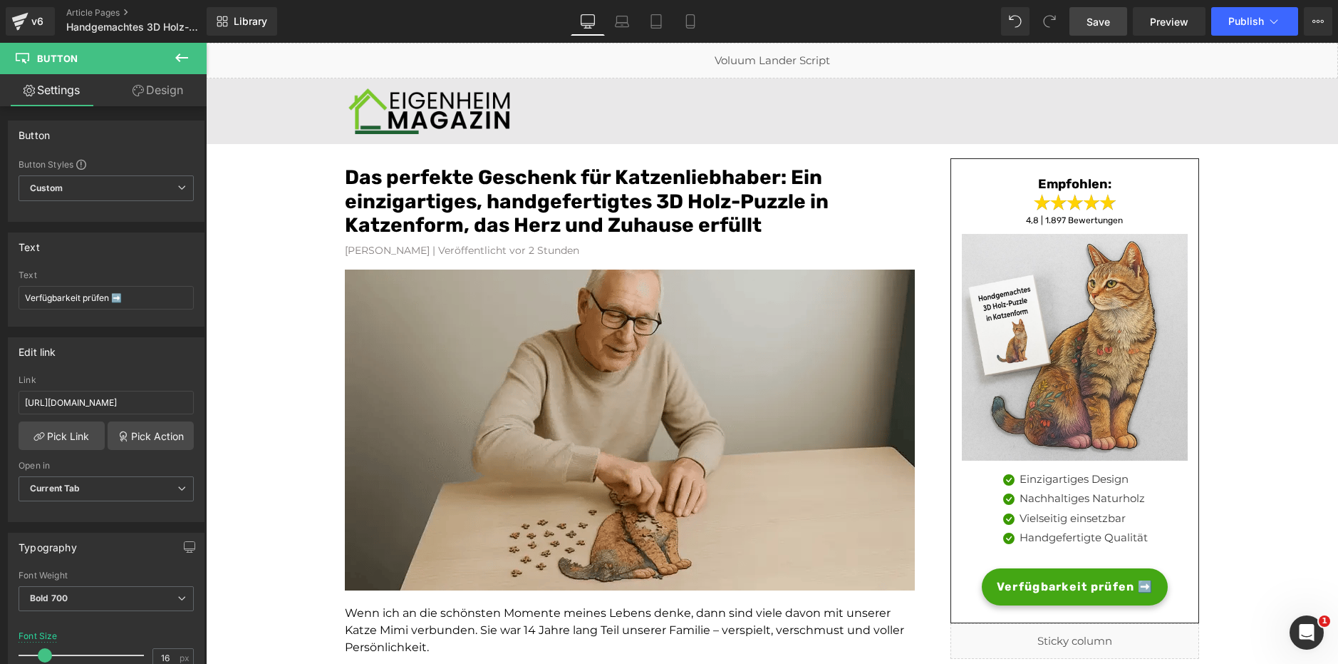
click at [1095, 19] on span "Save" at bounding box center [1099, 21] width 24 height 15
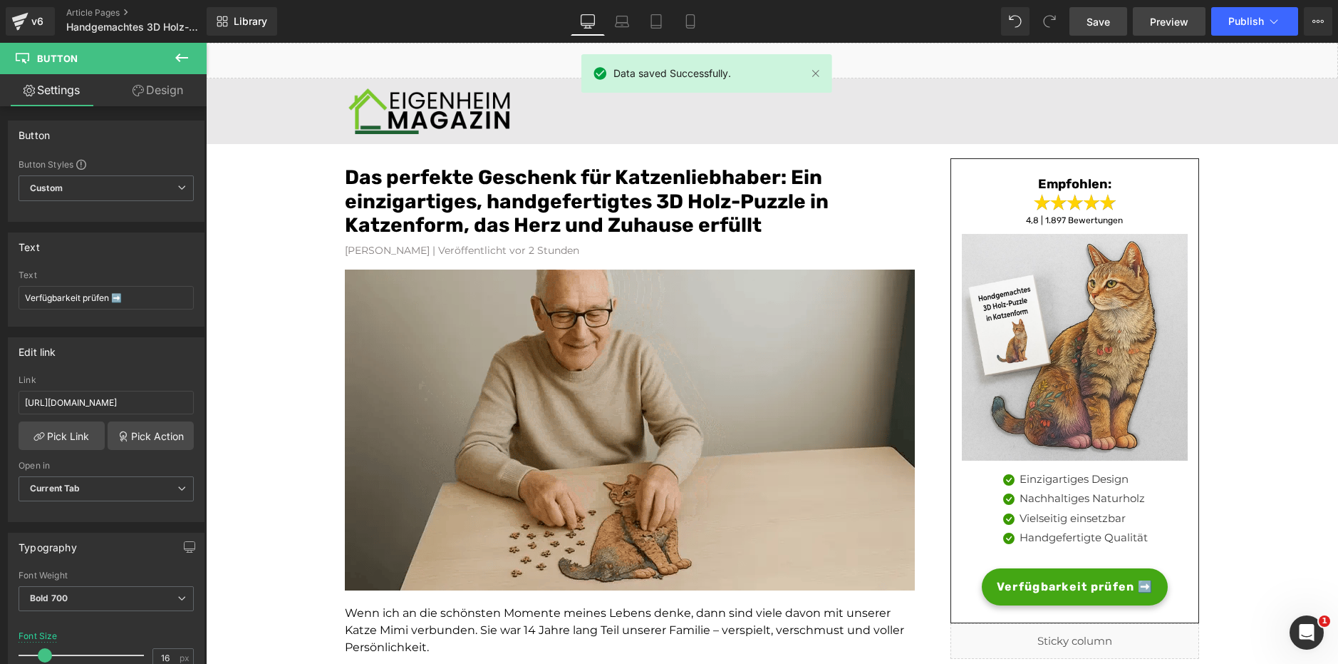
click at [1177, 24] on span "Preview" at bounding box center [1169, 21] width 38 height 15
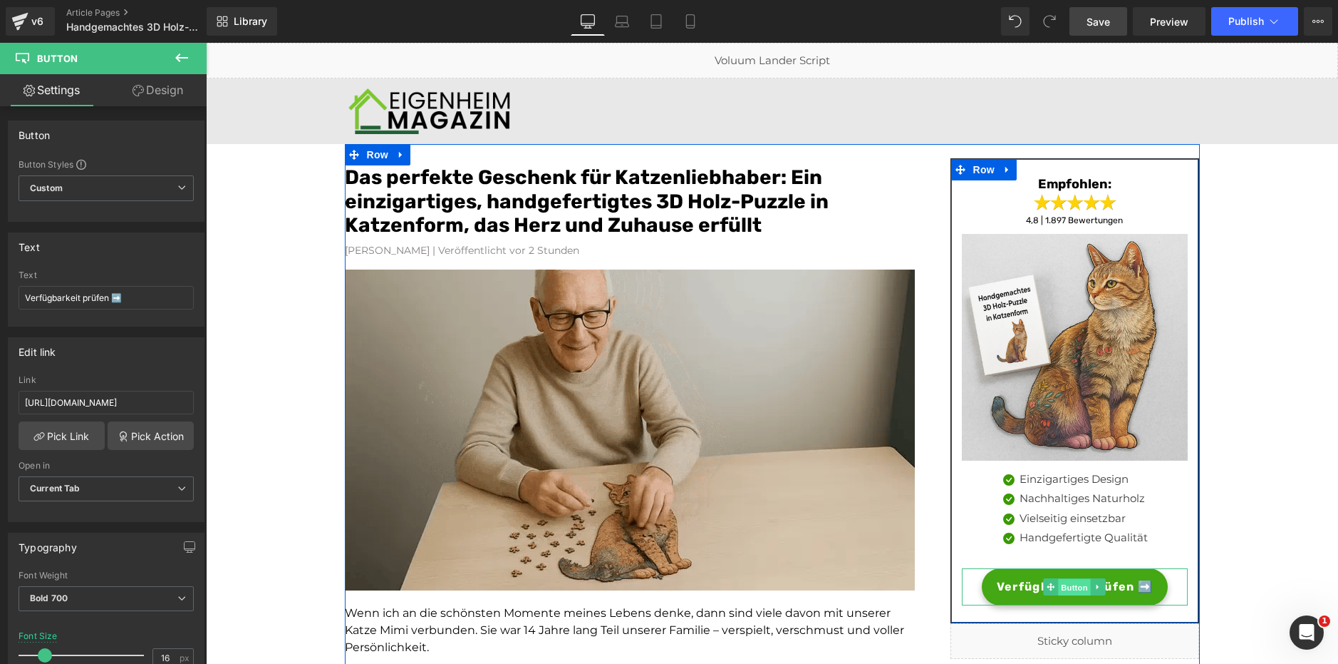
click at [1062, 594] on span "Button" at bounding box center [1075, 587] width 33 height 17
